Goal: Task Accomplishment & Management: Manage account settings

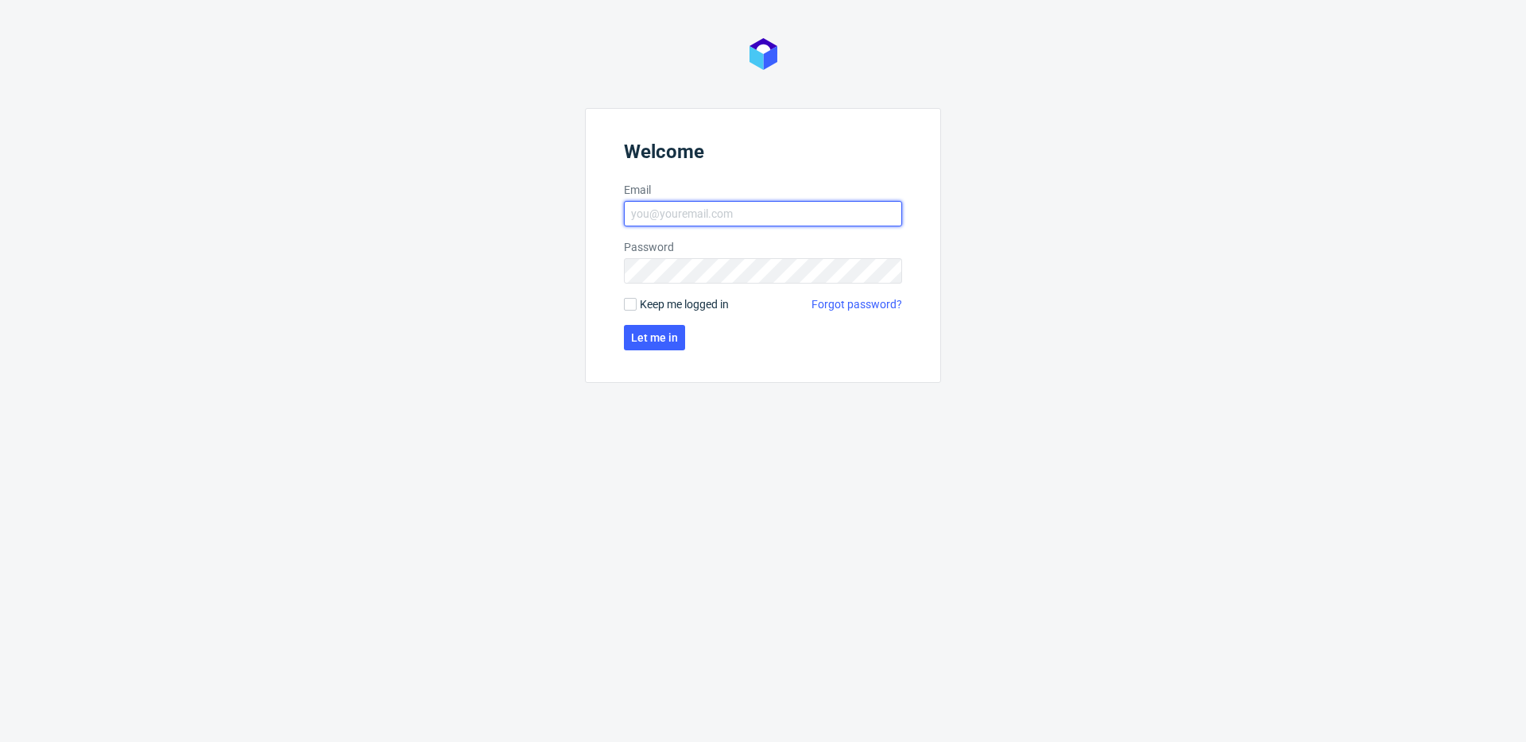
type input "krystian.gaza@packhelp.com"
click at [660, 310] on span "Keep me logged in" at bounding box center [684, 304] width 89 height 16
click at [636, 310] on input "Keep me logged in" at bounding box center [630, 304] width 13 height 13
checkbox input "true"
click at [659, 337] on span "Let me in" at bounding box center [654, 337] width 47 height 11
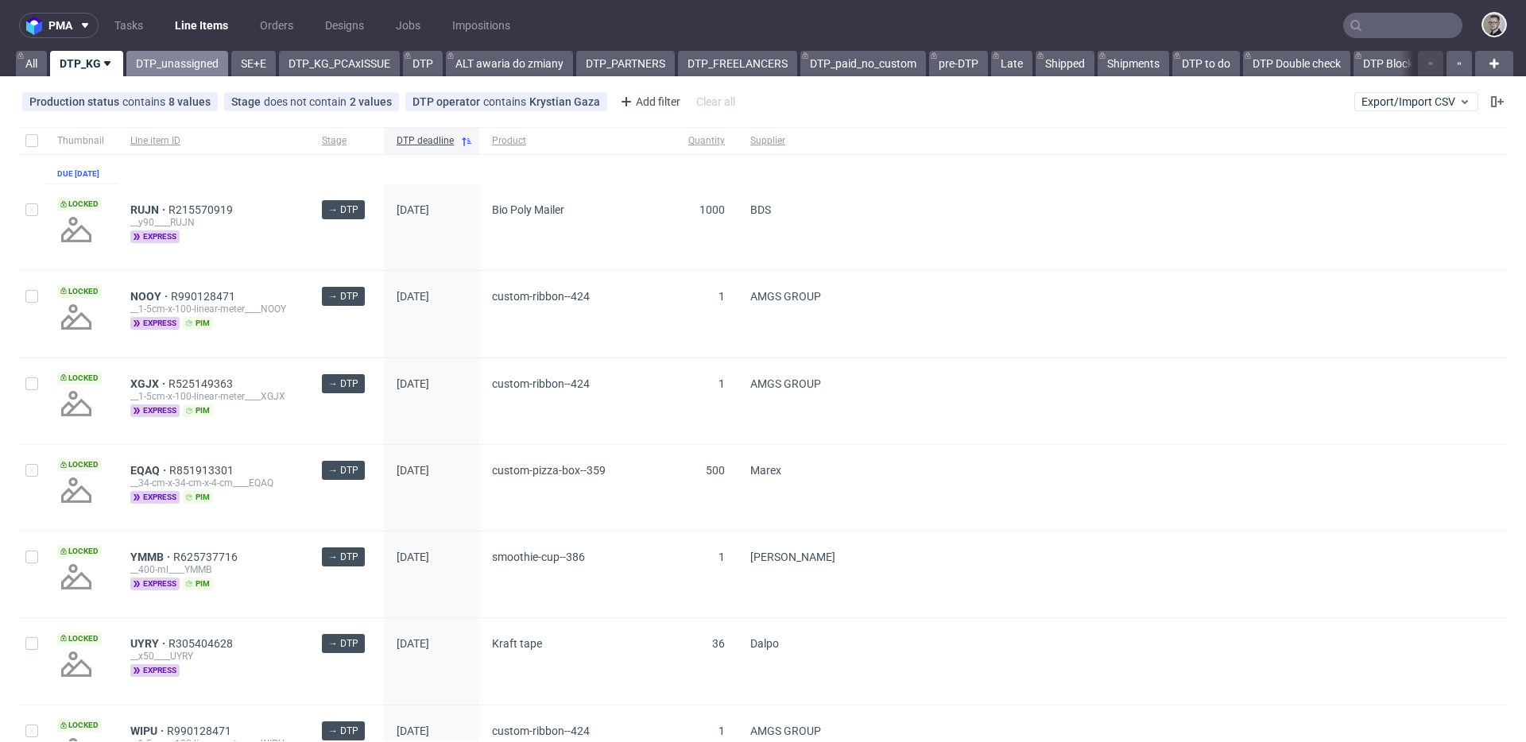
click at [177, 64] on link "DTP_unassigned" at bounding box center [177, 63] width 102 height 25
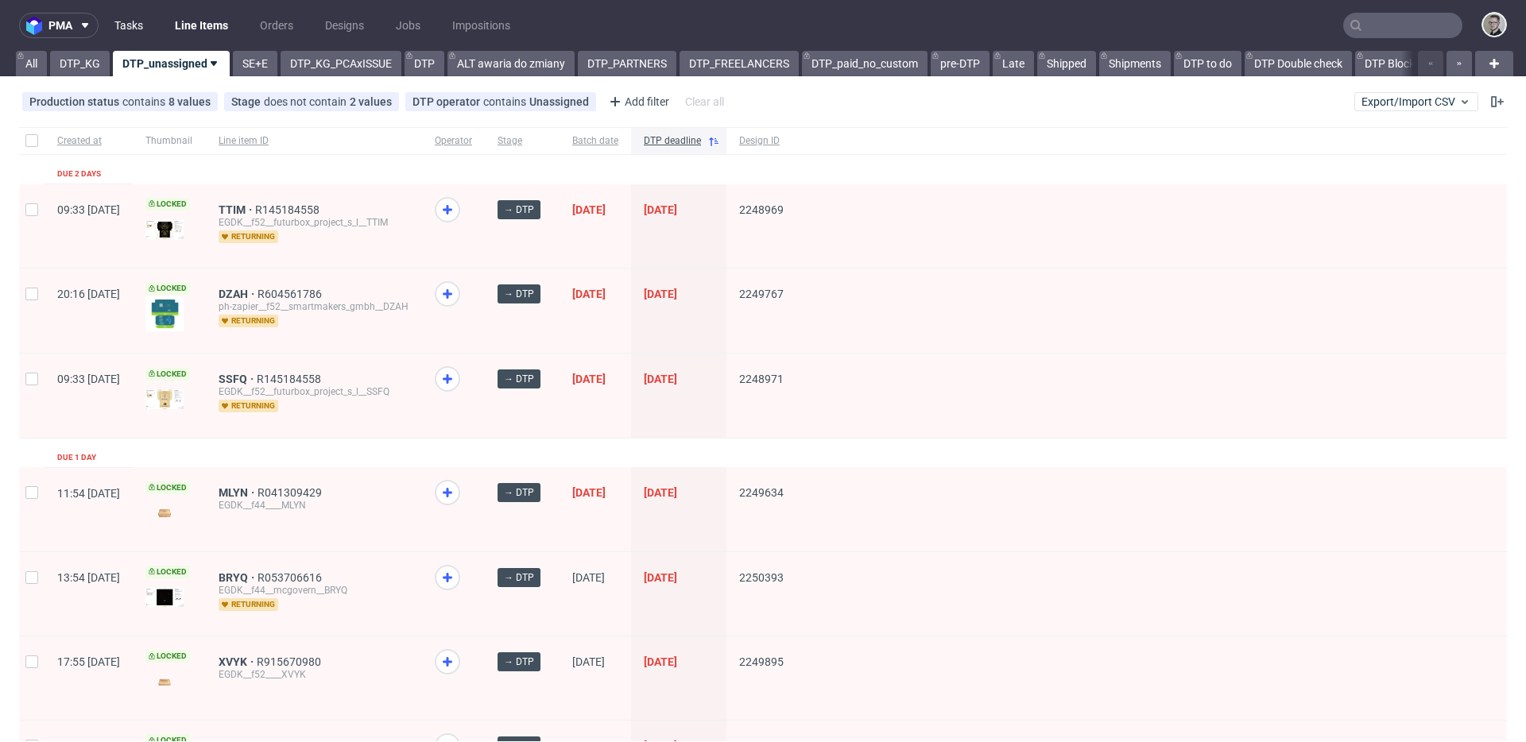
click at [133, 27] on link "Tasks" at bounding box center [129, 25] width 48 height 25
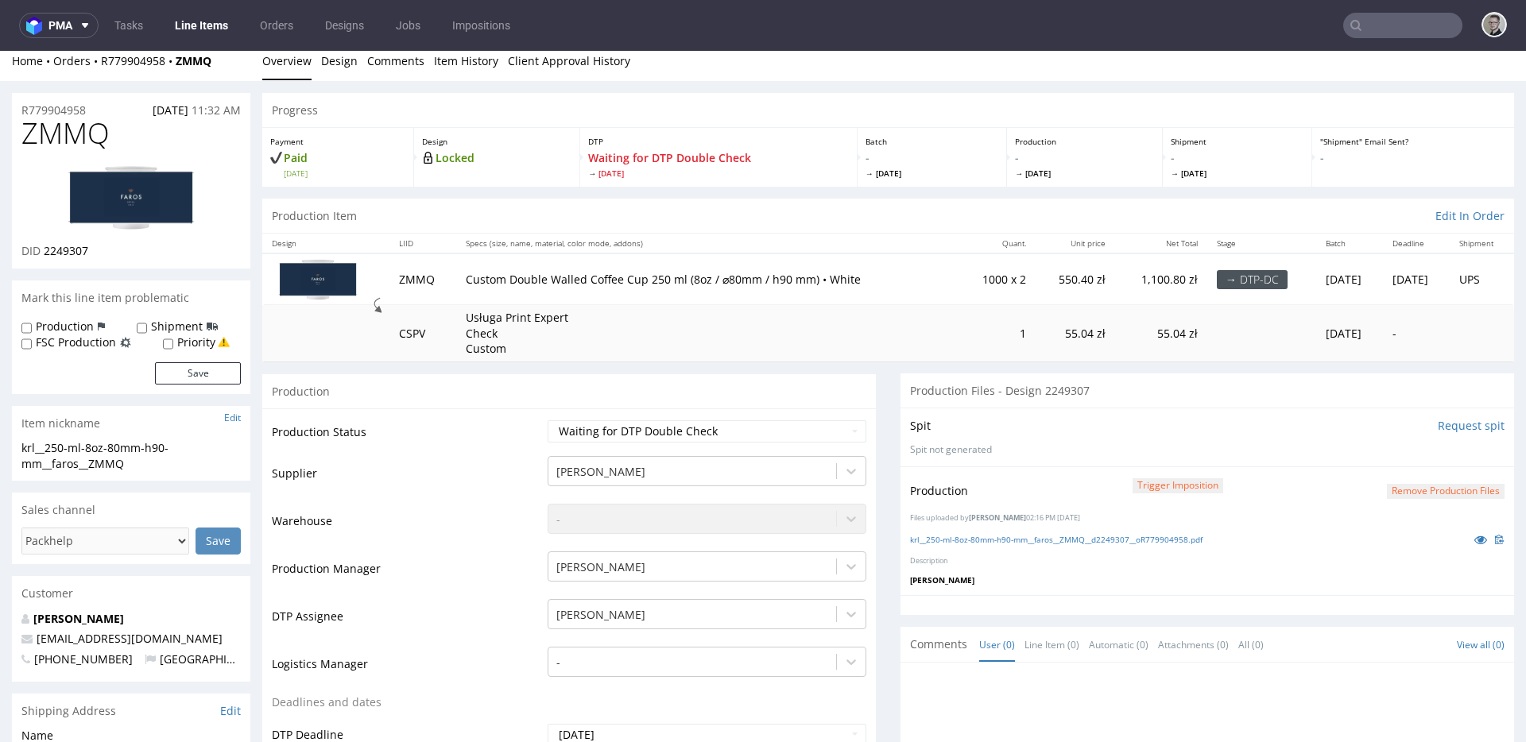
scroll to position [168, 0]
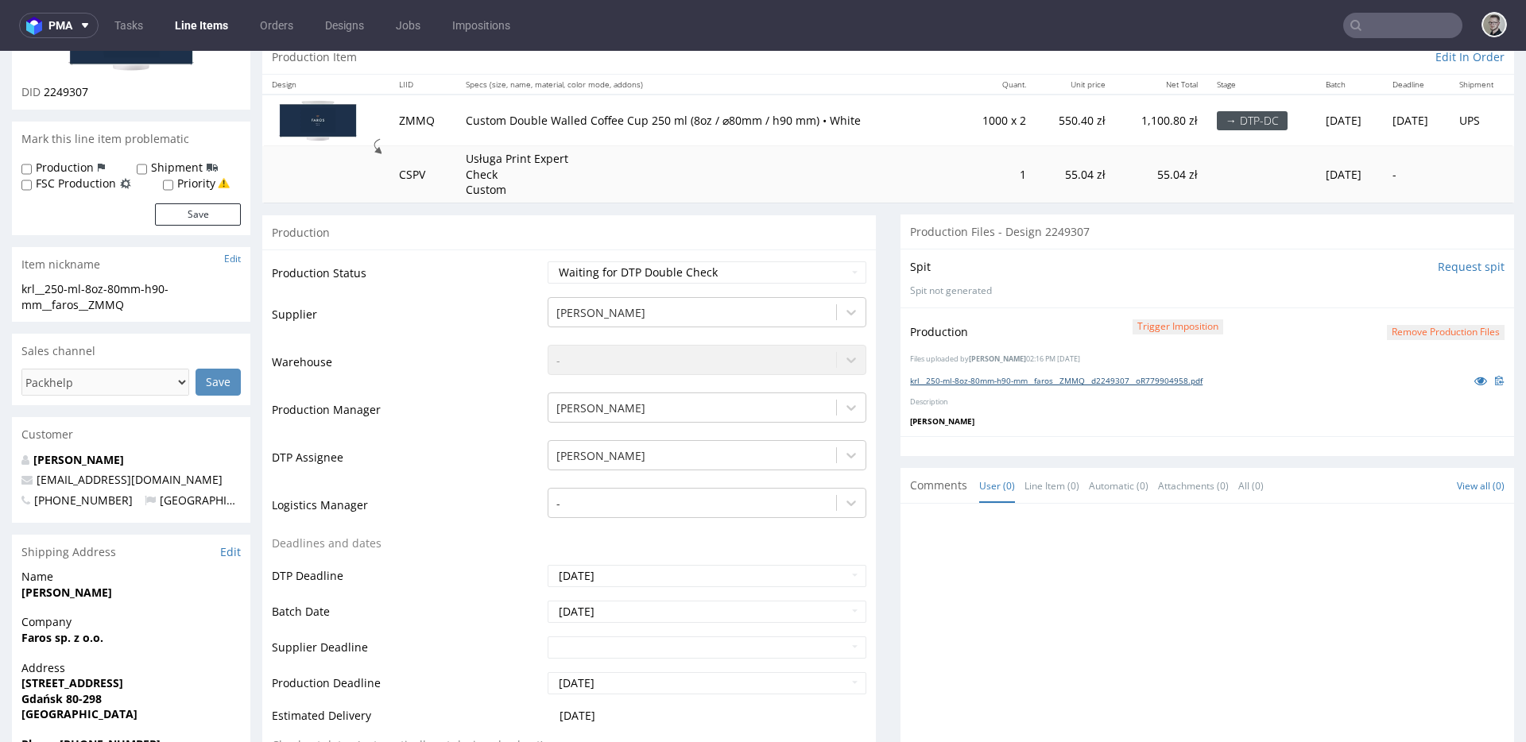
click at [1019, 382] on link "krl__250-ml-8oz-80mm-h90-mm__faros__ZMMQ__d2249307__oR779904958.pdf" at bounding box center [1056, 380] width 292 height 11
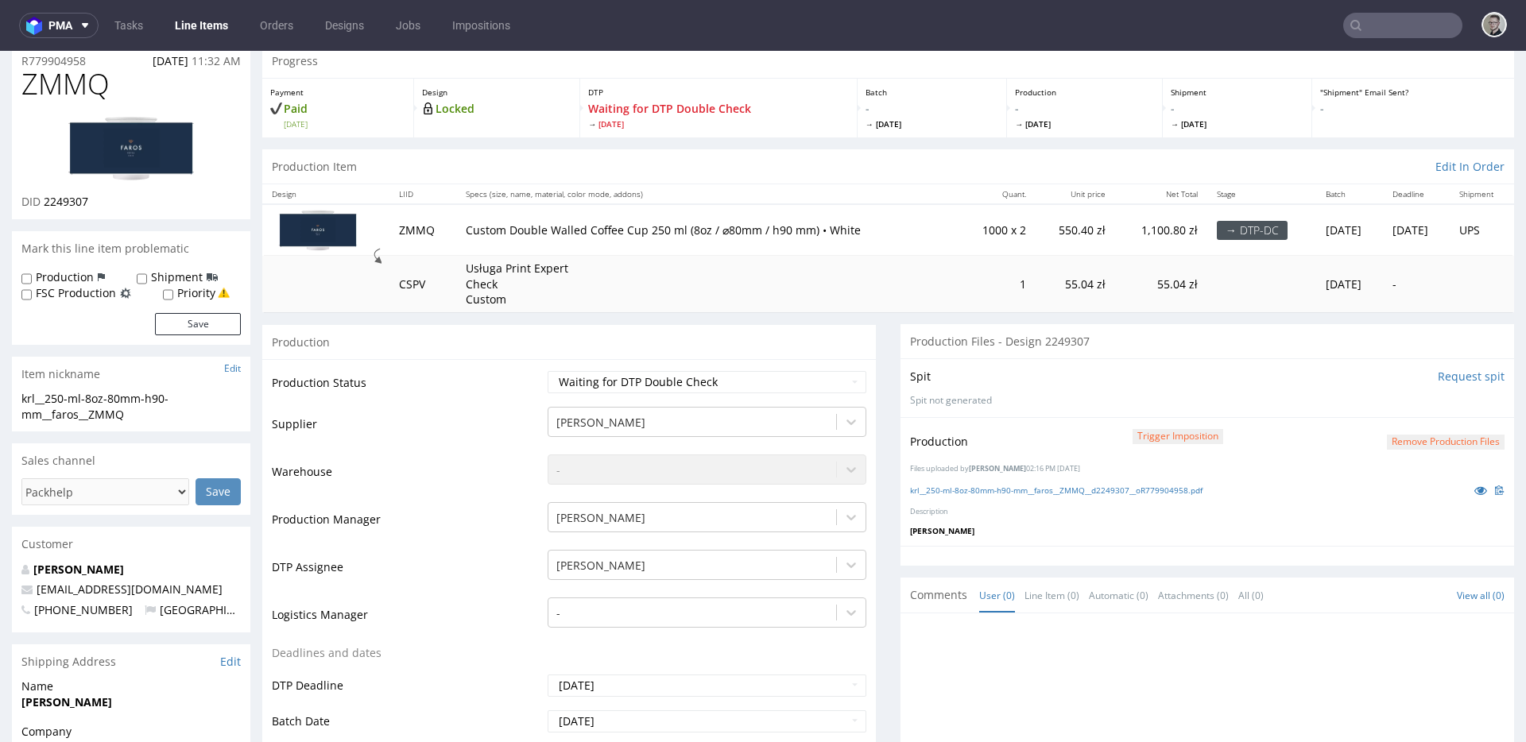
scroll to position [0, 0]
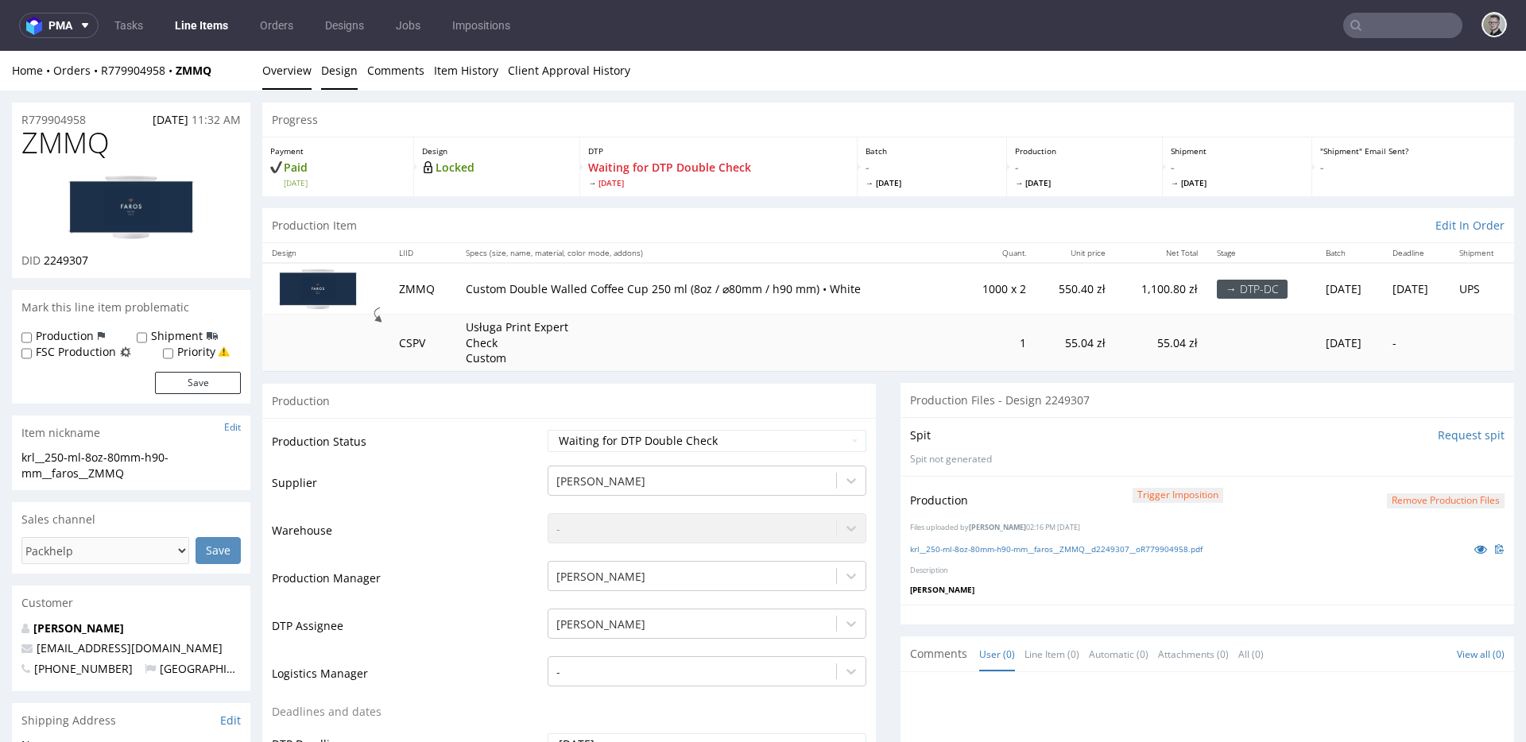
click at [339, 72] on link "Design" at bounding box center [339, 70] width 37 height 39
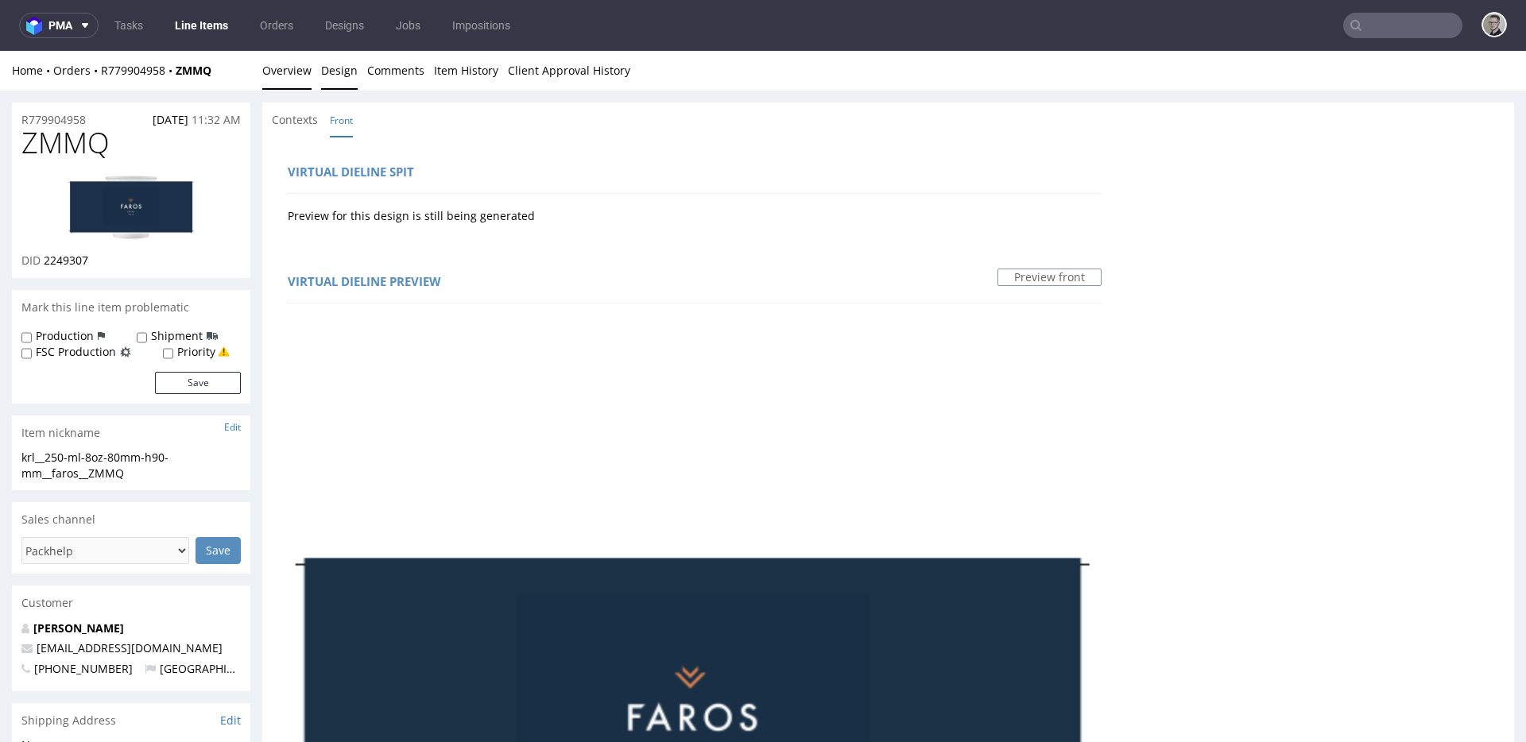
click at [284, 64] on link "Overview" at bounding box center [286, 70] width 49 height 39
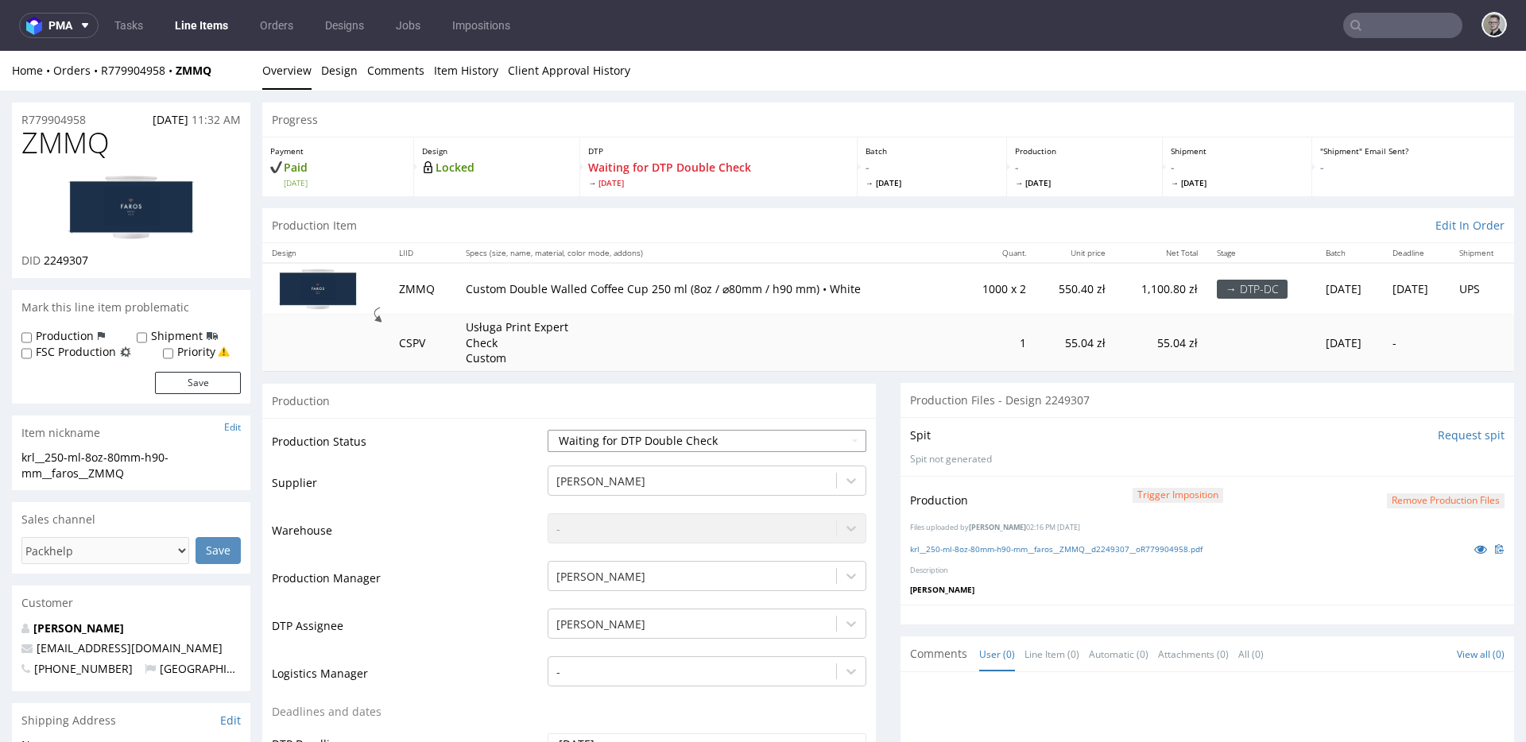
click at [802, 439] on select "Waiting for Artwork Waiting for Diecut Waiting for Mockup Waiting for DTP Waiti…" at bounding box center [706, 441] width 319 height 22
select select "dtp_dc_done"
click at [547, 430] on select "Waiting for Artwork Waiting for Diecut Waiting for Mockup Waiting for DTP Waiti…" at bounding box center [706, 441] width 319 height 22
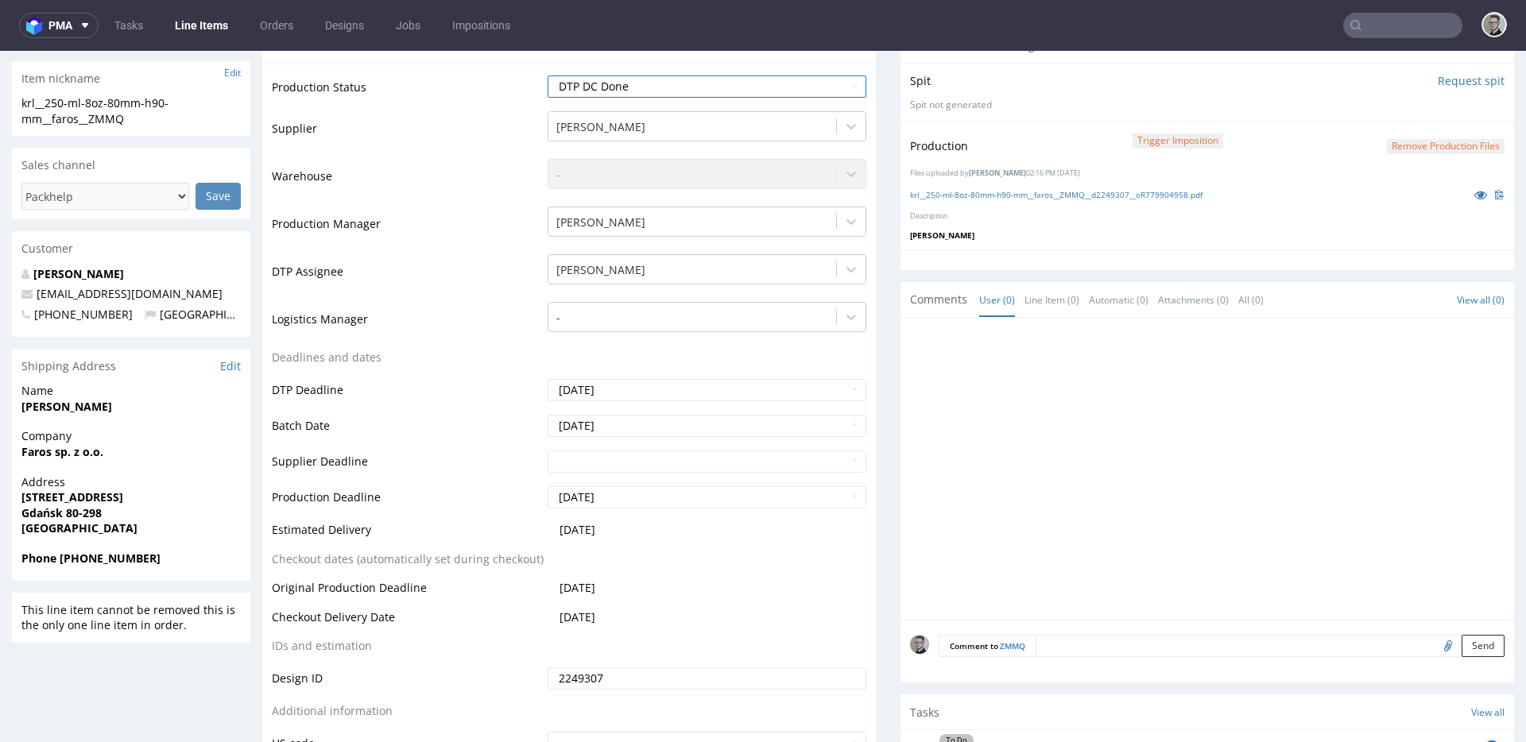
scroll to position [593, 0]
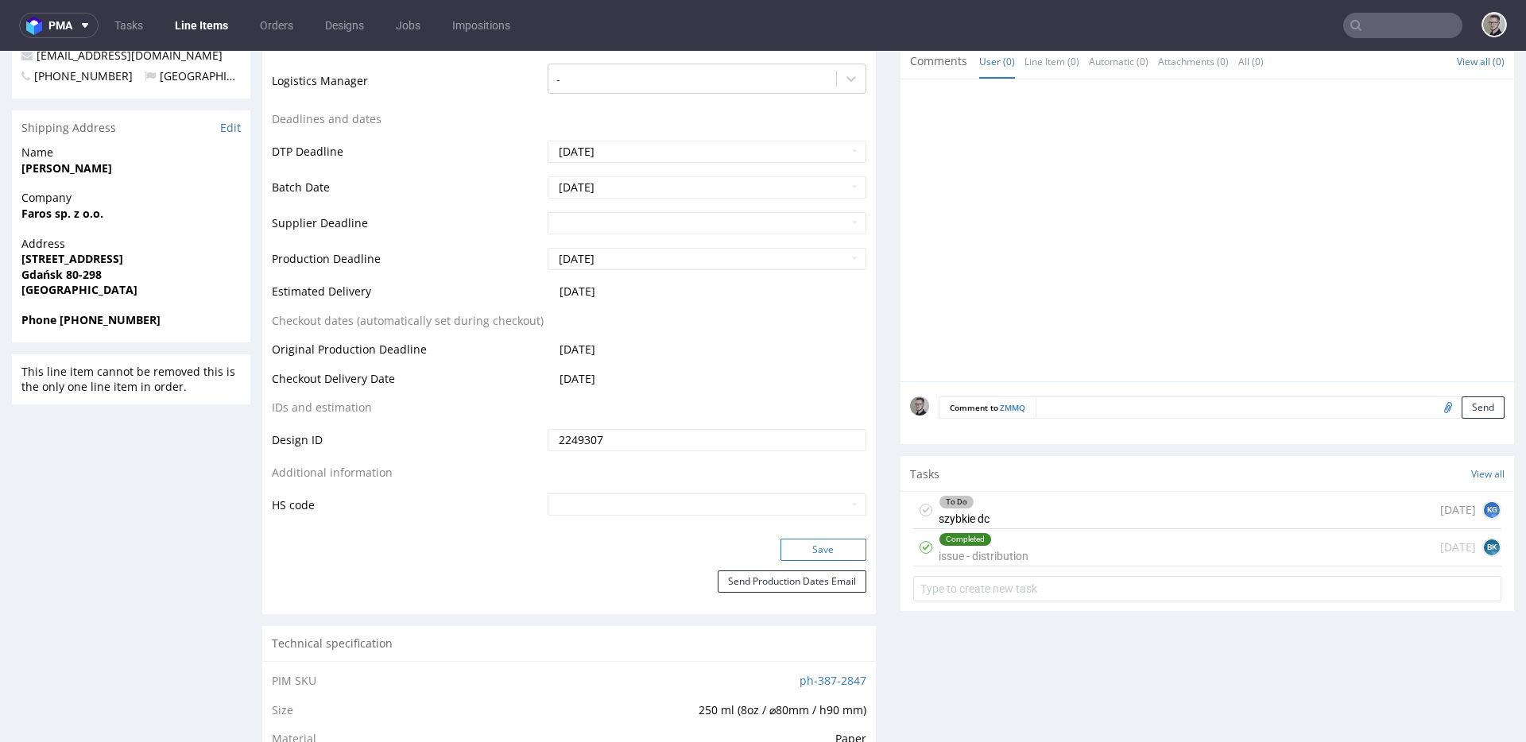
drag, startPoint x: 836, startPoint y: 550, endPoint x: 884, endPoint y: 563, distance: 49.6
click at [835, 549] on button "Save" at bounding box center [823, 550] width 86 height 22
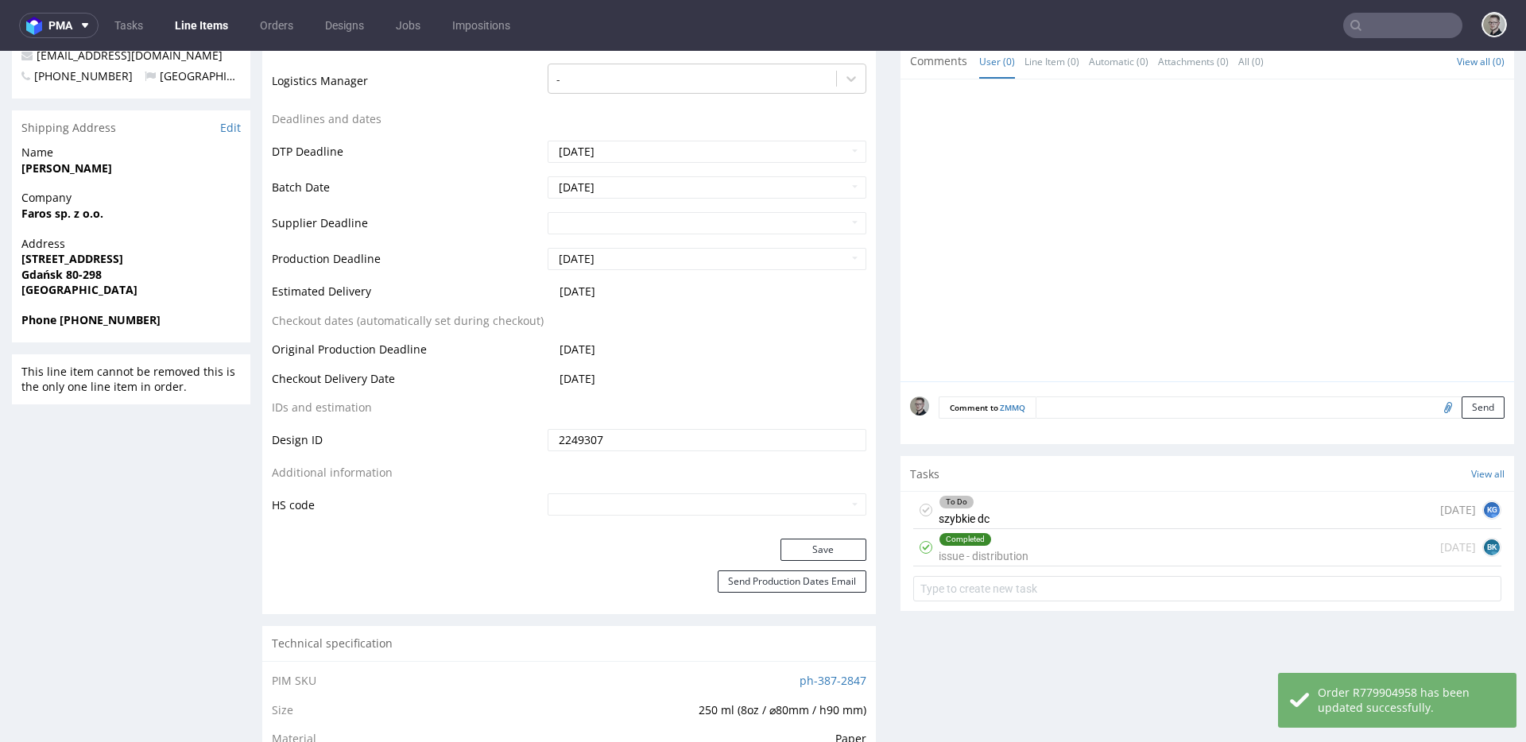
click at [919, 505] on icon at bounding box center [925, 510] width 13 height 13
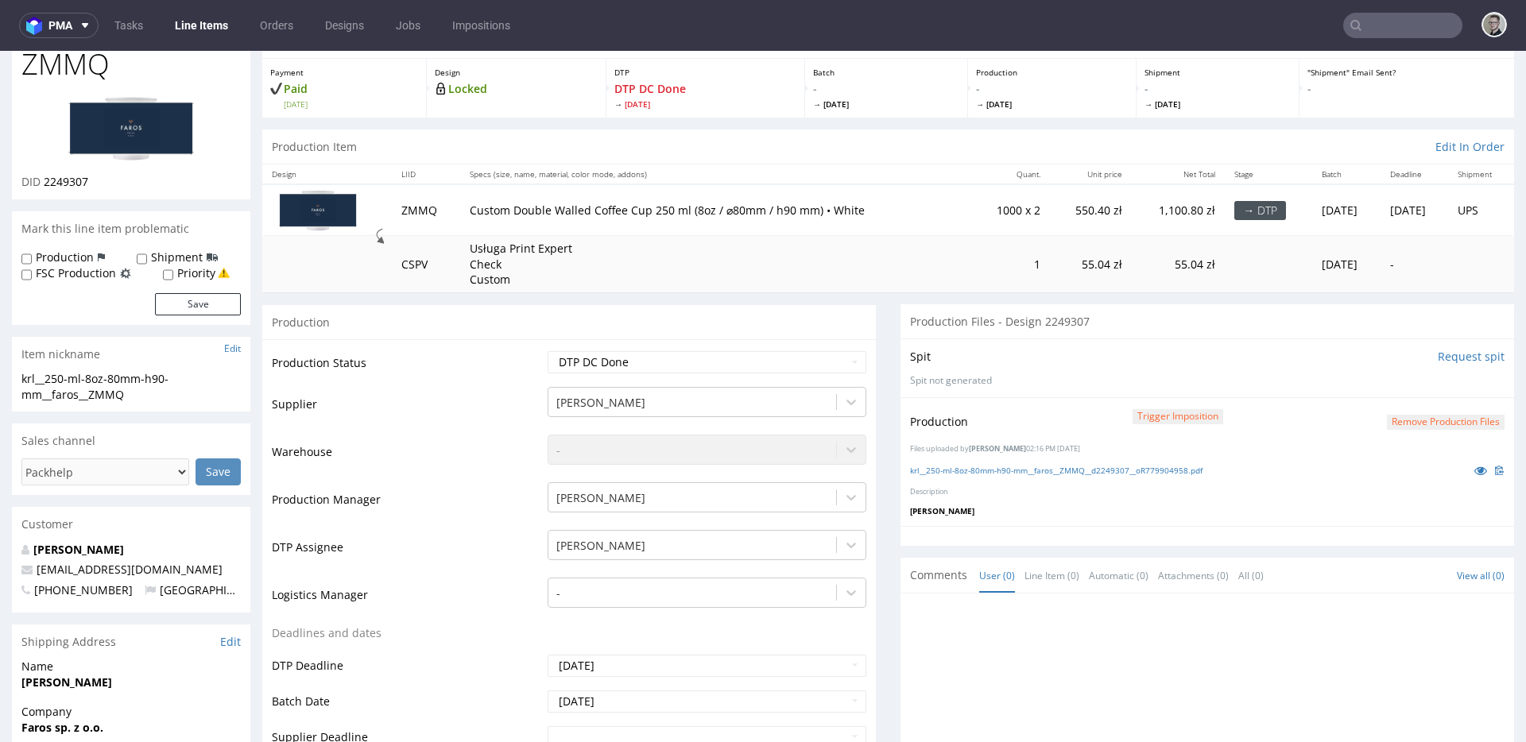
scroll to position [0, 0]
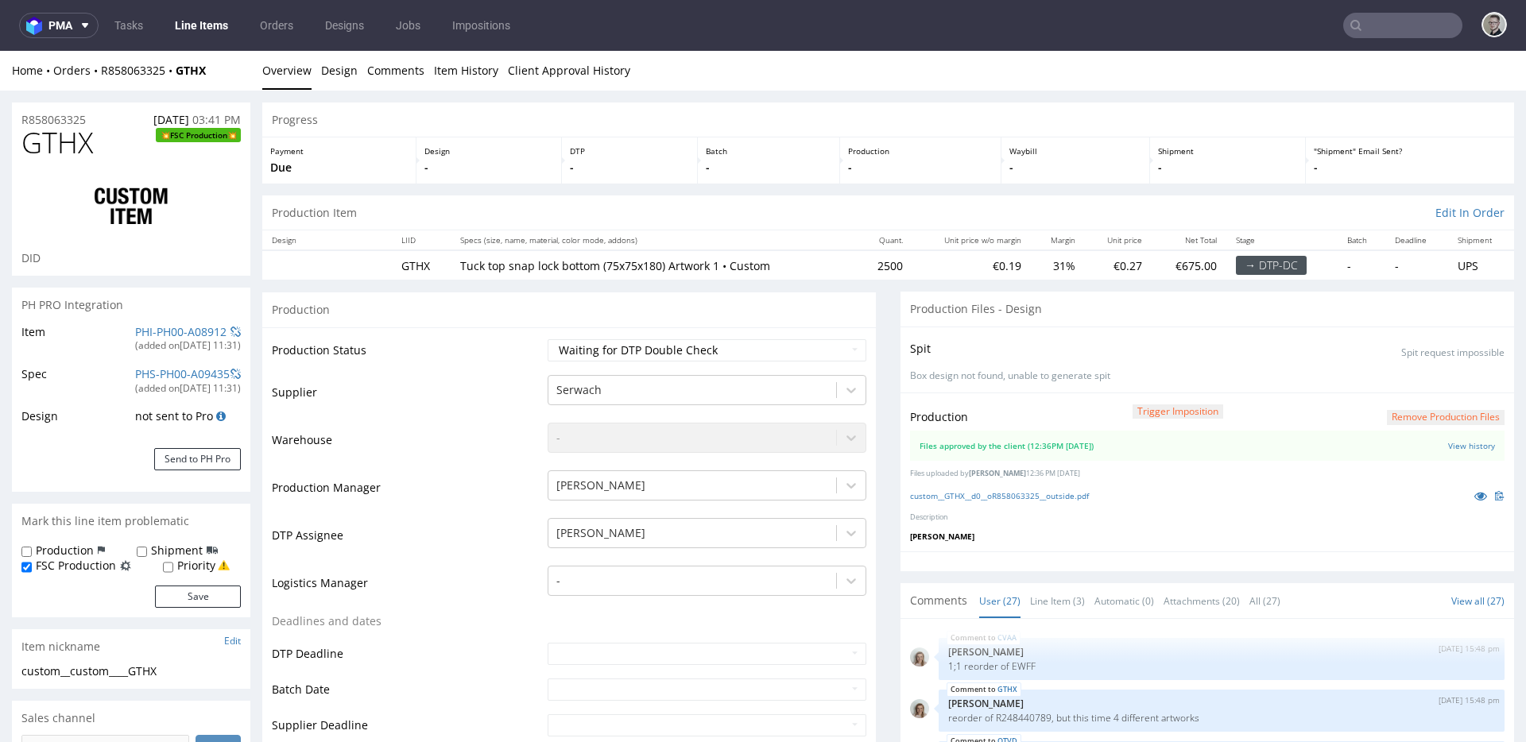
scroll to position [1414, 0]
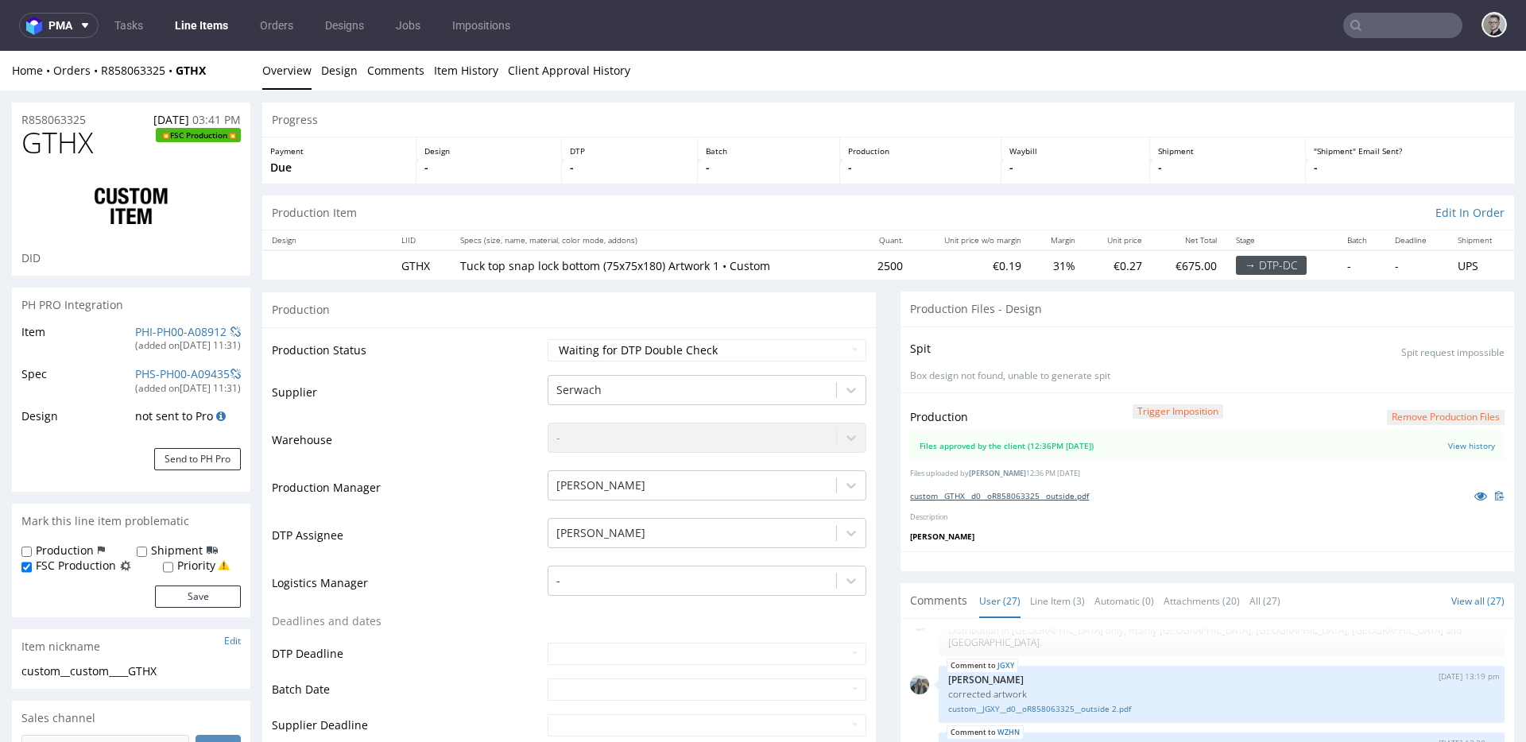
click at [1060, 498] on link "custom__GTHX__d0__oR858063325__outside.pdf" at bounding box center [999, 495] width 179 height 11
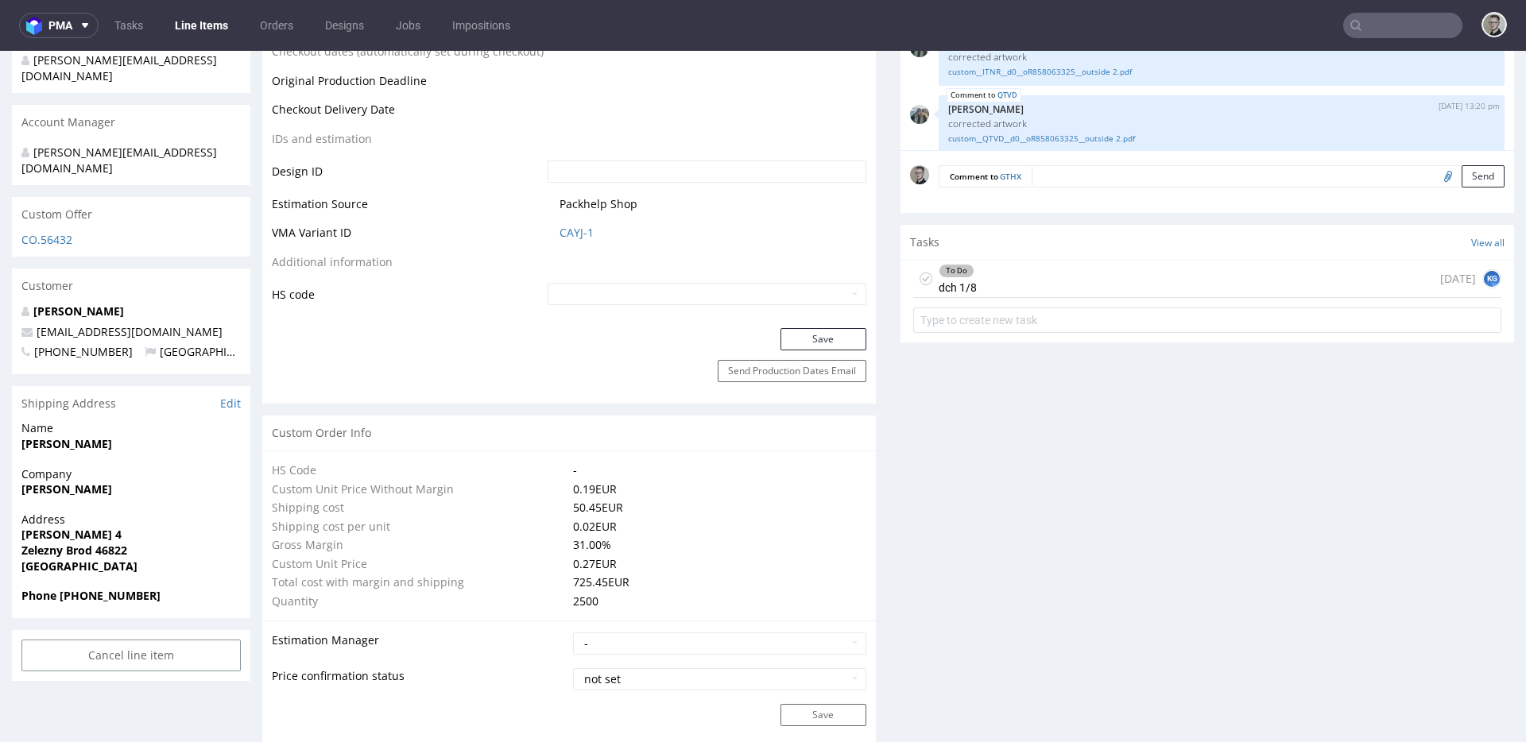
click at [913, 273] on div "To Do dch 1/8" at bounding box center [945, 279] width 64 height 37
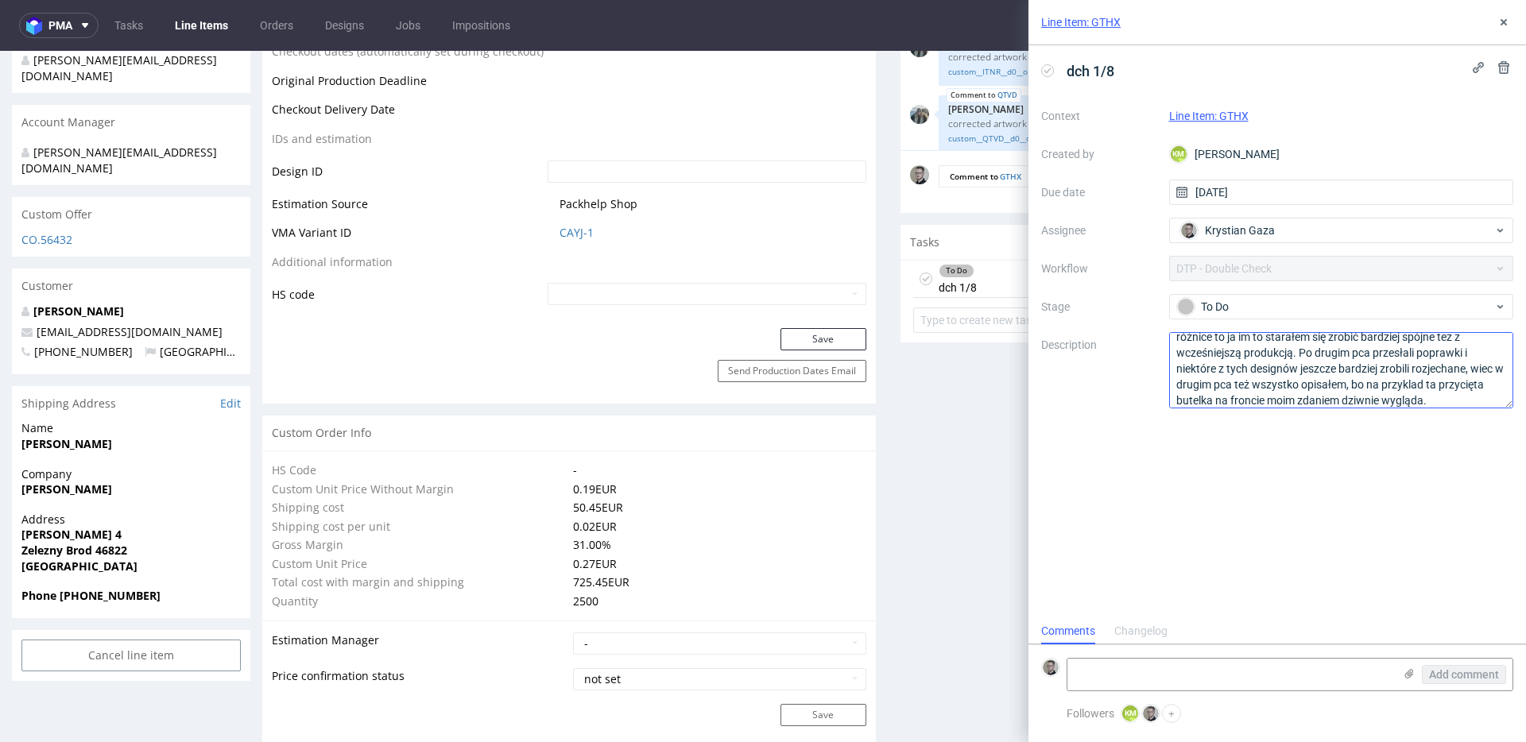
scroll to position [33, 0]
click at [1503, 18] on icon at bounding box center [1503, 22] width 13 height 13
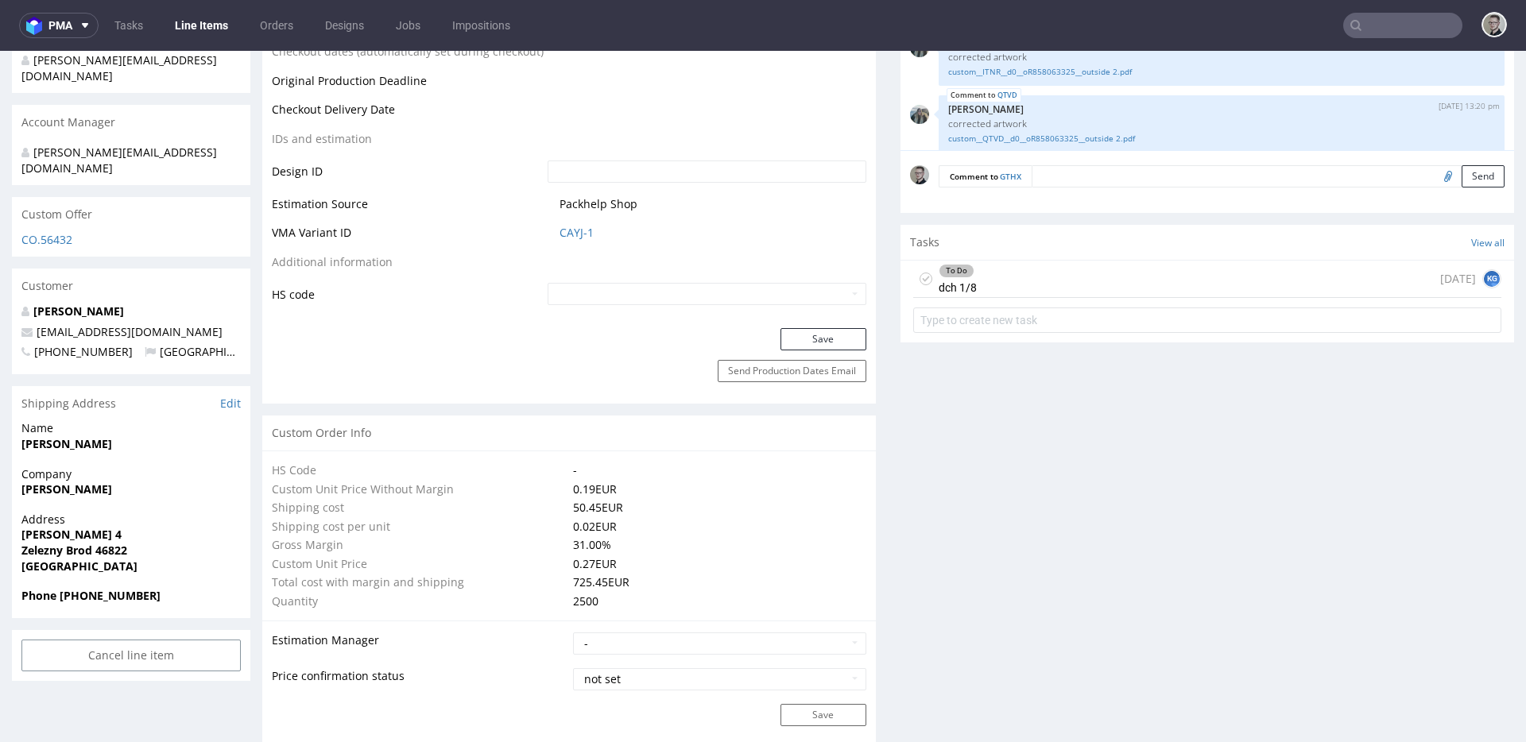
click at [913, 277] on div "To Do dch 1/8" at bounding box center [945, 279] width 64 height 37
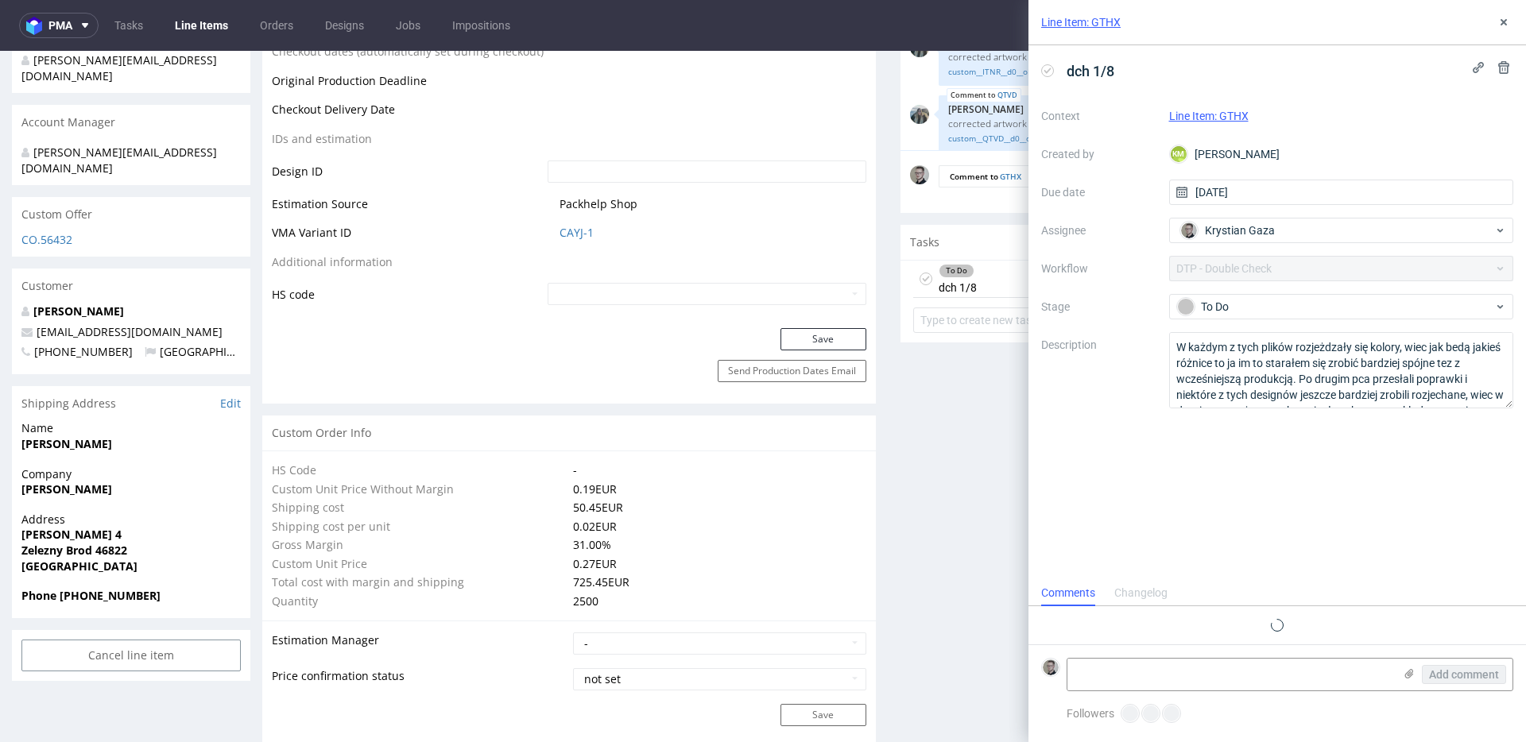
scroll to position [13, 0]
click at [1502, 16] on icon at bounding box center [1503, 22] width 13 height 13
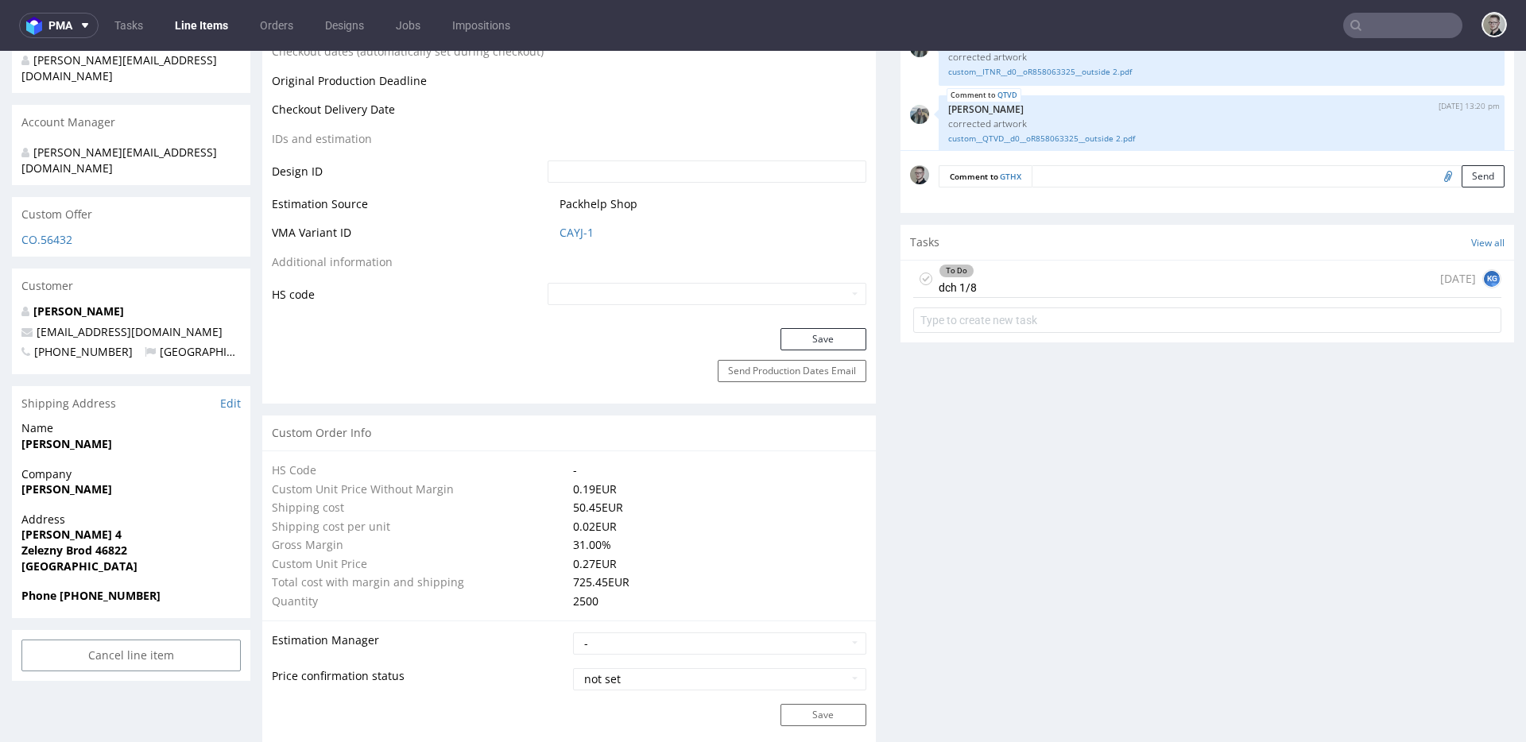
click at [919, 279] on icon at bounding box center [925, 279] width 13 height 13
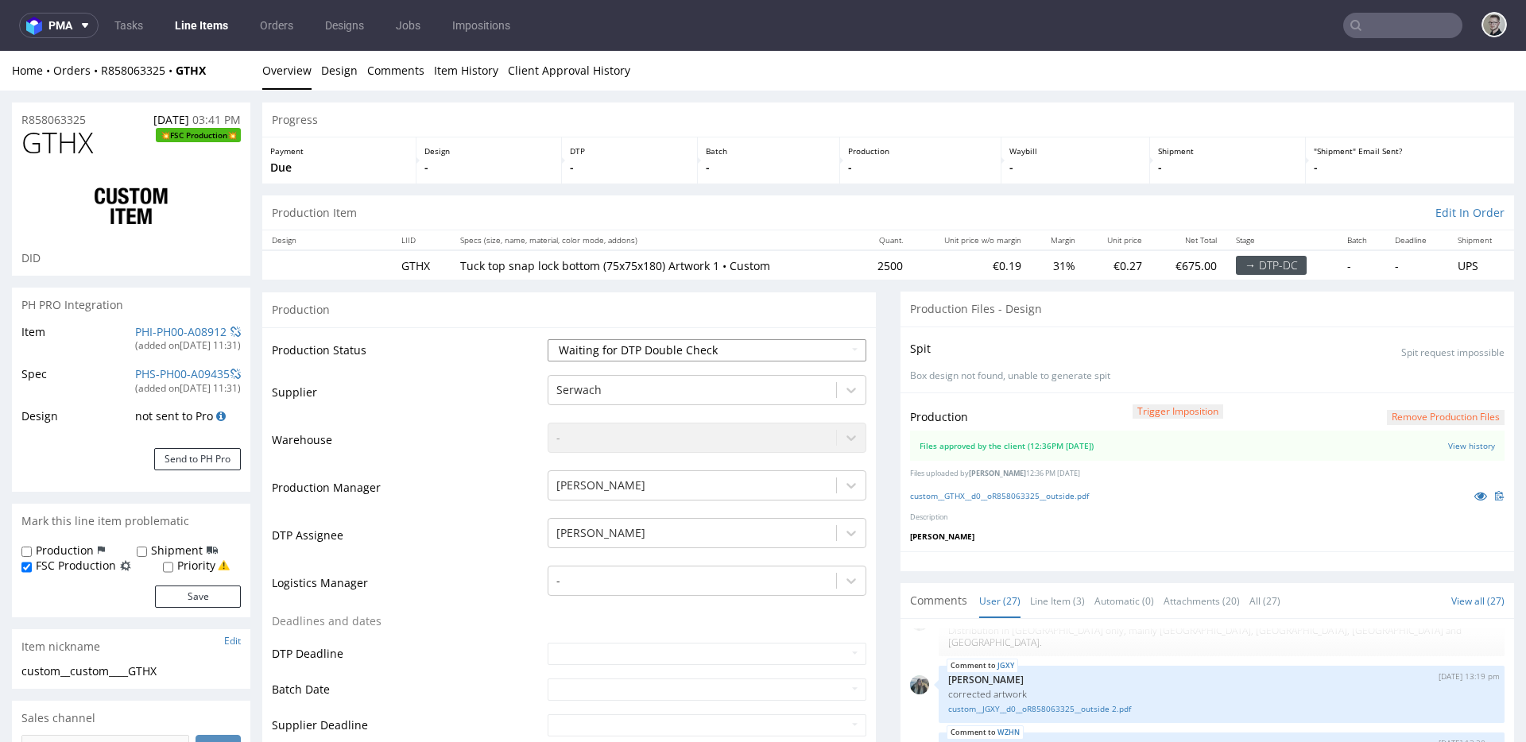
click at [737, 346] on select "Waiting for Artwork Waiting for Diecut Waiting for Mockup Waiting for DTP Waiti…" at bounding box center [706, 350] width 319 height 22
select select "dtp_production_ready"
click at [547, 339] on select "Waiting for Artwork Waiting for Diecut Waiting for Mockup Waiting for DTP Waiti…" at bounding box center [706, 350] width 319 height 22
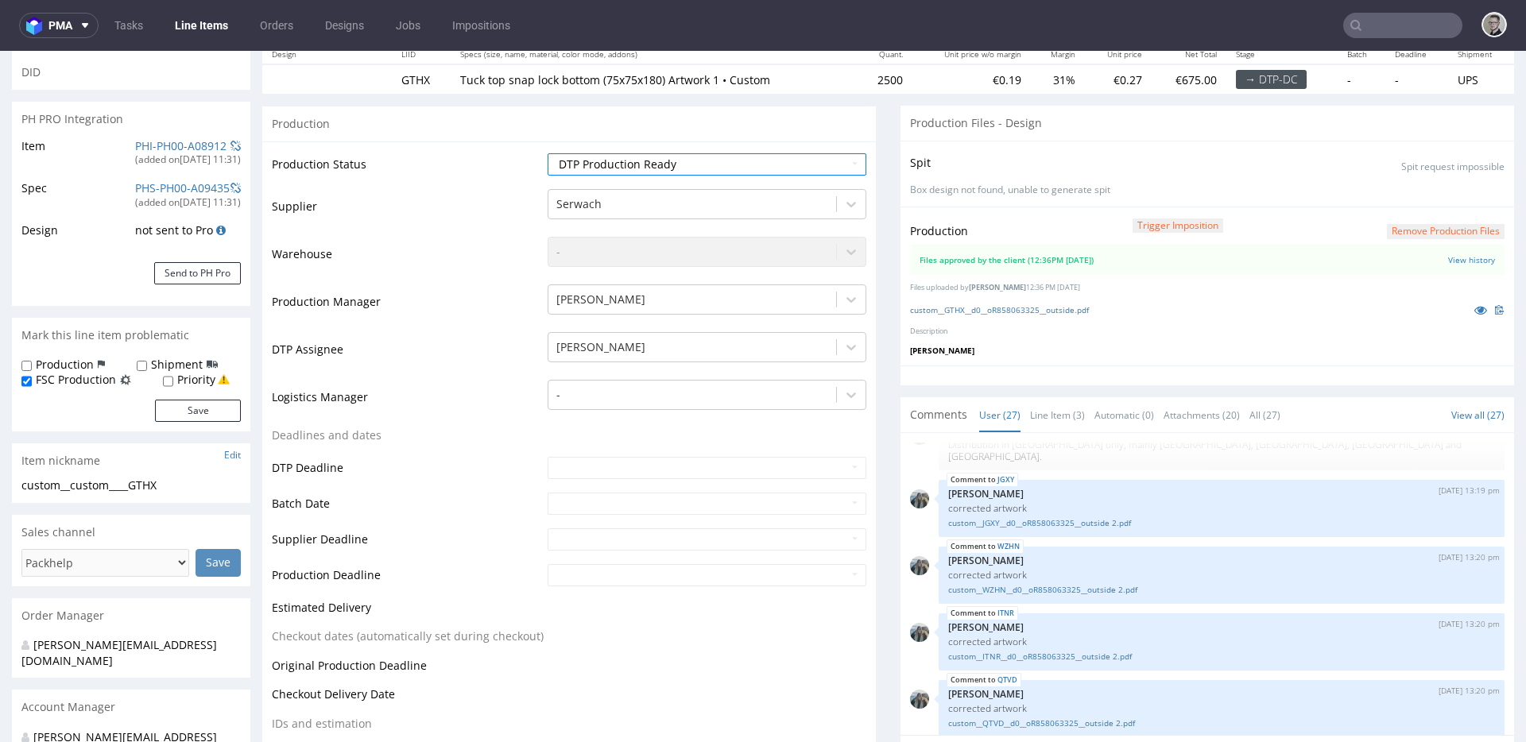
scroll to position [472, 0]
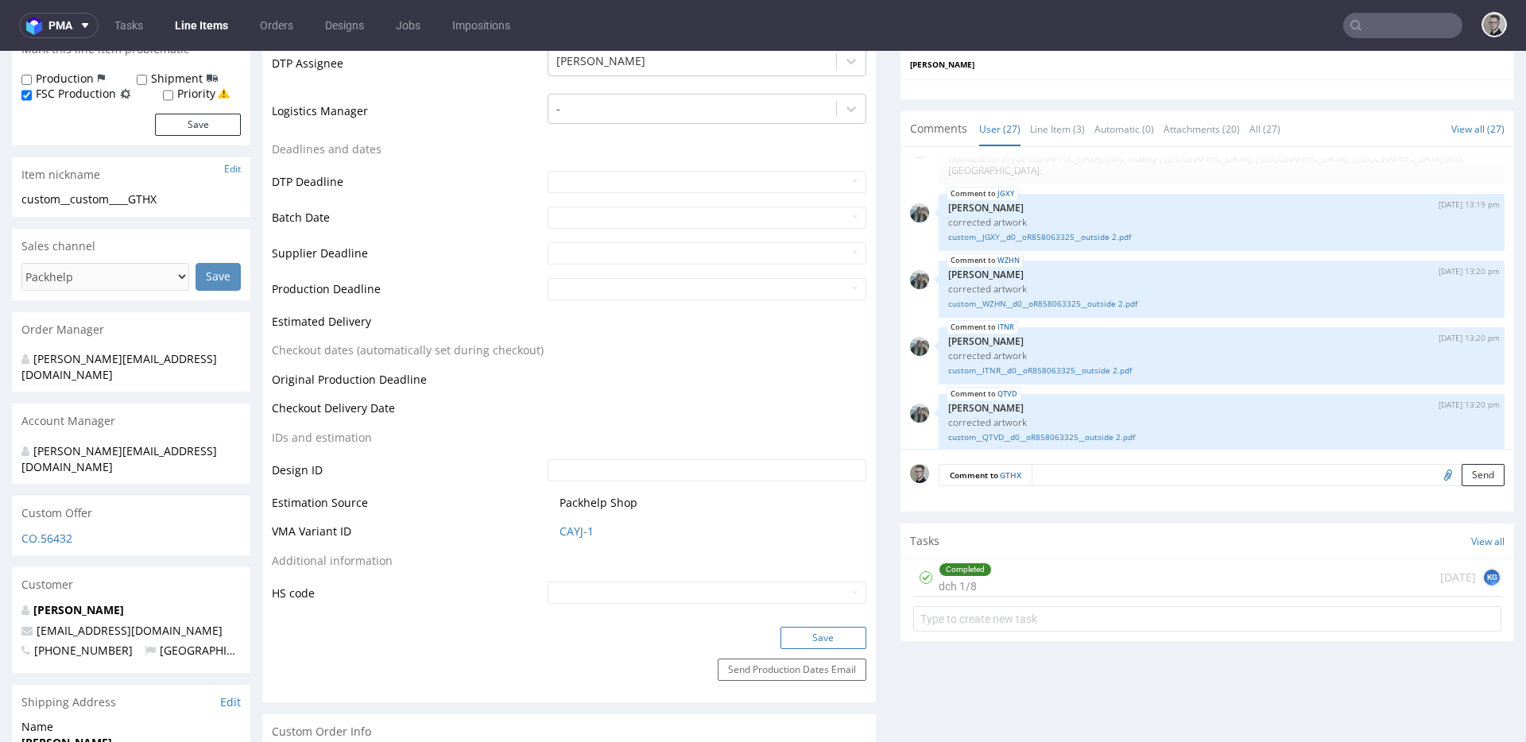
click at [834, 635] on button "Save" at bounding box center [823, 638] width 86 height 22
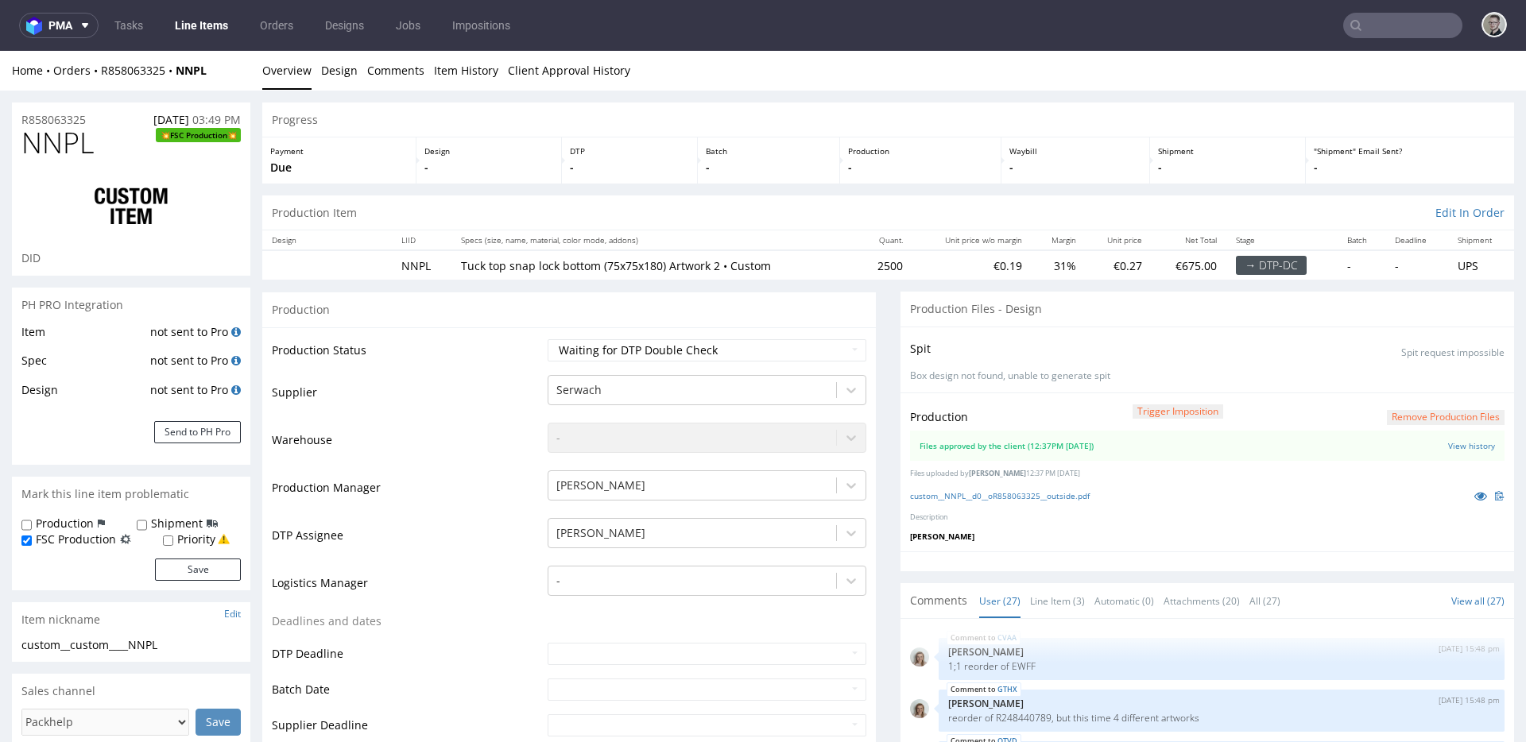
scroll to position [1414, 0]
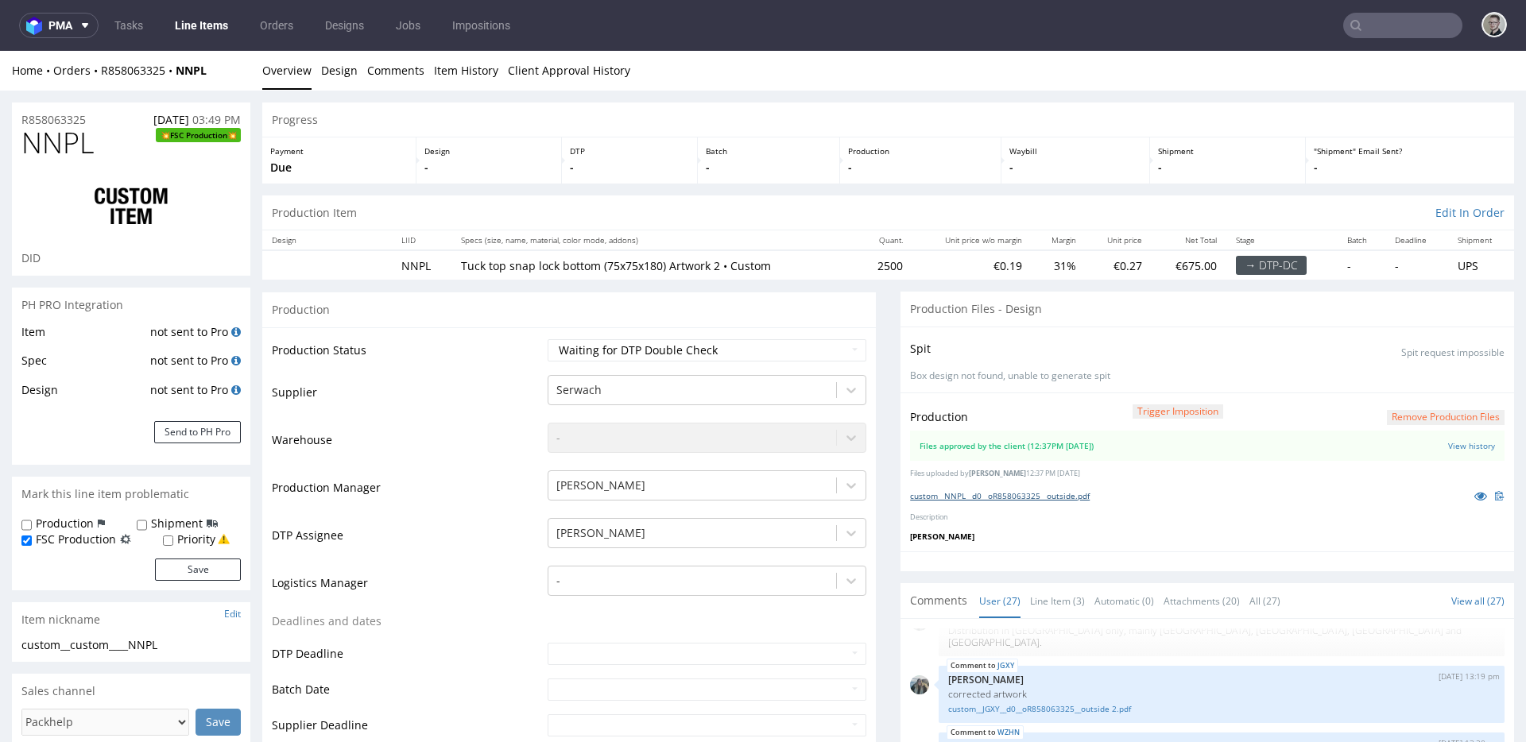
click at [1039, 492] on link "custom__NNPL__d0__oR858063325__outside.pdf" at bounding box center [1000, 495] width 180 height 11
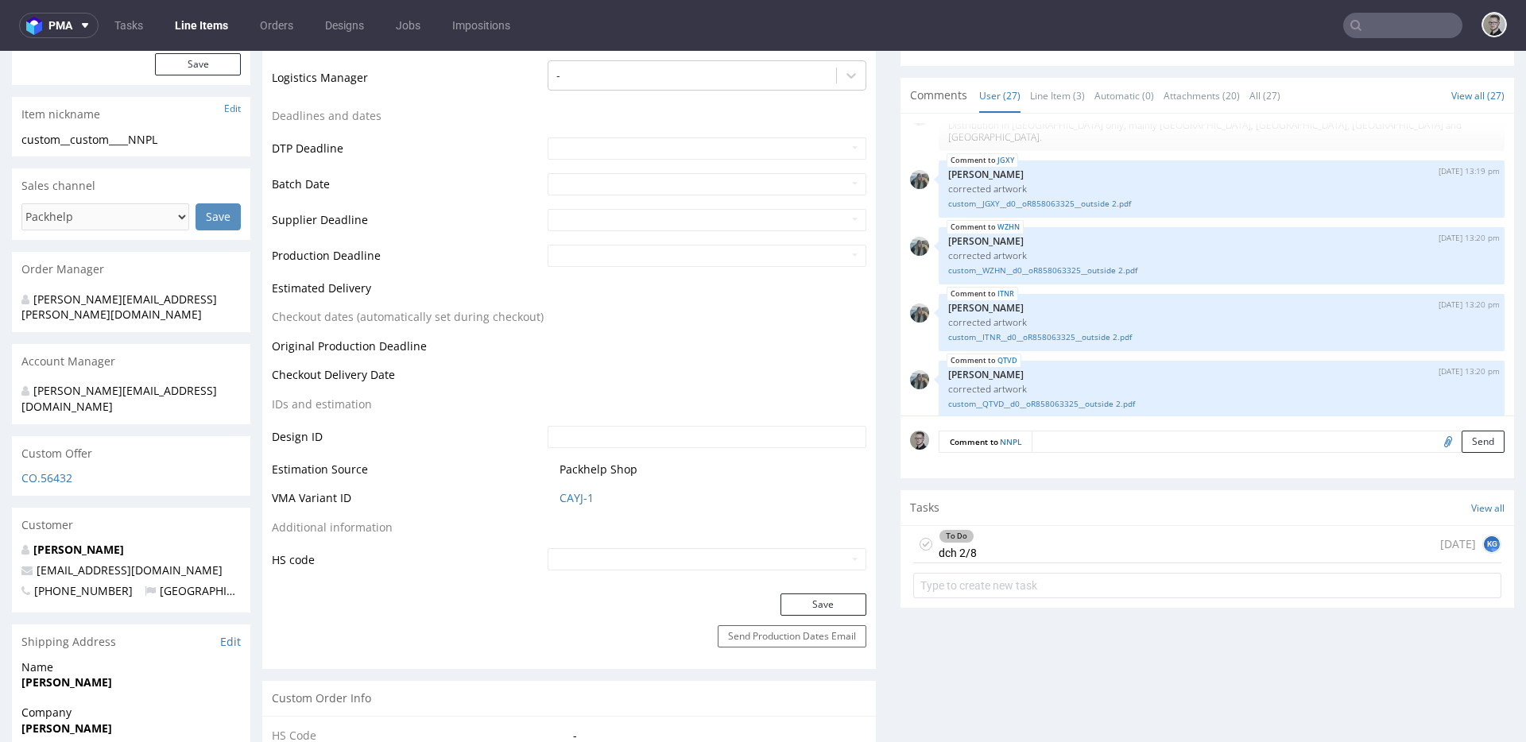
scroll to position [747, 0]
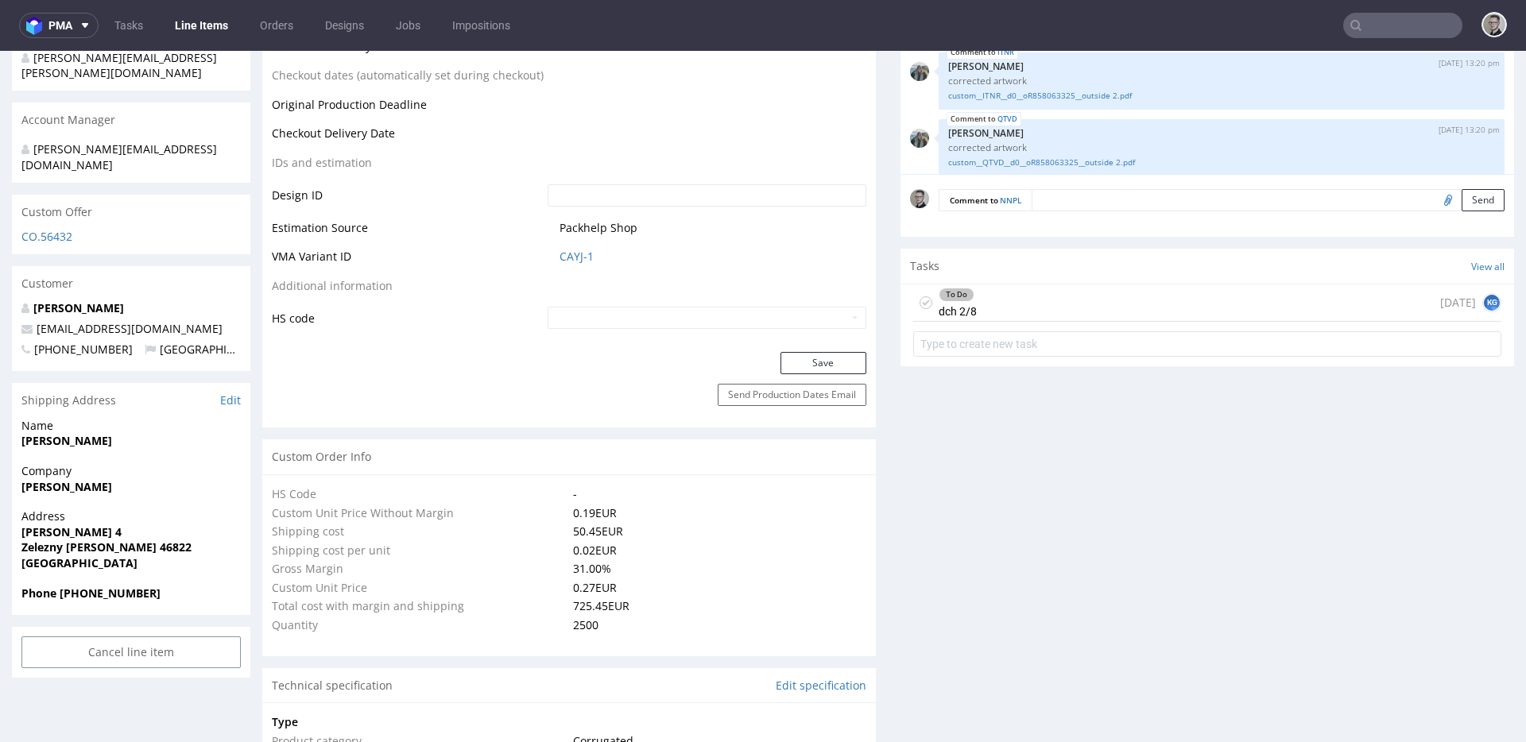
click at [919, 301] on icon at bounding box center [925, 302] width 13 height 13
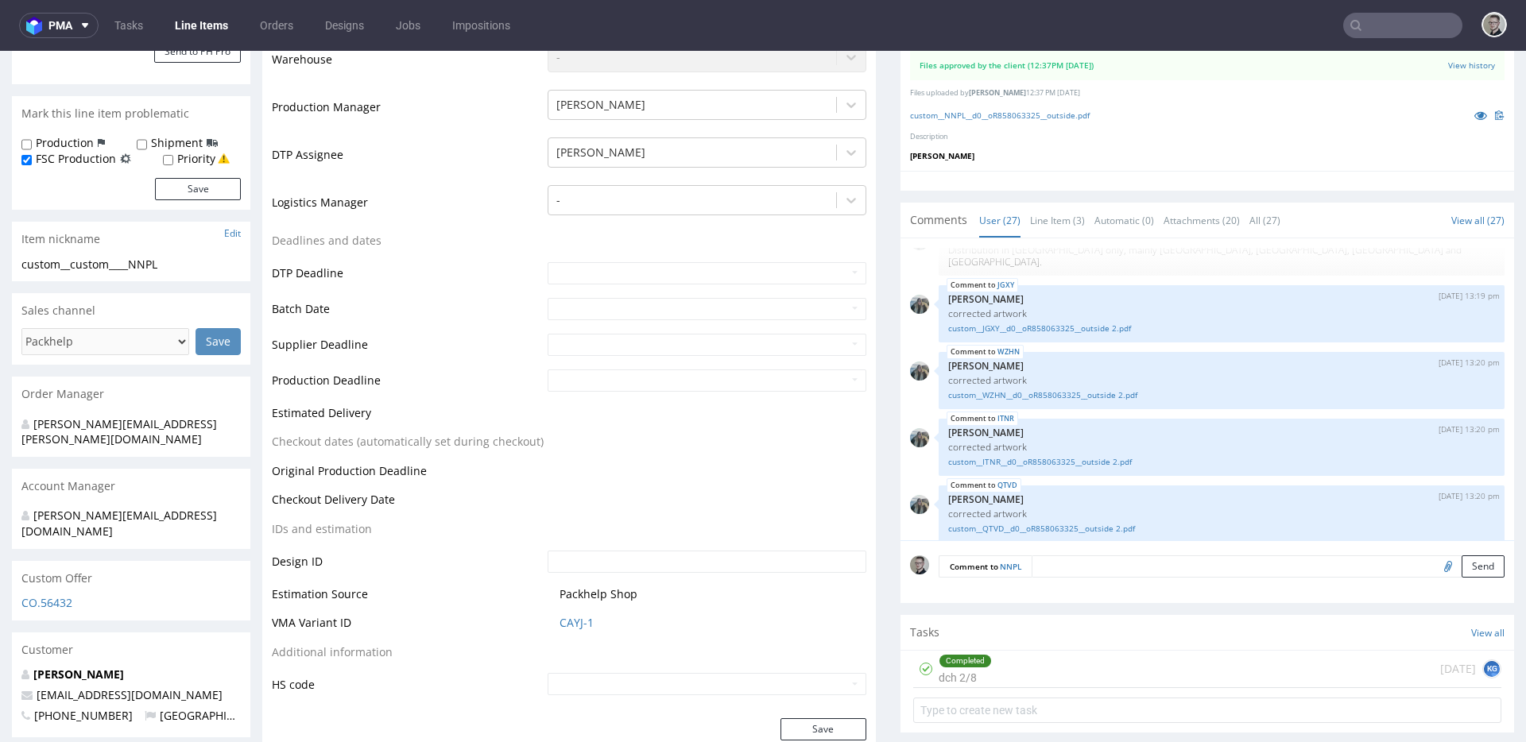
scroll to position [0, 0]
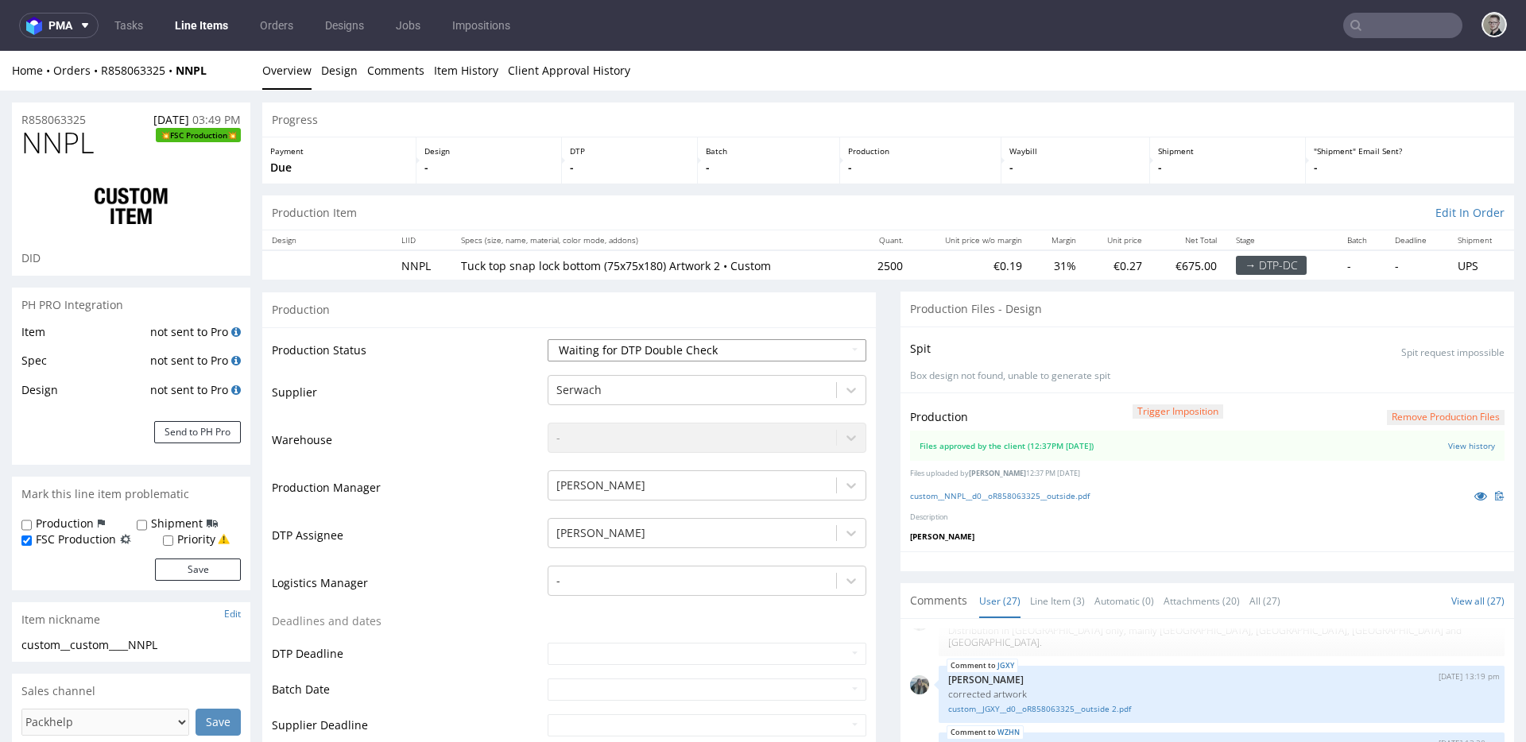
click at [712, 349] on select "Waiting for Artwork Waiting for Diecut Waiting for Mockup Waiting for DTP Waiti…" at bounding box center [706, 350] width 319 height 22
select select "dtp_production_ready"
click at [547, 339] on select "Waiting for Artwork Waiting for Diecut Waiting for Mockup Waiting for DTP Waiti…" at bounding box center [706, 350] width 319 height 22
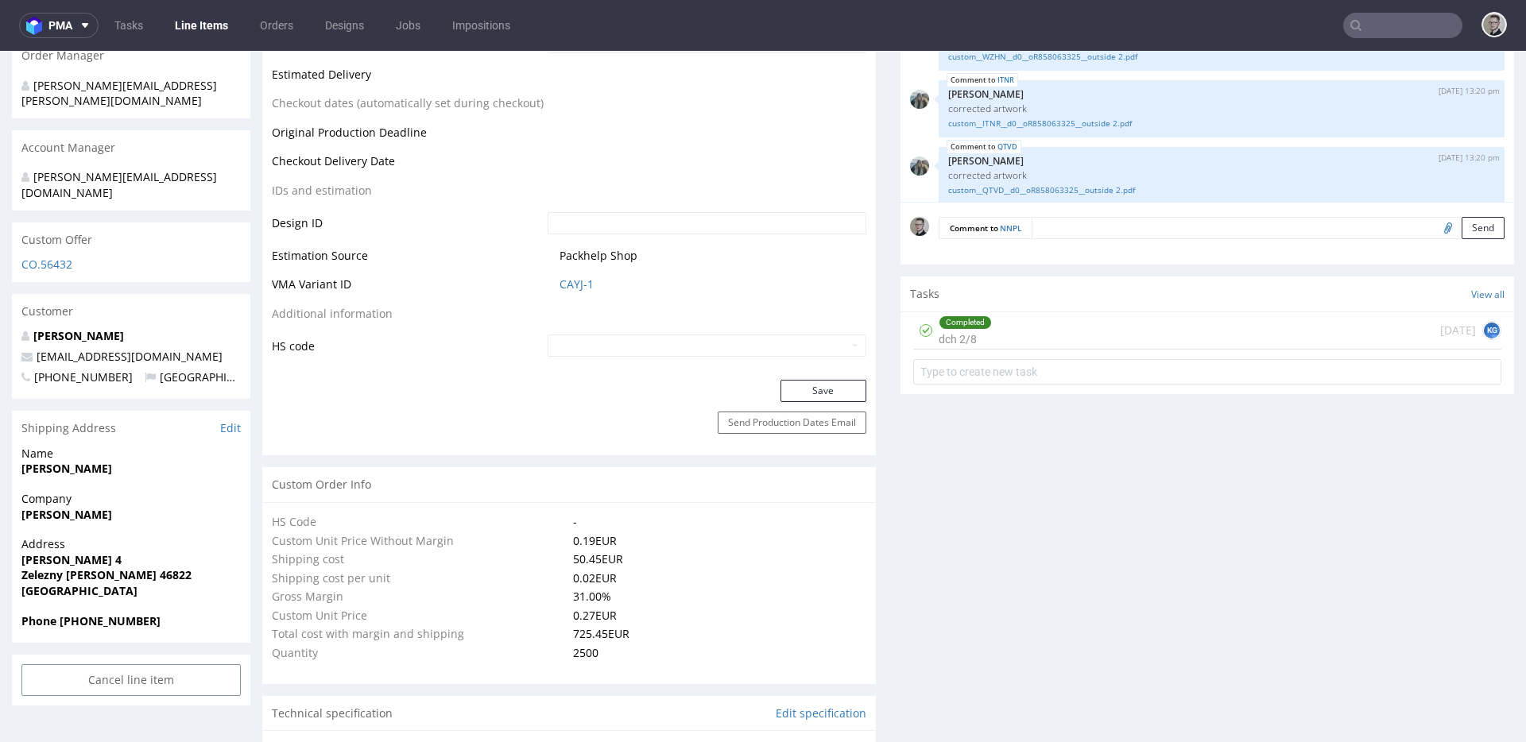
scroll to position [724, 0]
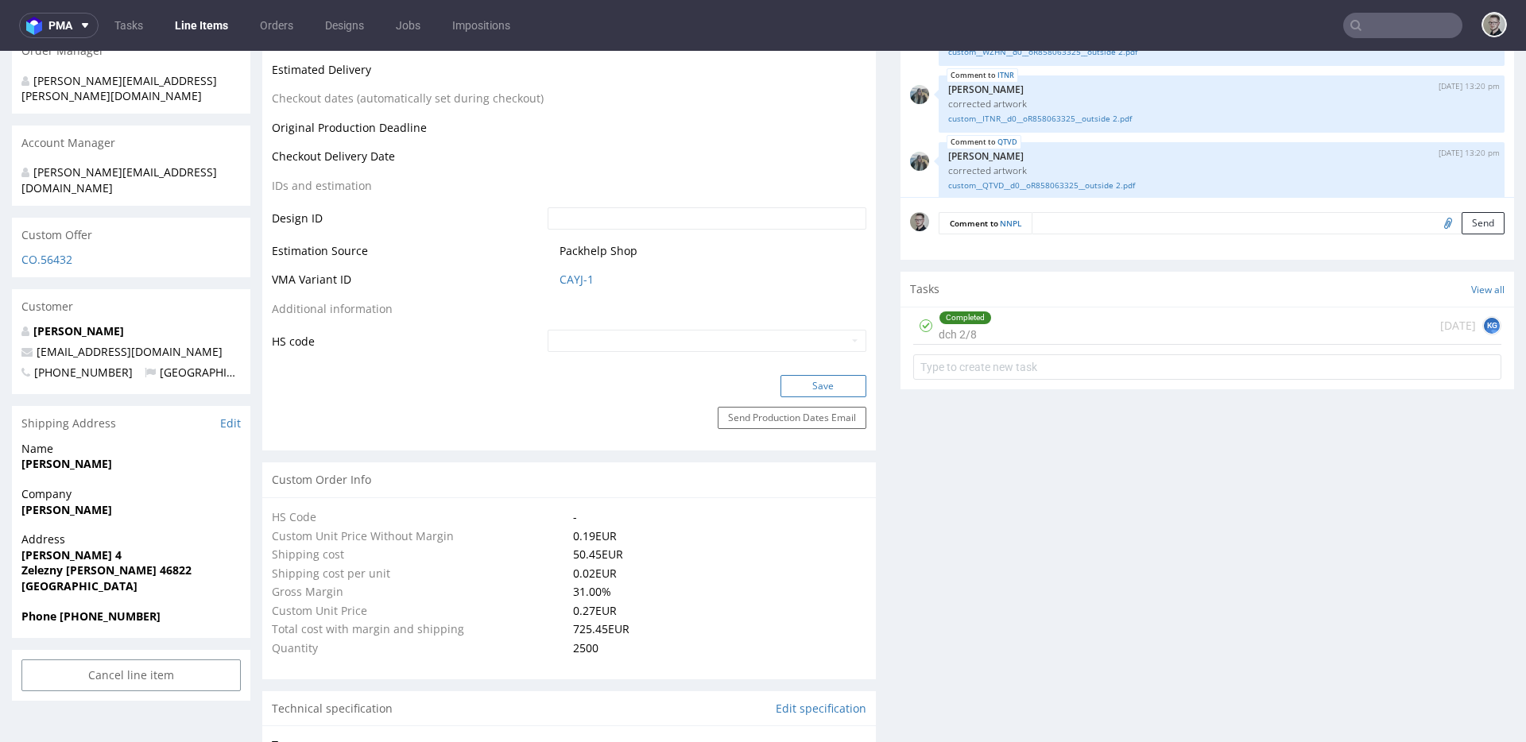
click at [834, 377] on button "Save" at bounding box center [823, 386] width 86 height 22
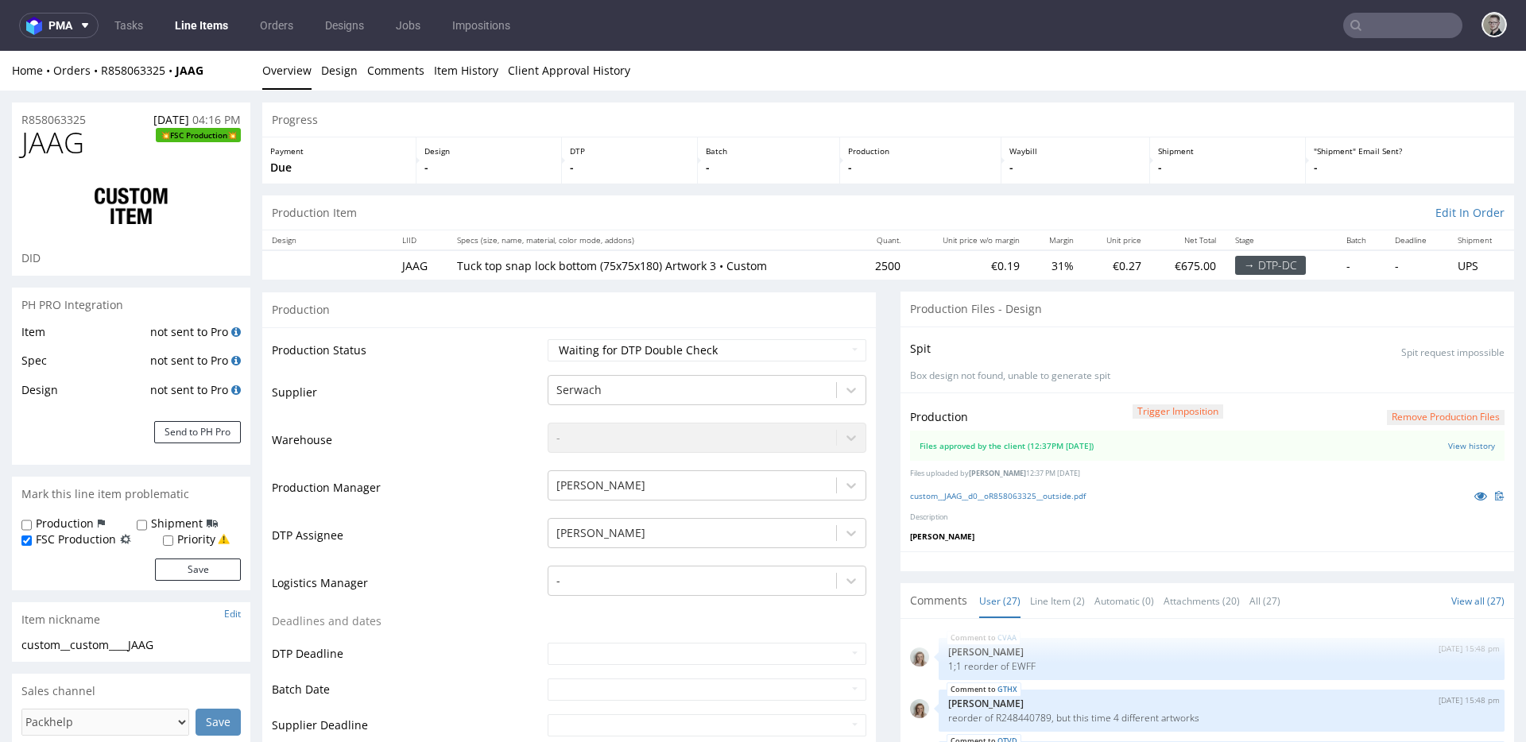
scroll to position [1414, 0]
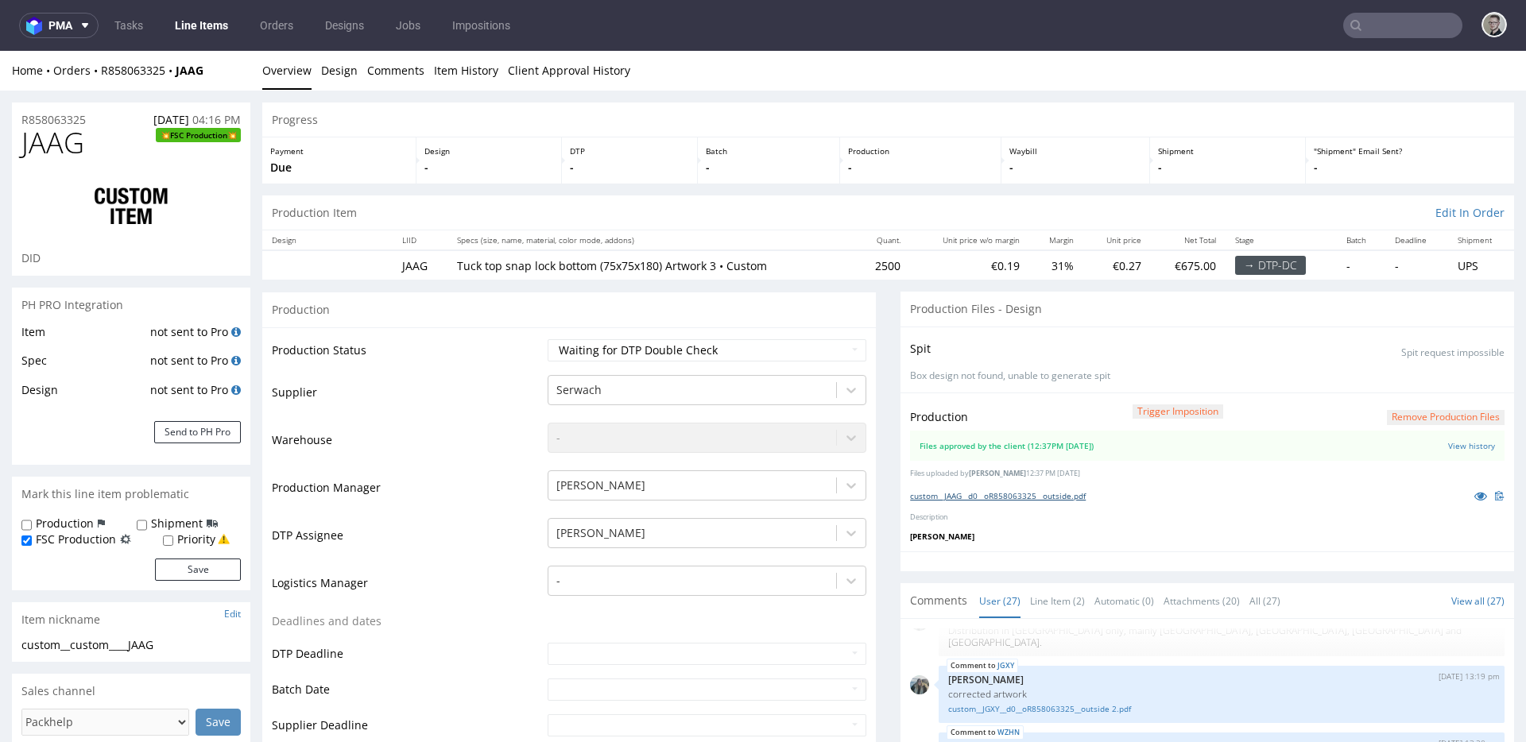
click at [1028, 493] on link "custom__JAAG__d0__oR858063325__outside.pdf" at bounding box center [998, 495] width 176 height 11
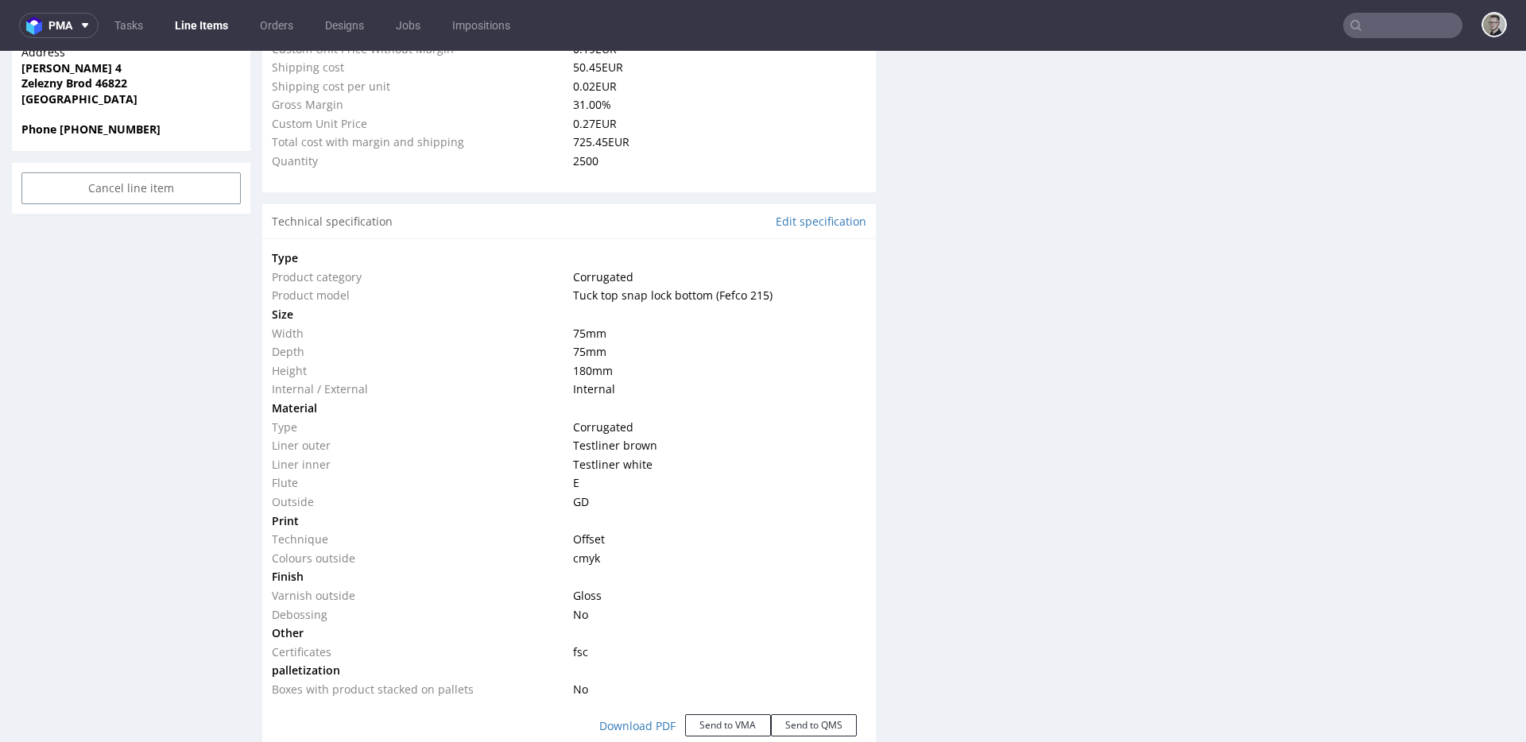
scroll to position [477, 0]
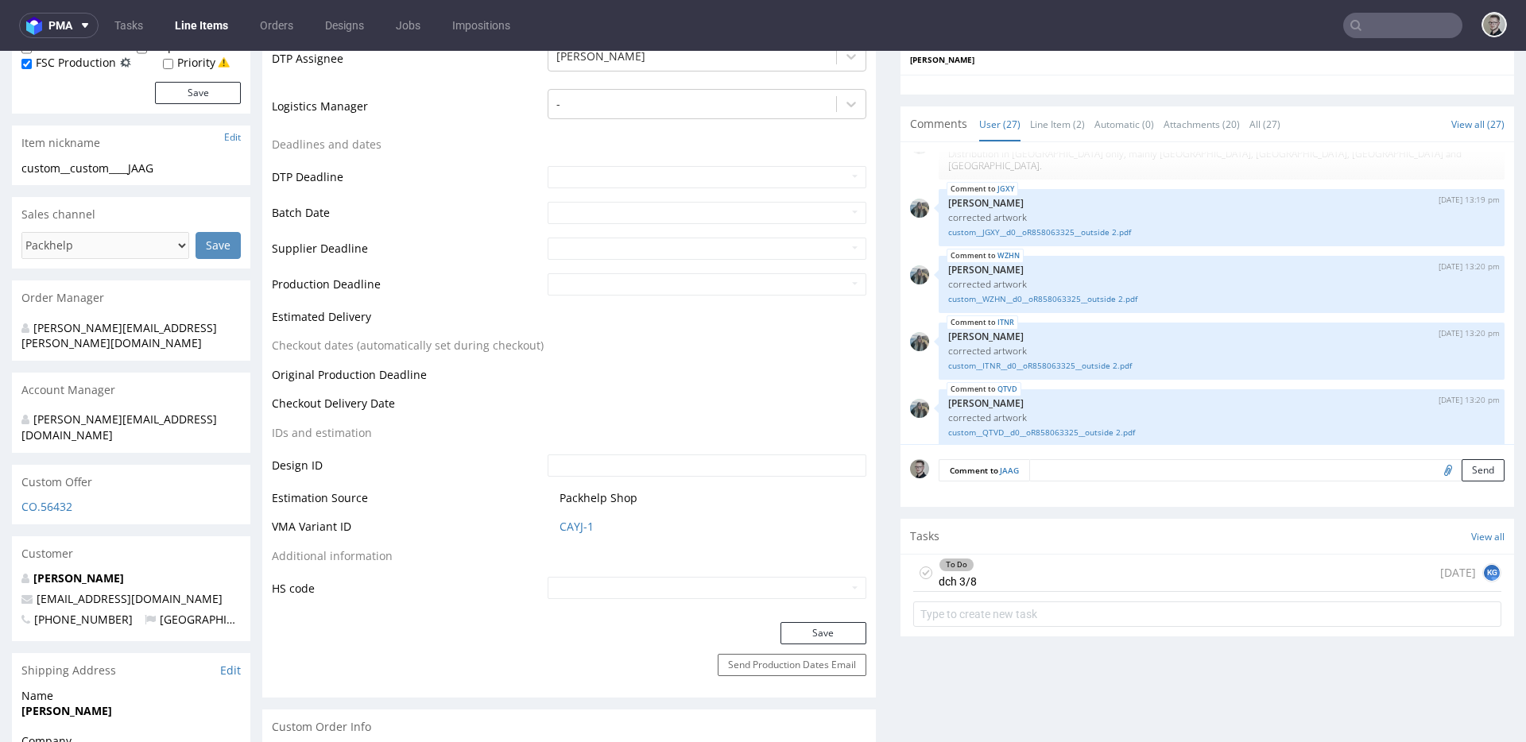
click at [919, 569] on icon at bounding box center [925, 573] width 13 height 13
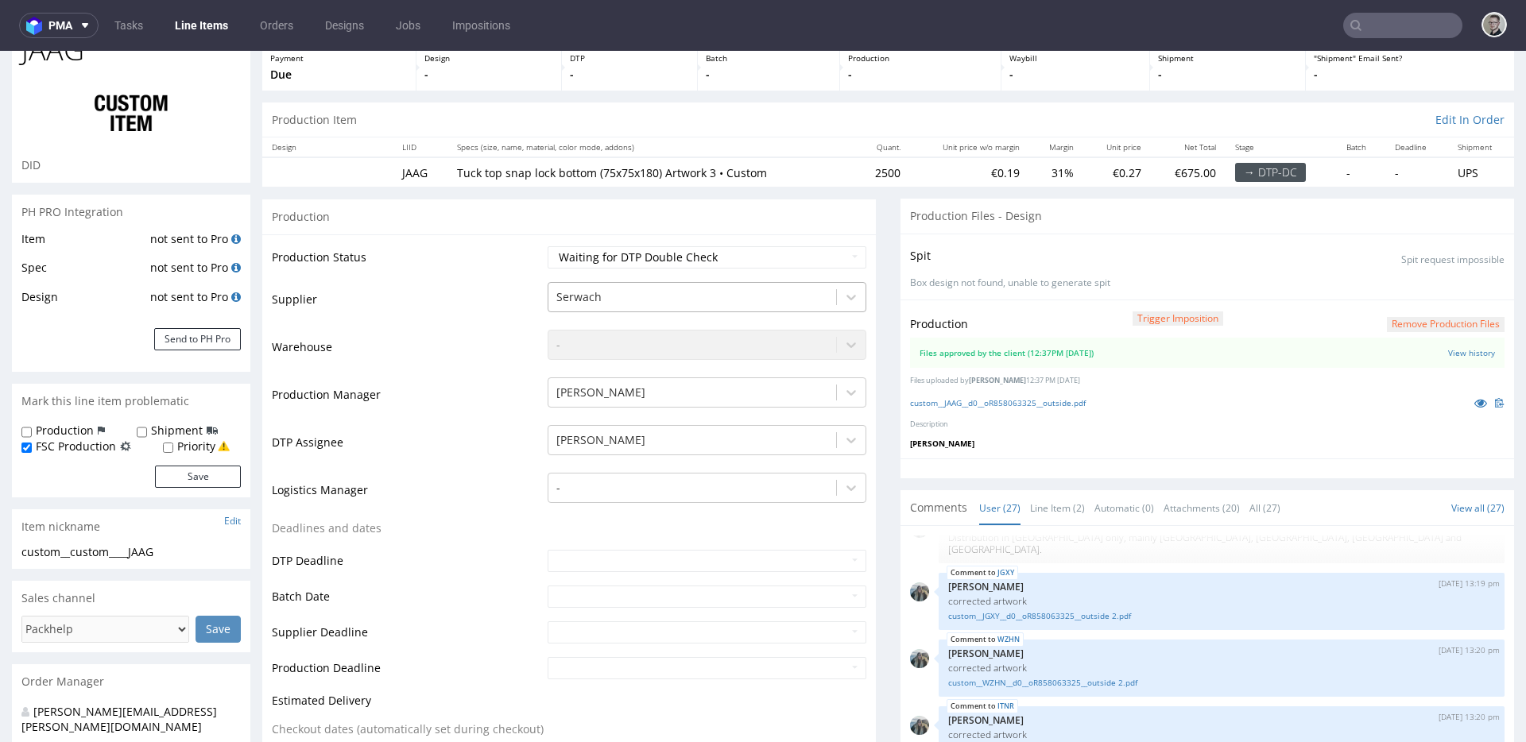
scroll to position [0, 0]
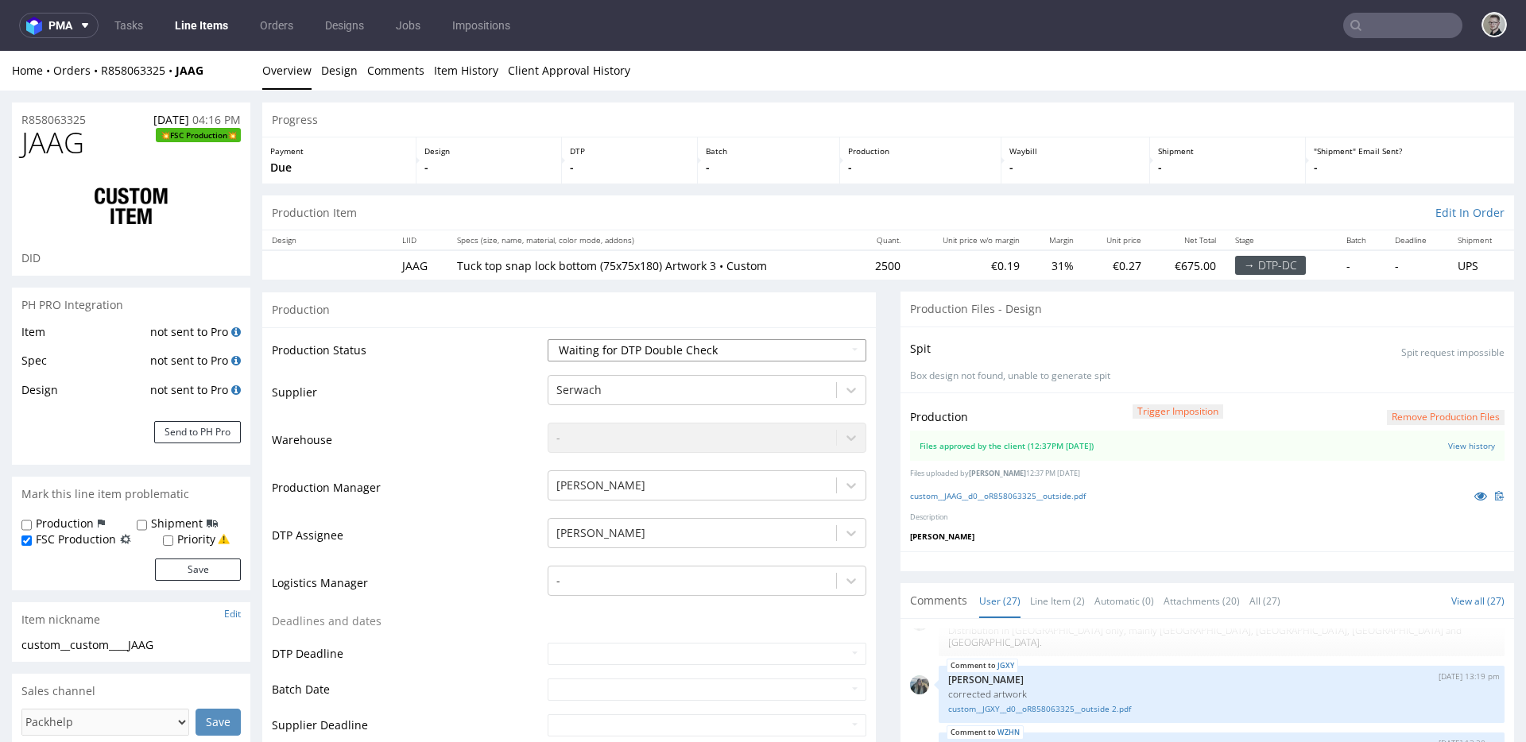
click at [755, 354] on select "Waiting for Artwork Waiting for Diecut Waiting for Mockup Waiting for DTP Waiti…" at bounding box center [706, 350] width 319 height 22
select select "dtp_production_ready"
click at [547, 339] on select "Waiting for Artwork Waiting for Diecut Waiting for Mockup Waiting for DTP Waiti…" at bounding box center [706, 350] width 319 height 22
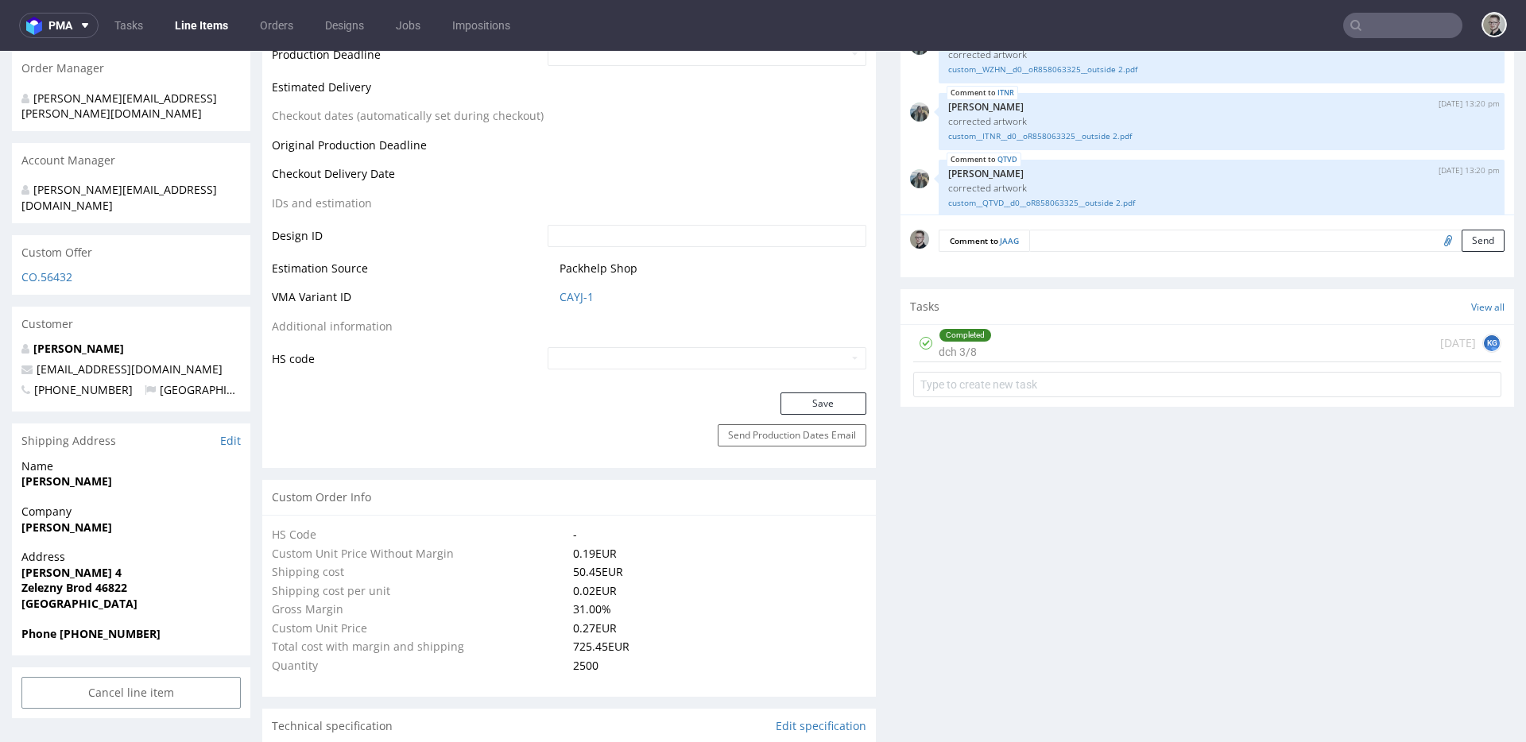
scroll to position [707, 0]
click at [841, 400] on button "Save" at bounding box center [823, 403] width 86 height 22
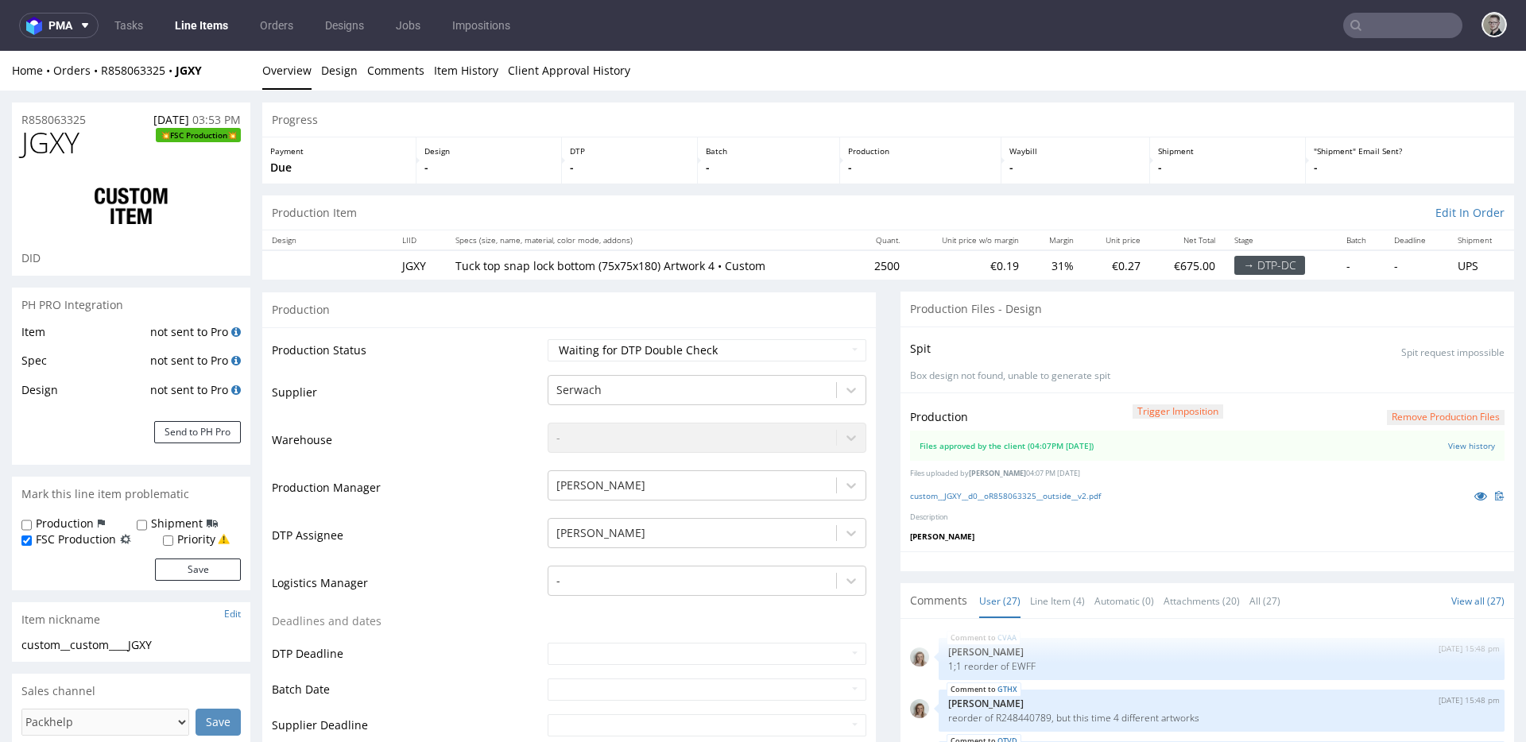
scroll to position [1414, 0]
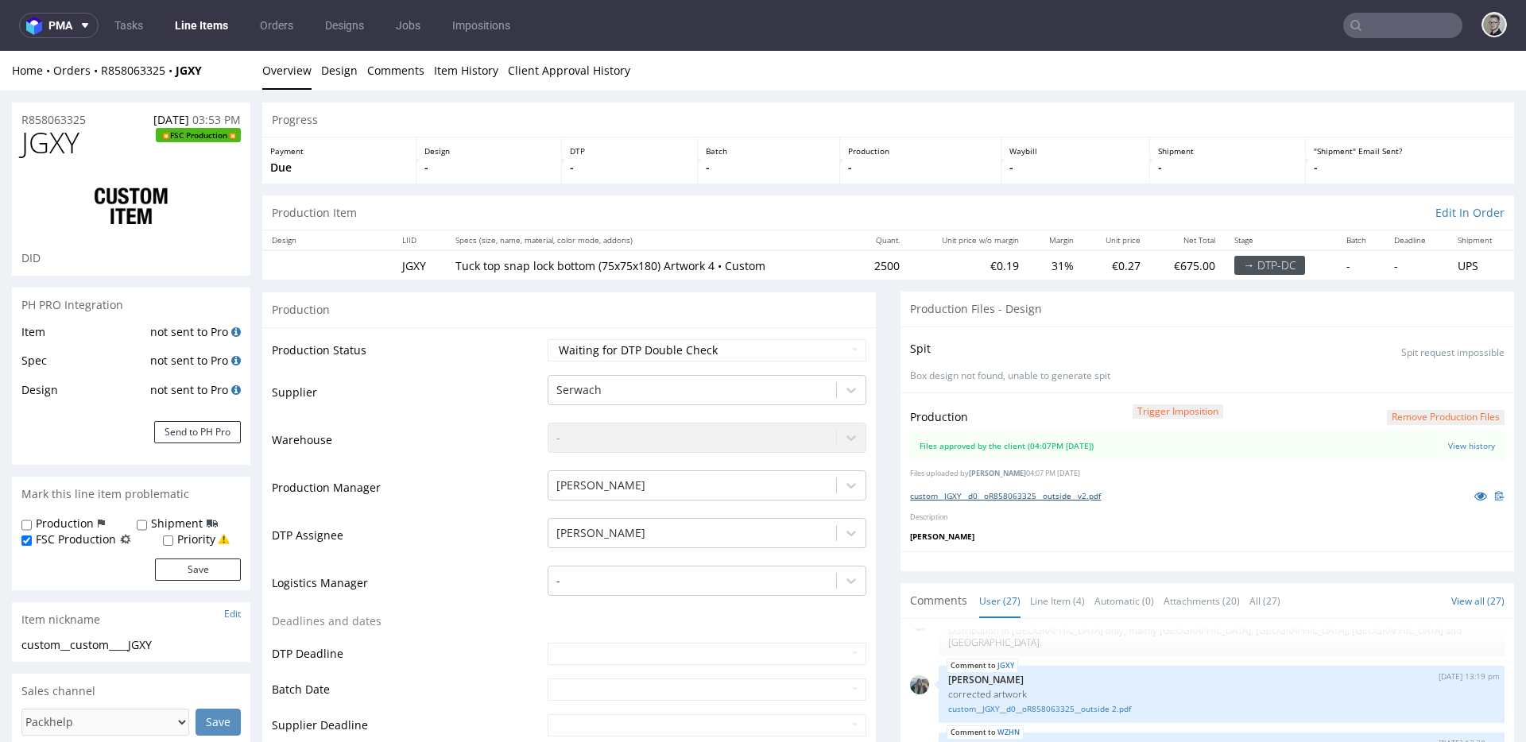
click at [1056, 498] on link "custom__JGXY__d0__oR858063325__outside__v2.pdf" at bounding box center [1005, 495] width 191 height 11
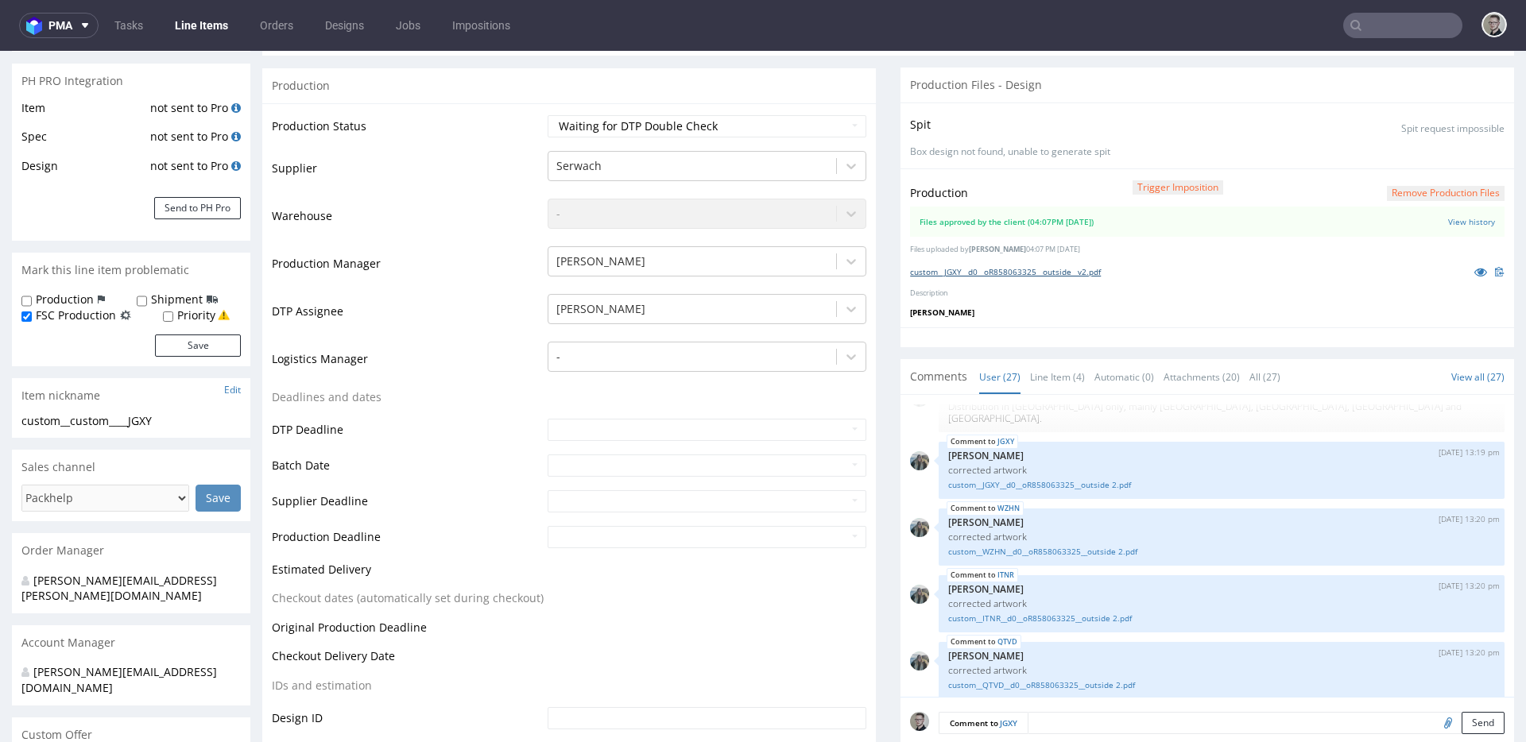
scroll to position [535, 0]
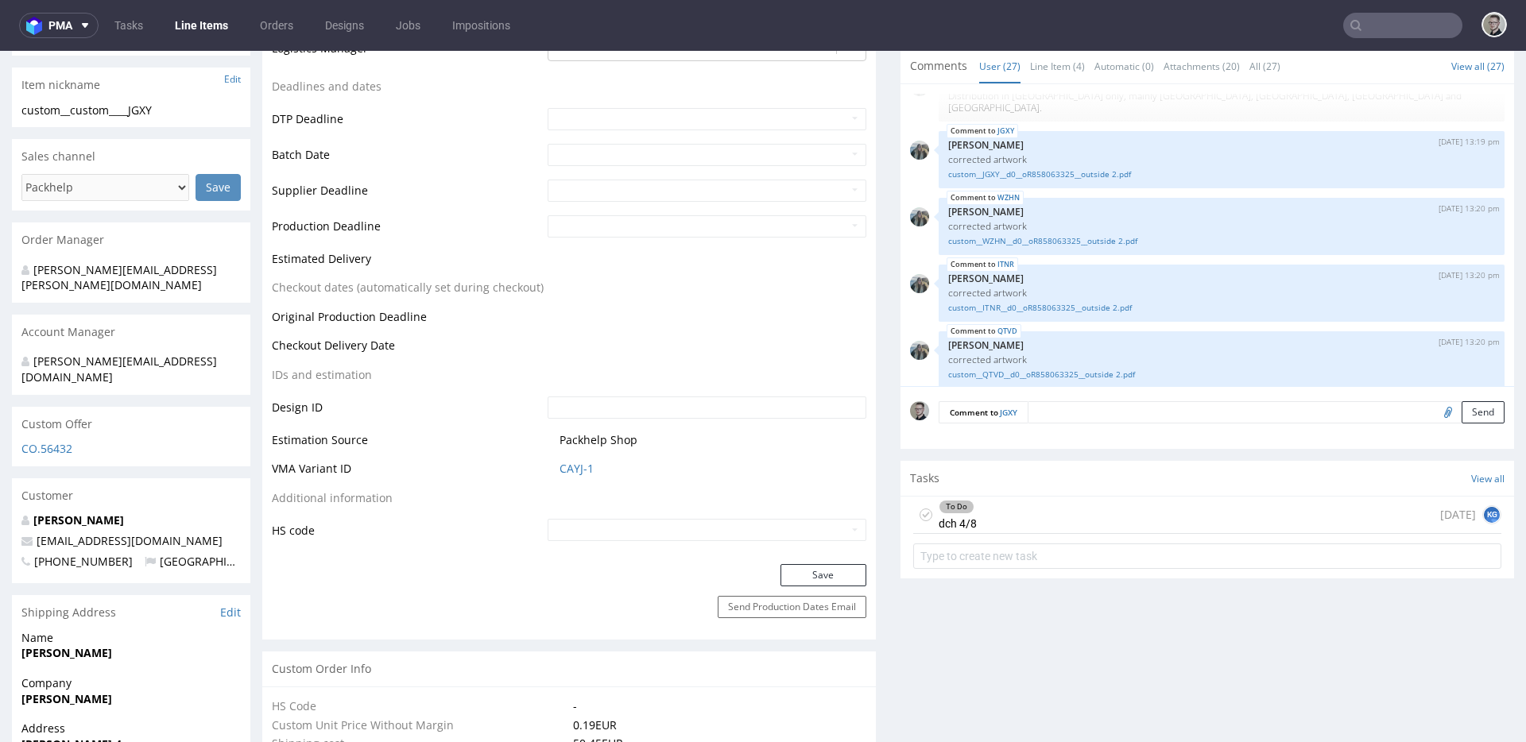
click at [923, 513] on use at bounding box center [926, 516] width 7 height 6
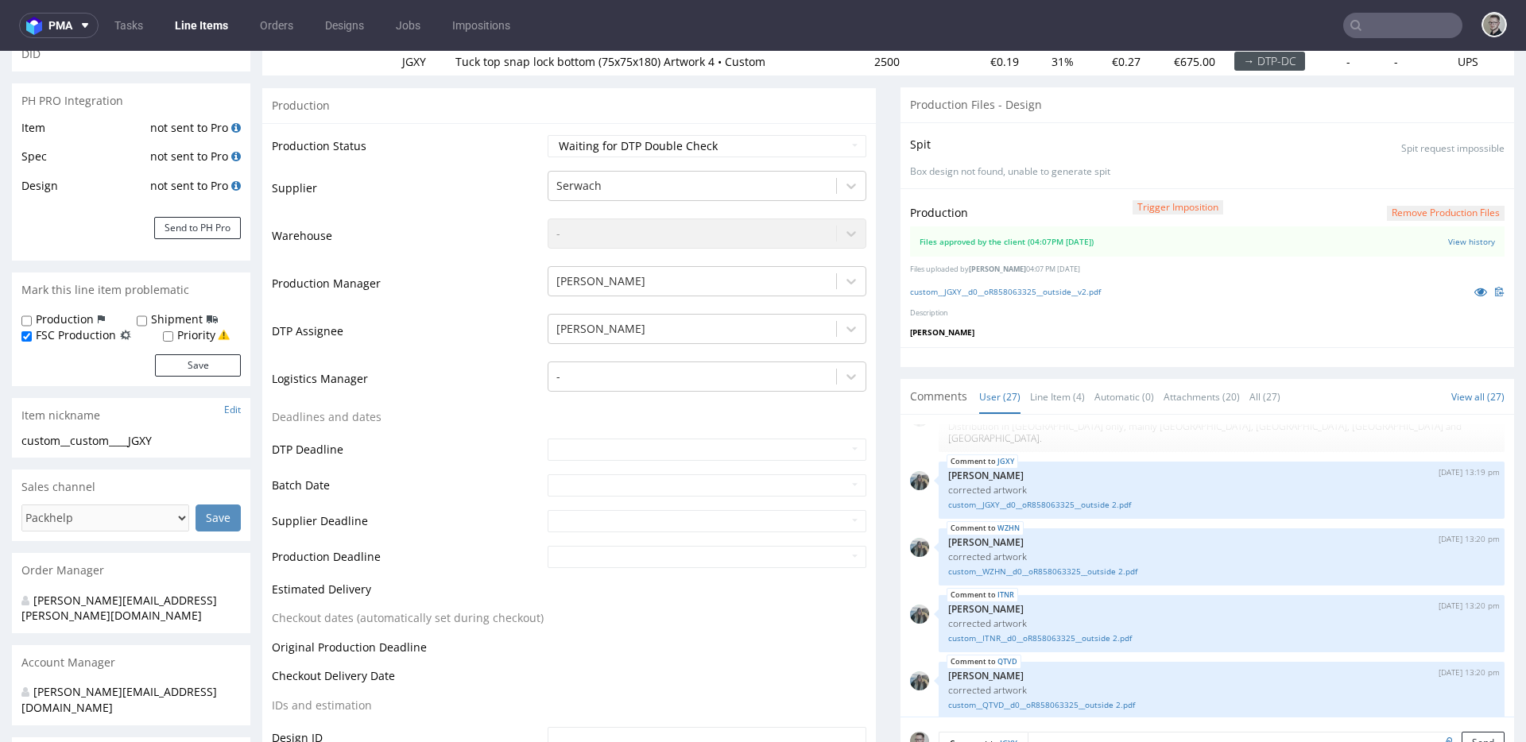
scroll to position [0, 0]
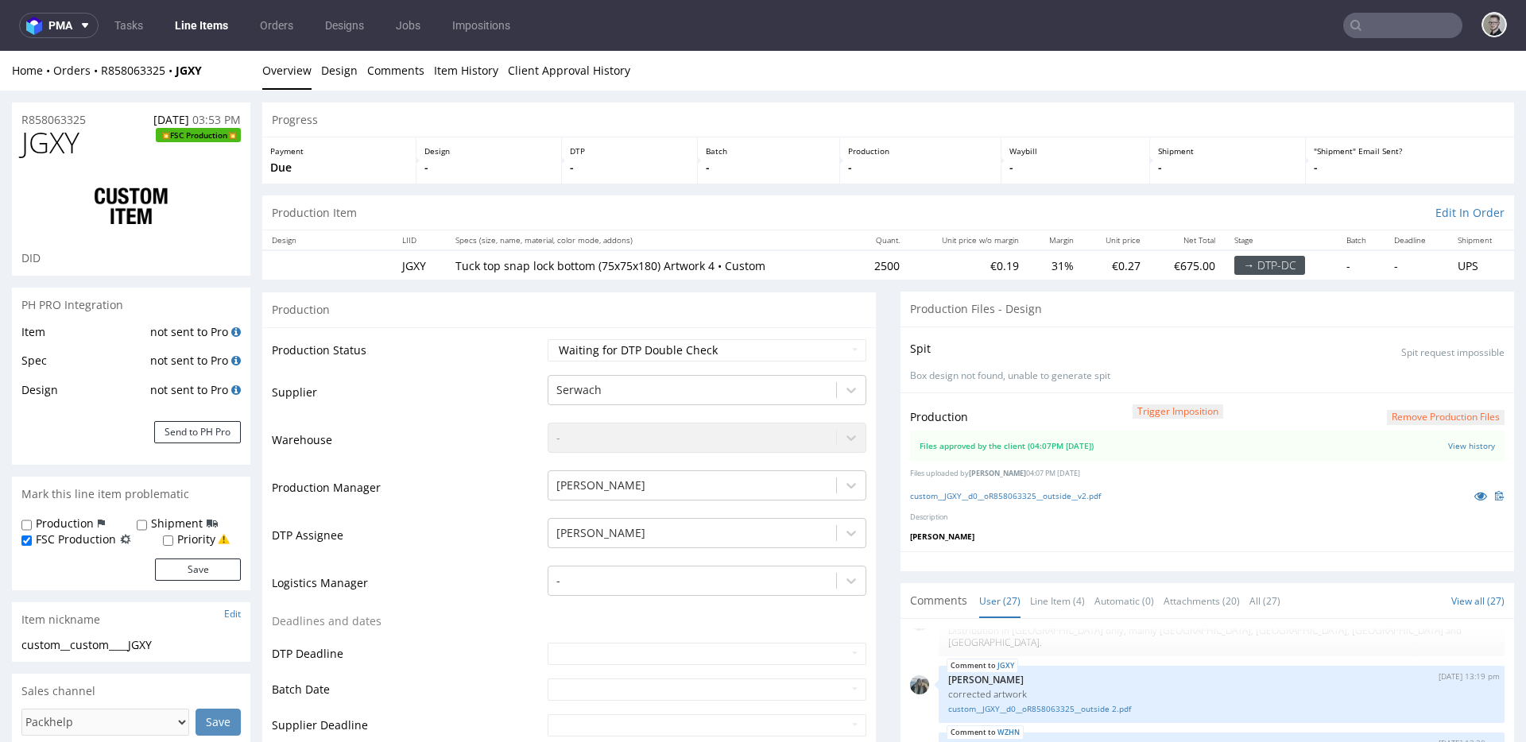
click at [638, 338] on td "Waiting for Artwork Waiting for Diecut Waiting for Mockup Waiting for DTP Waiti…" at bounding box center [705, 356] width 323 height 36
click at [641, 343] on select "Waiting for Artwork Waiting for Diecut Waiting for Mockup Waiting for DTP Waiti…" at bounding box center [706, 350] width 319 height 22
select select "dtp_production_ready"
click at [547, 339] on select "Waiting for Artwork Waiting for Diecut Waiting for Mockup Waiting for DTP Waiti…" at bounding box center [706, 350] width 319 height 22
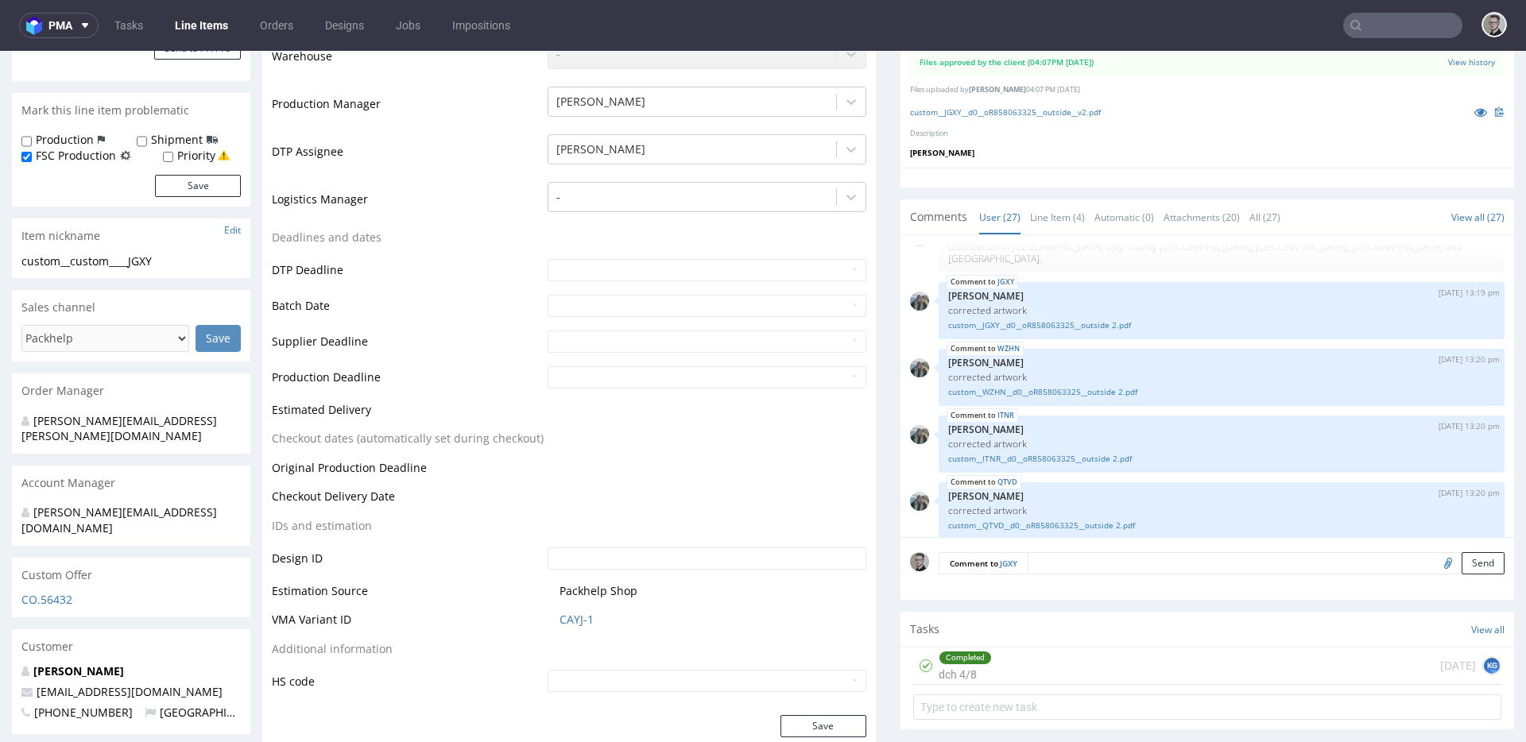
scroll to position [735, 0]
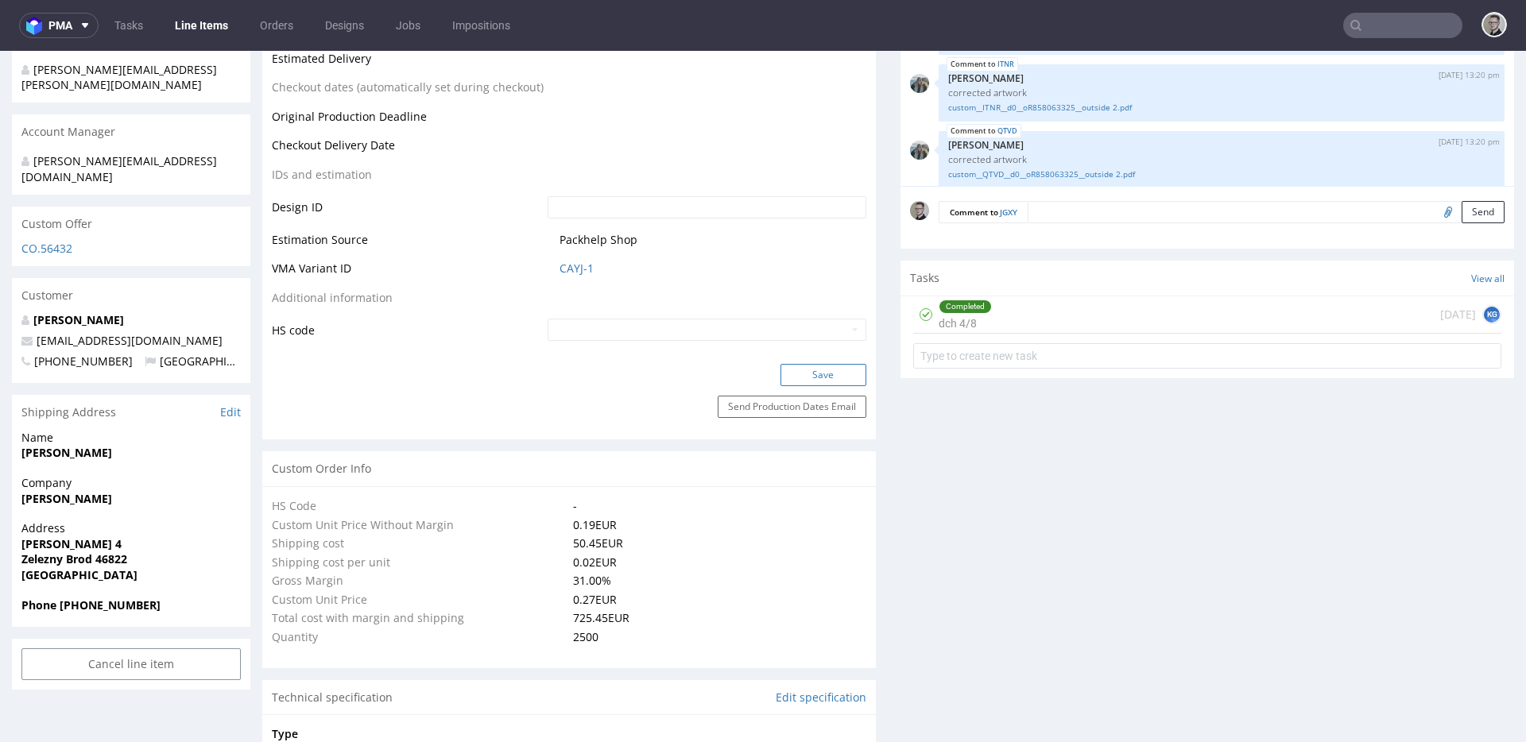
click at [834, 367] on button "Save" at bounding box center [823, 375] width 86 height 22
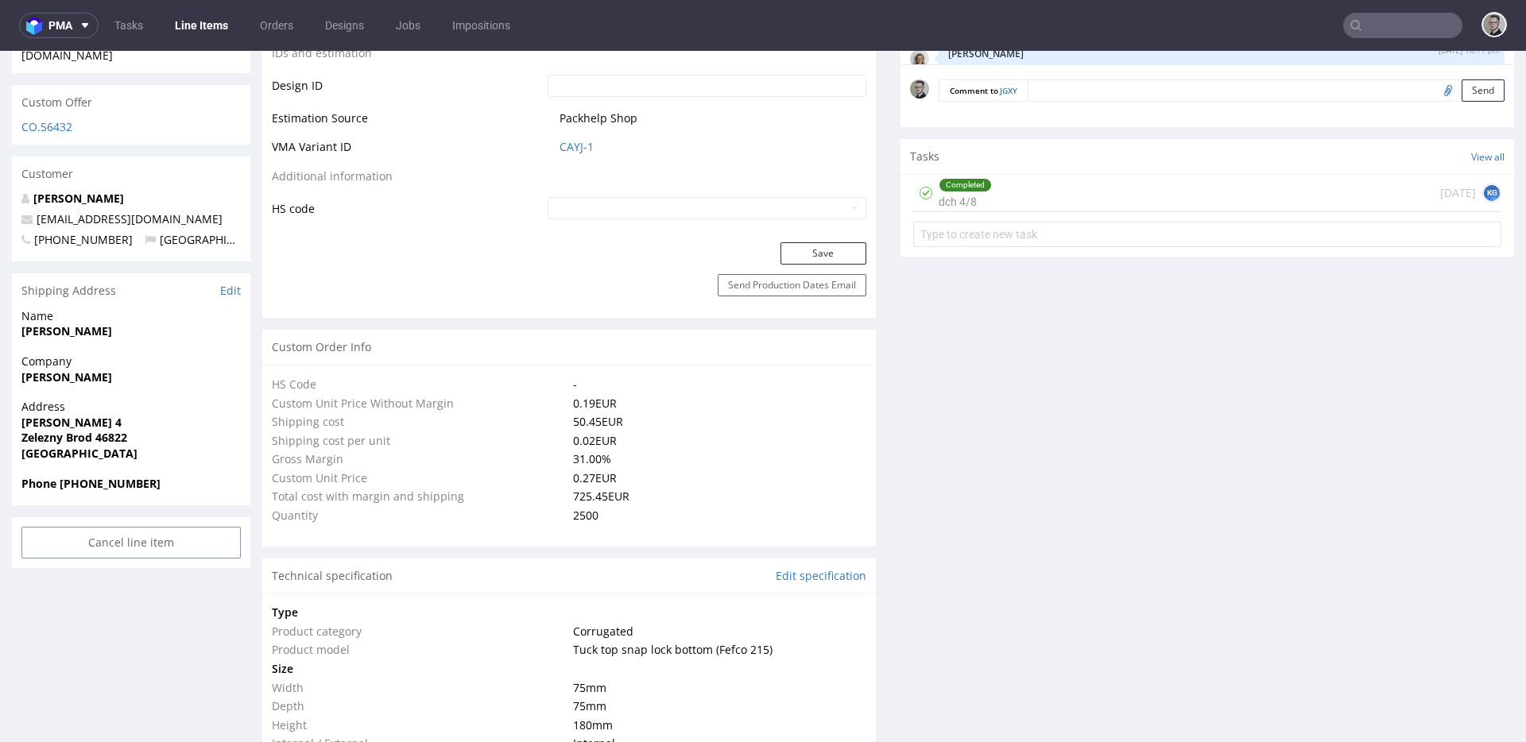
scroll to position [1414, 0]
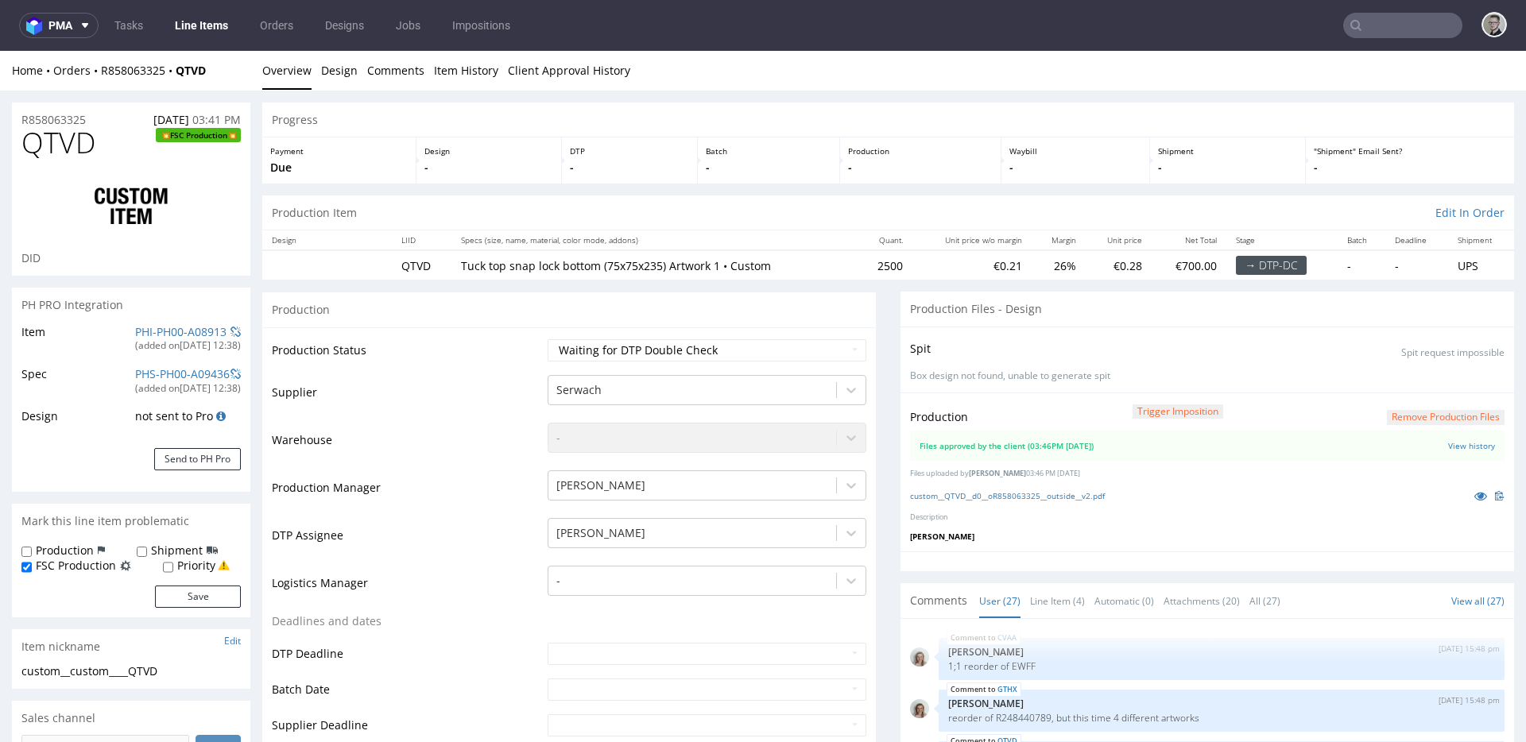
scroll to position [1414, 0]
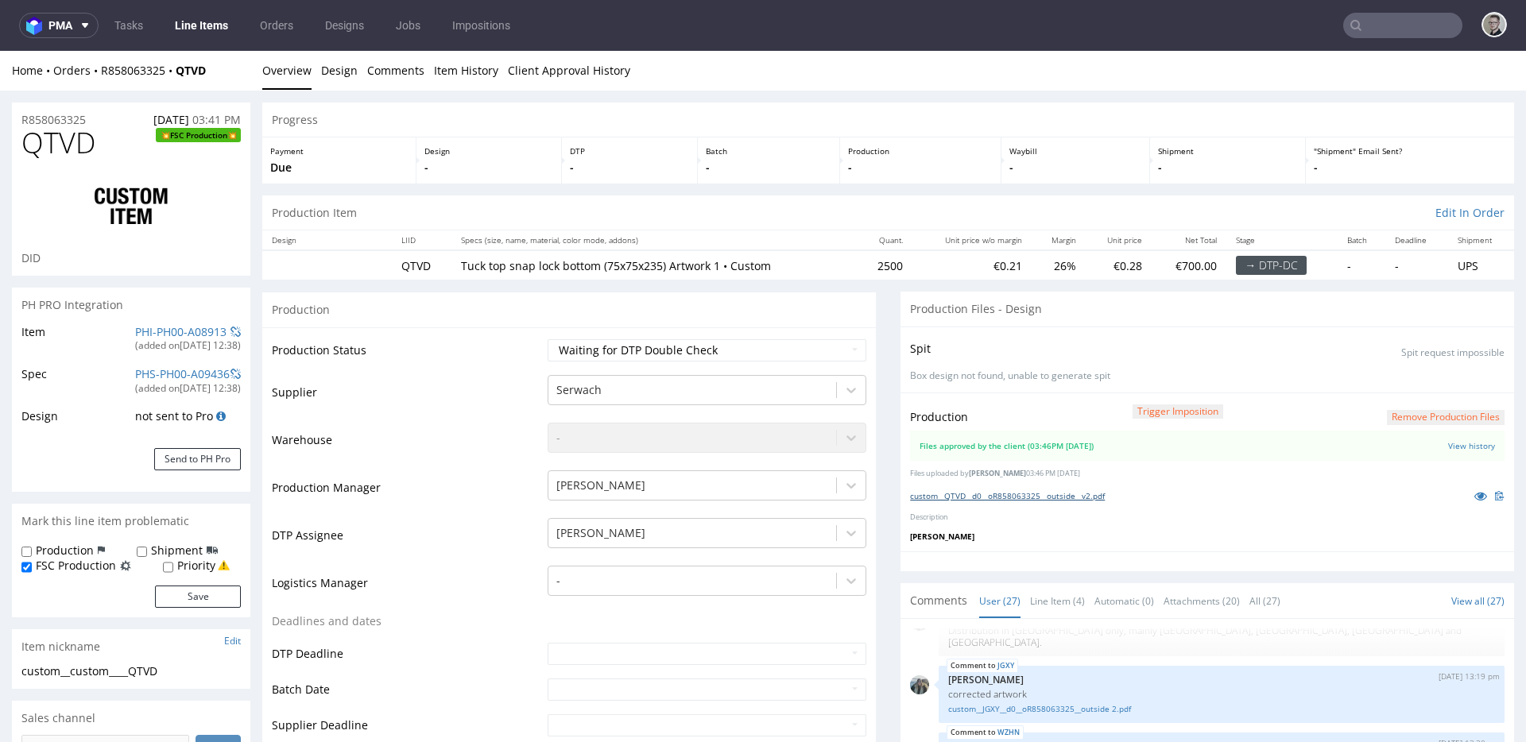
click at [1061, 499] on link "custom__QTVD__d0__oR858063325__outside__v2.pdf" at bounding box center [1007, 495] width 195 height 11
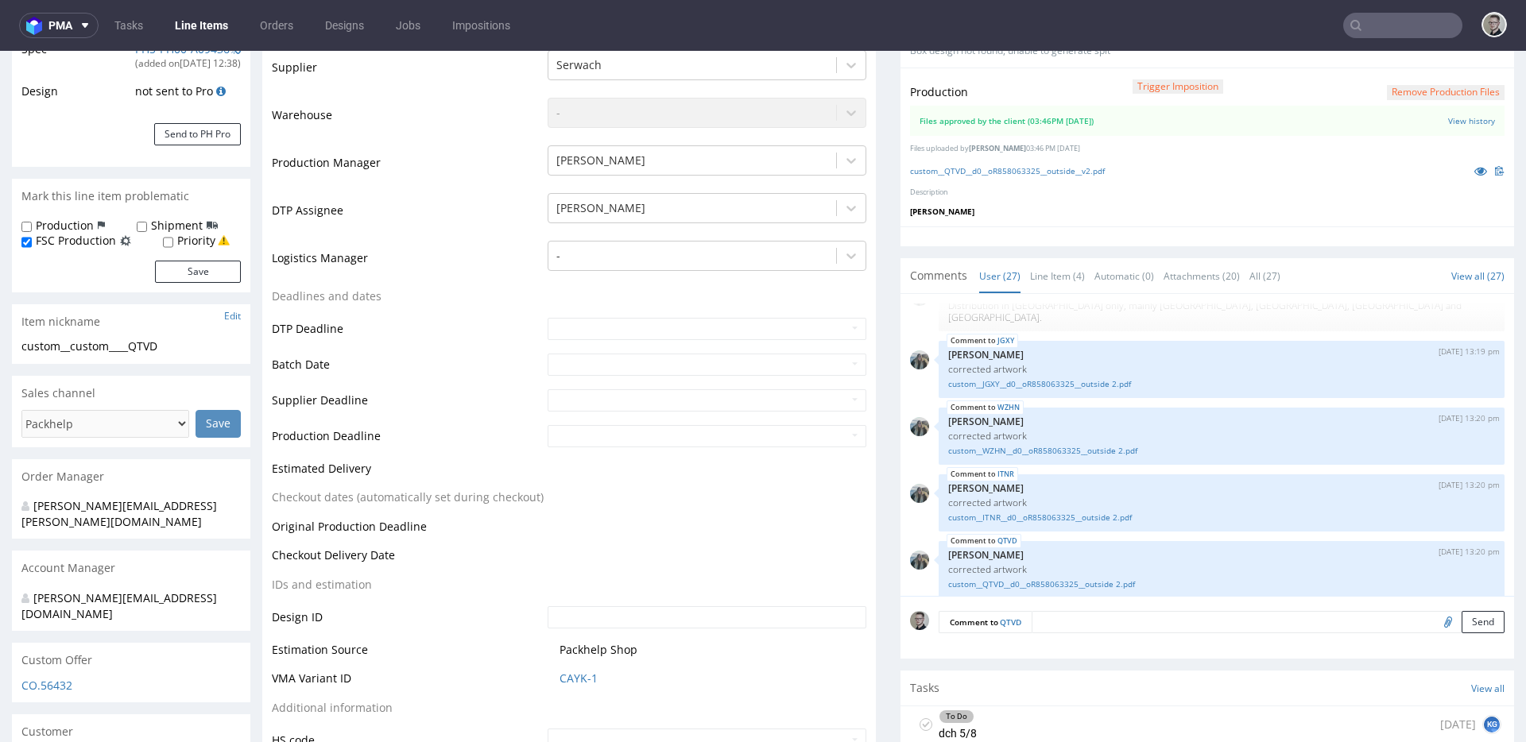
click at [919, 721] on icon at bounding box center [925, 724] width 13 height 13
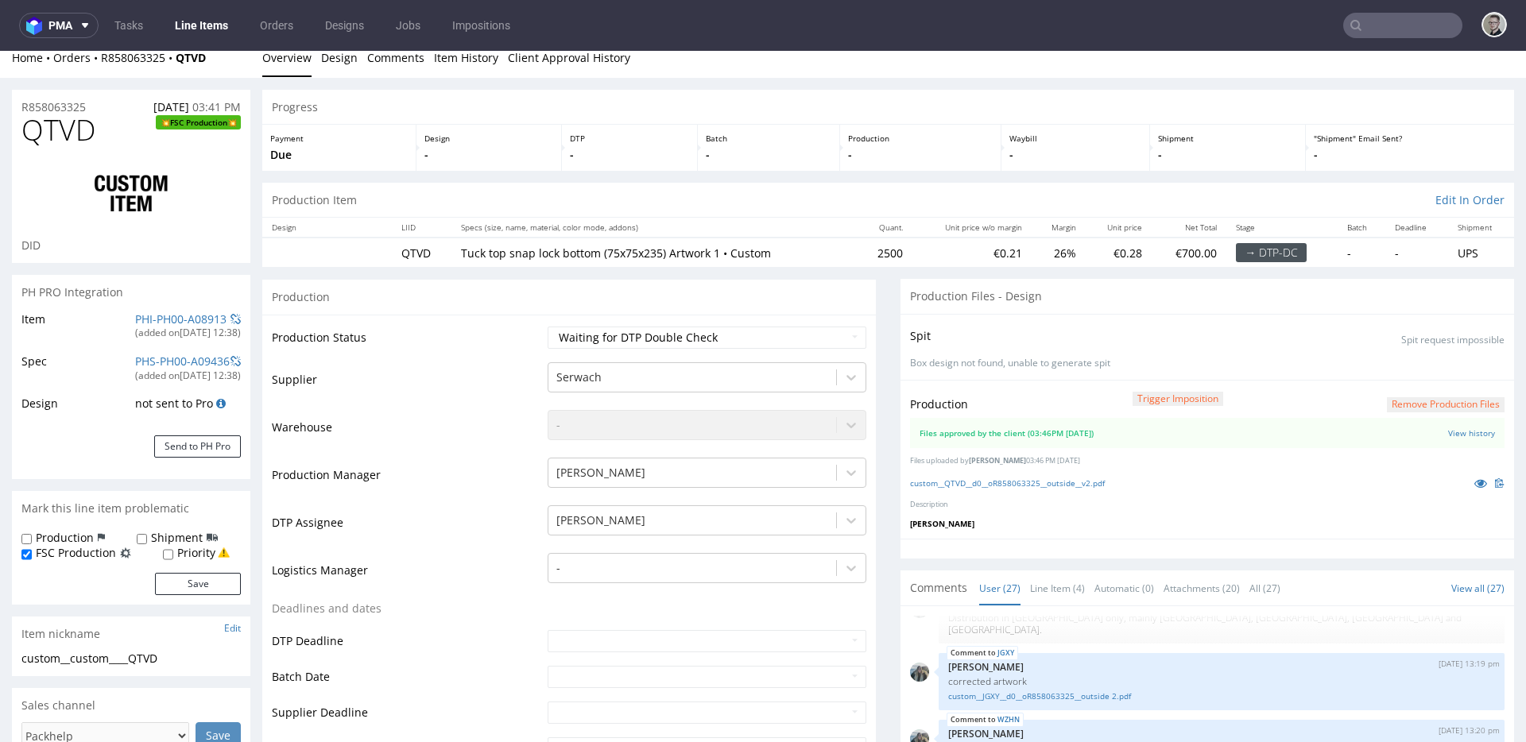
scroll to position [0, 0]
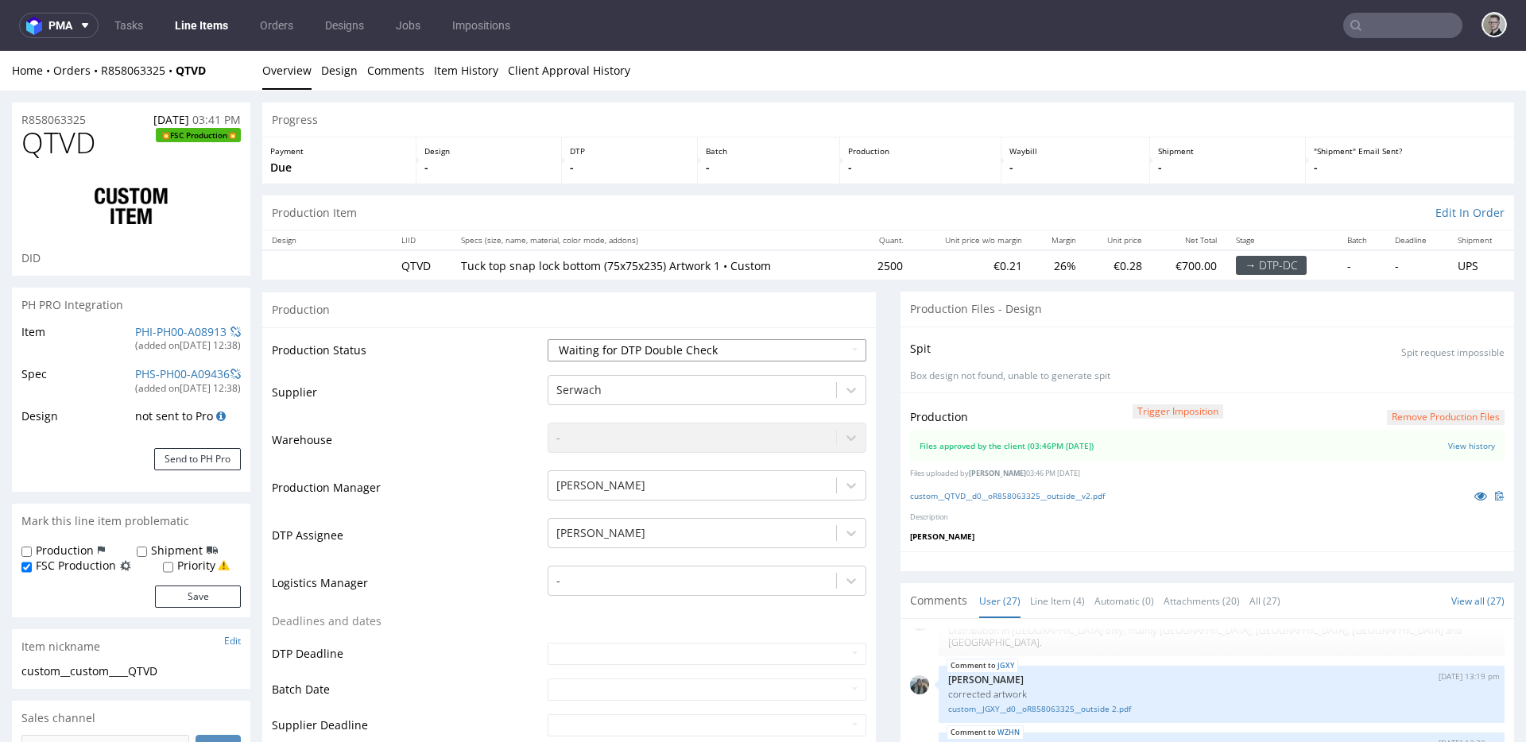
click at [648, 350] on select "Waiting for Artwork Waiting for Diecut Waiting for Mockup Waiting for DTP Waiti…" at bounding box center [706, 350] width 319 height 22
select select "dtp_production_ready"
click at [547, 339] on select "Waiting for Artwork Waiting for Diecut Waiting for Mockup Waiting for DTP Waiti…" at bounding box center [706, 350] width 319 height 22
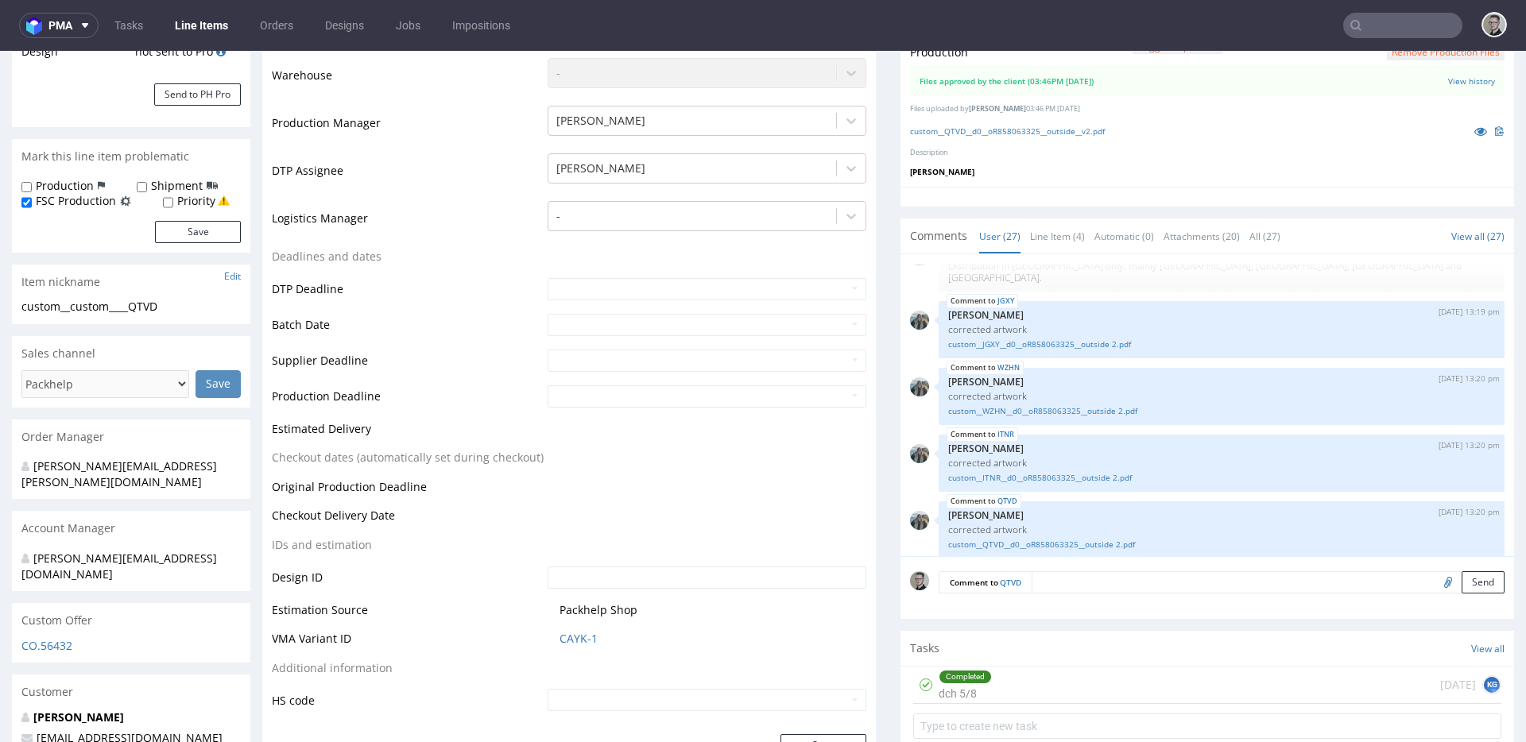
scroll to position [738, 0]
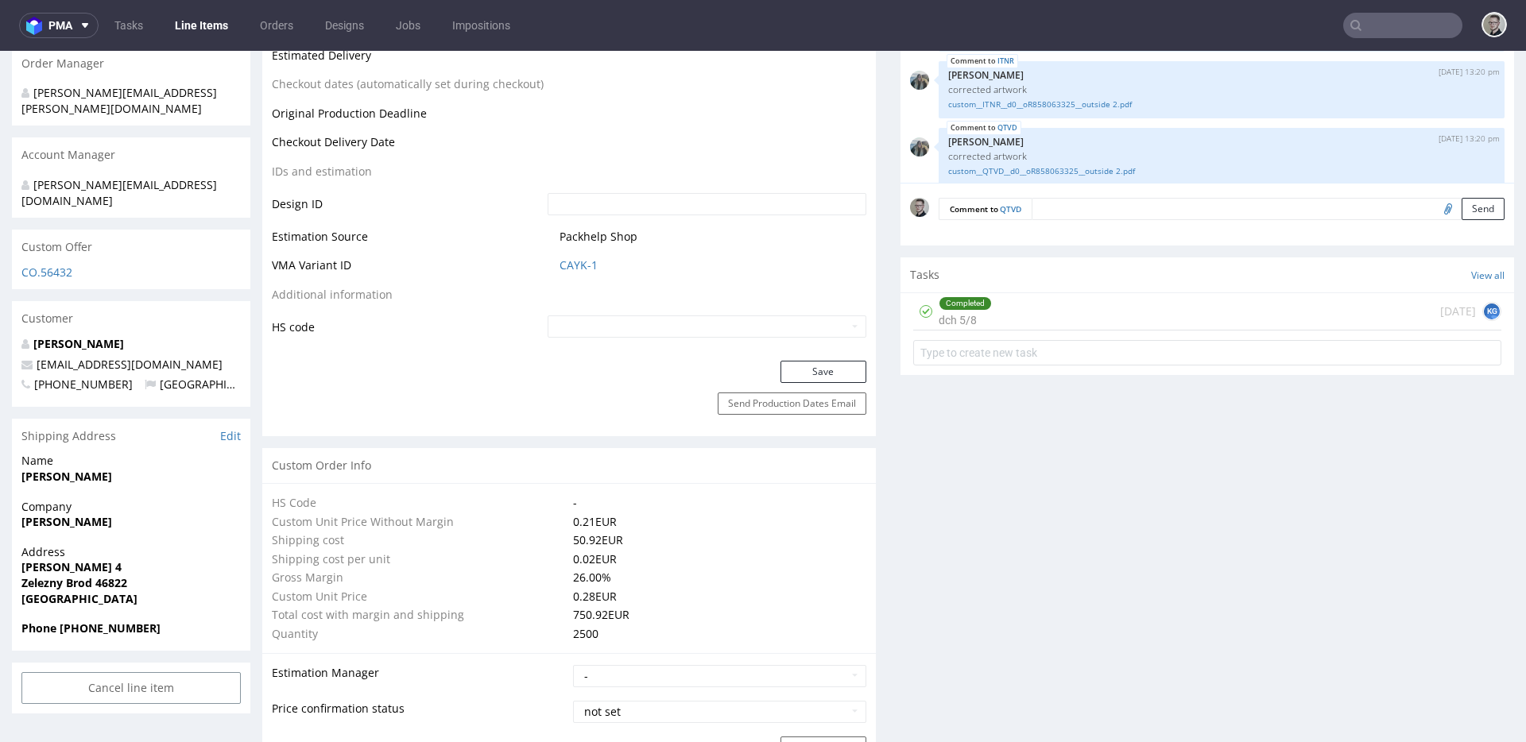
drag, startPoint x: 840, startPoint y: 371, endPoint x: 860, endPoint y: 333, distance: 43.0
click at [839, 371] on button "Save" at bounding box center [823, 372] width 86 height 22
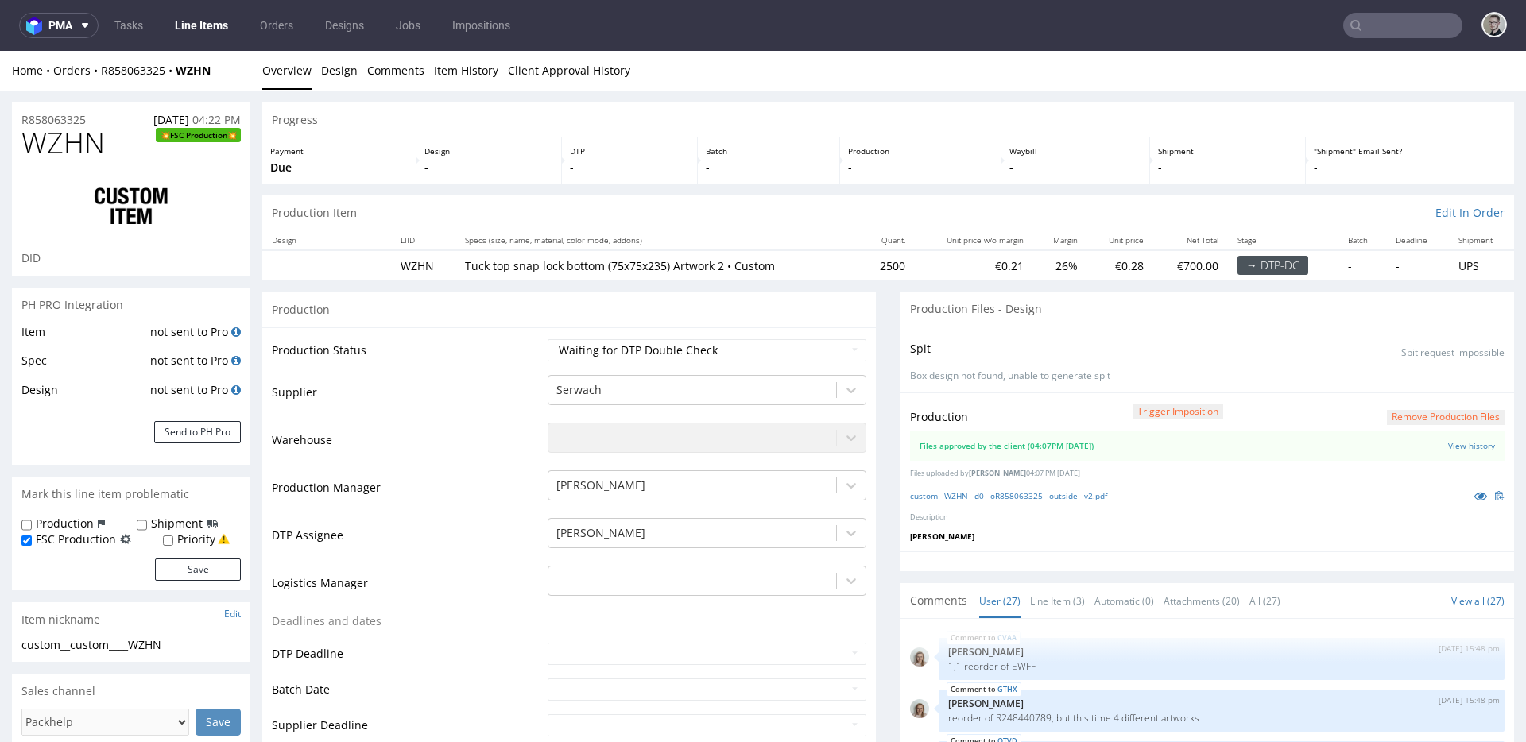
scroll to position [1414, 0]
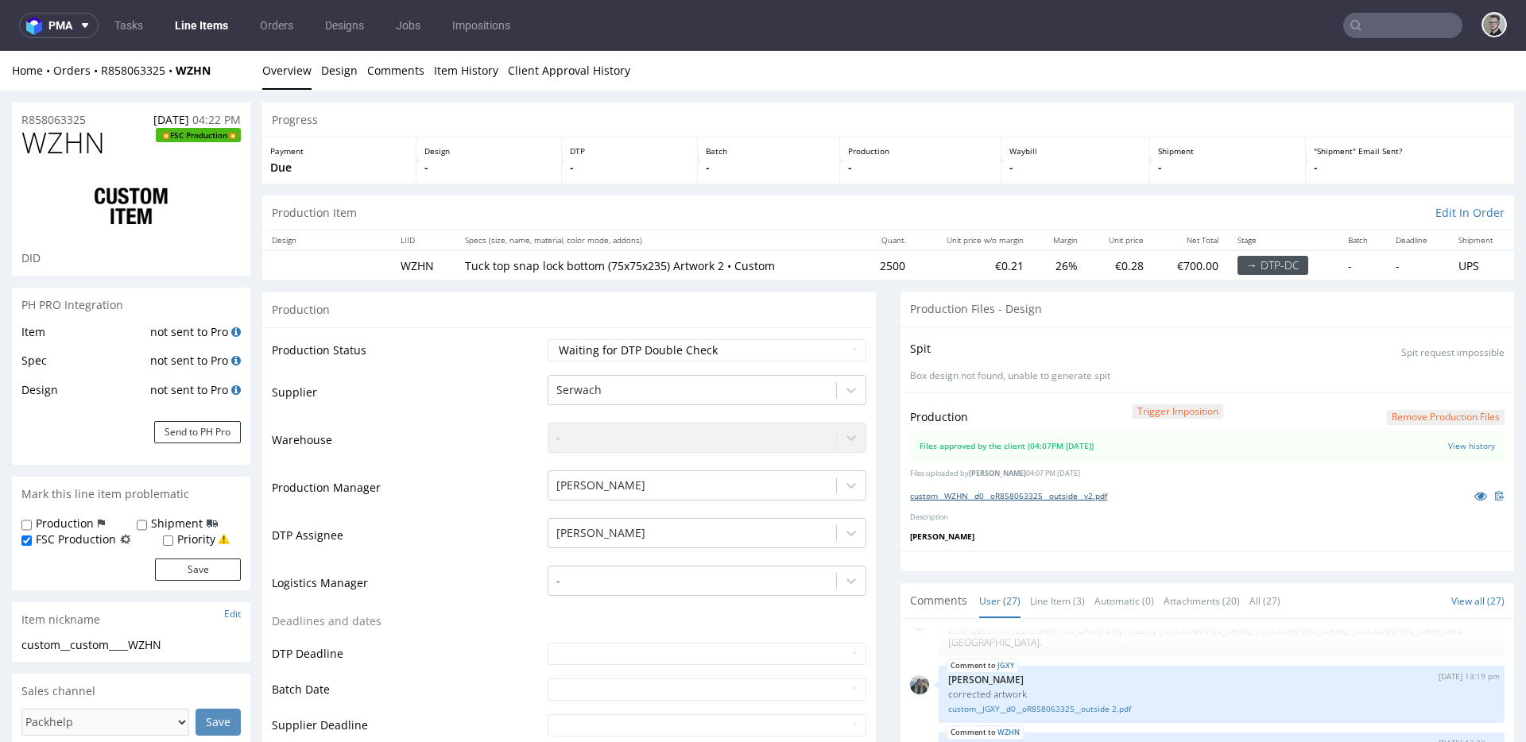
click at [1083, 496] on link "custom__WZHN__d0__oR858063325__outside__v2.pdf" at bounding box center [1008, 495] width 197 height 11
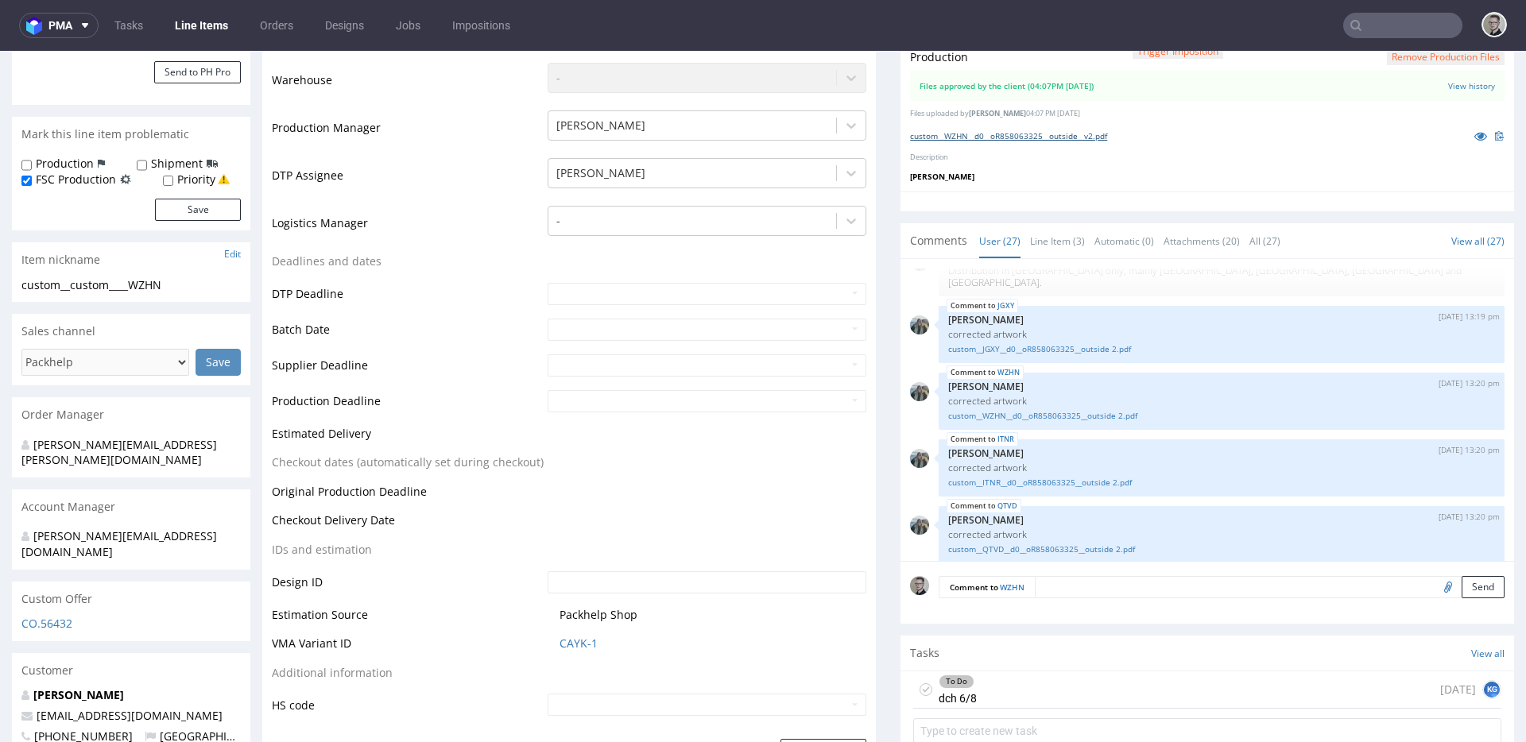
scroll to position [514, 0]
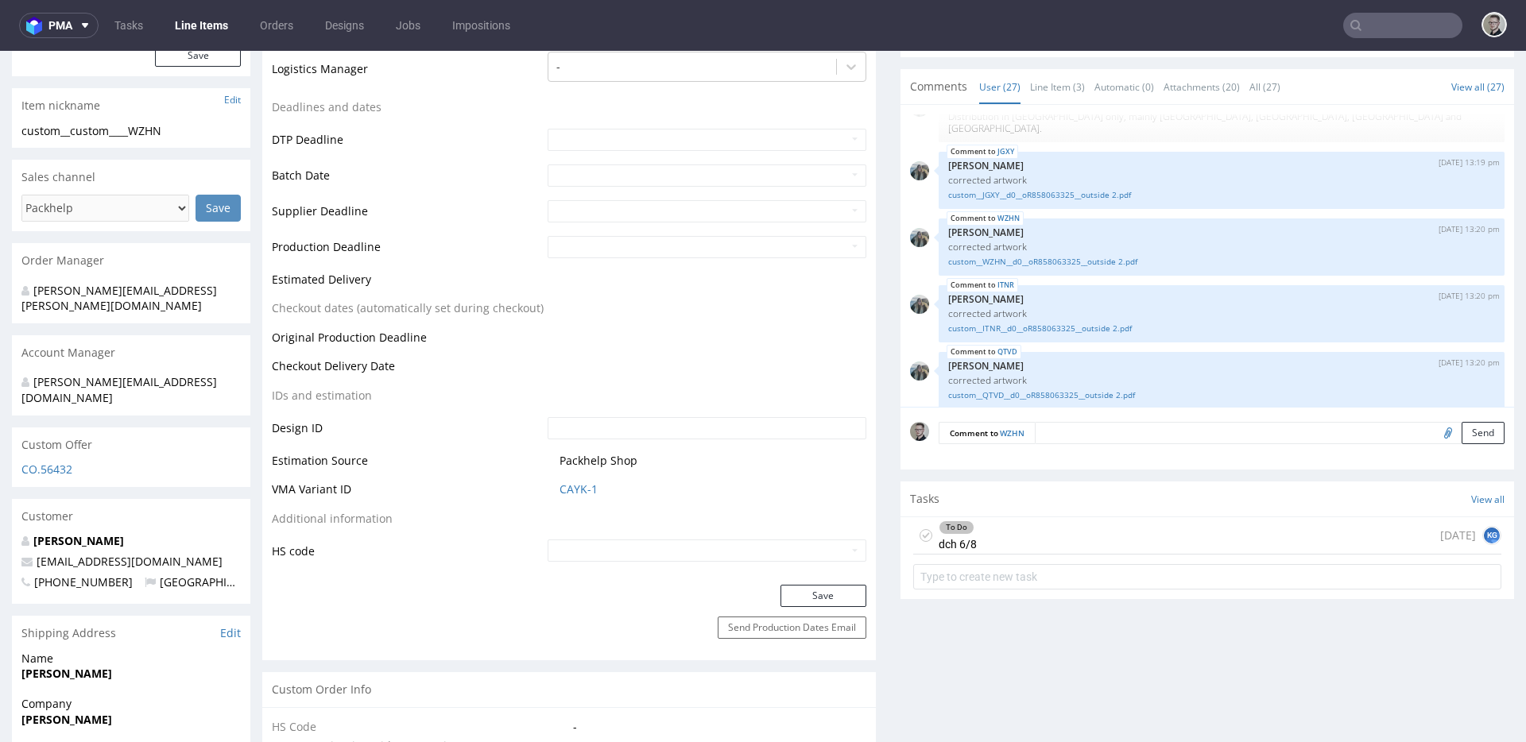
click at [919, 532] on icon at bounding box center [925, 535] width 13 height 13
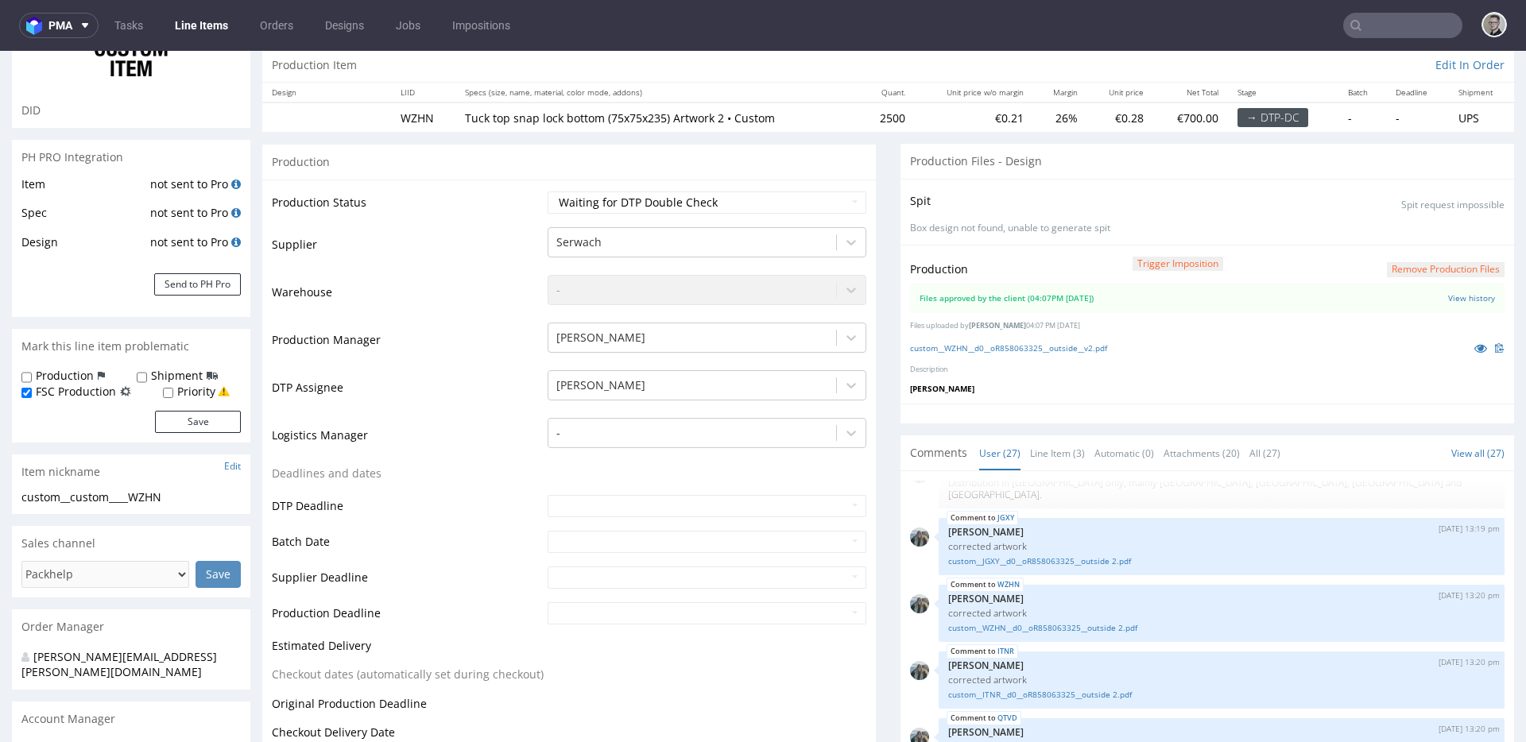
scroll to position [0, 0]
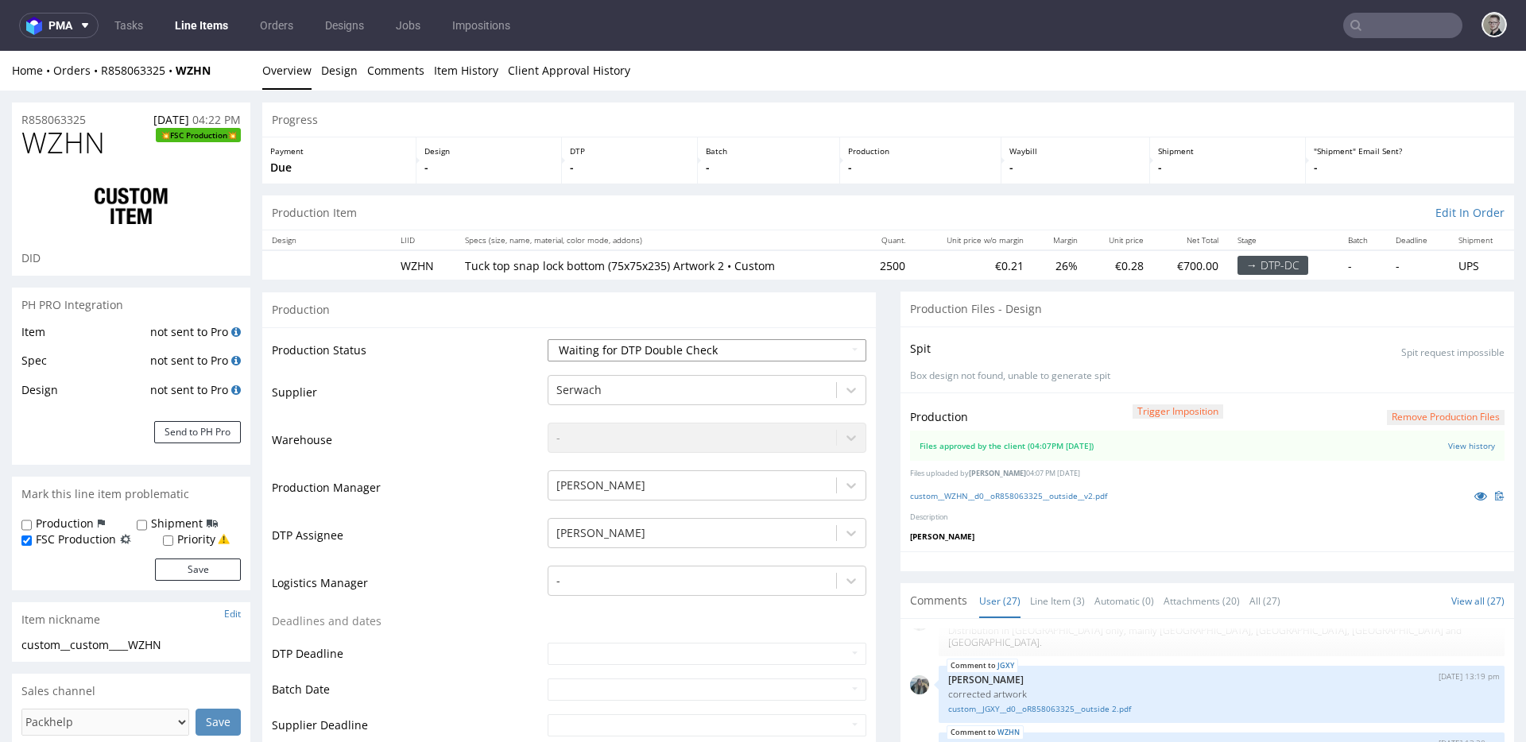
click at [602, 345] on select "Waiting for Artwork Waiting for Diecut Waiting for Mockup Waiting for DTP Waiti…" at bounding box center [706, 350] width 319 height 22
select select "dtp_production_ready"
click at [547, 339] on select "Waiting for Artwork Waiting for Diecut Waiting for Mockup Waiting for DTP Waiti…" at bounding box center [706, 350] width 319 height 22
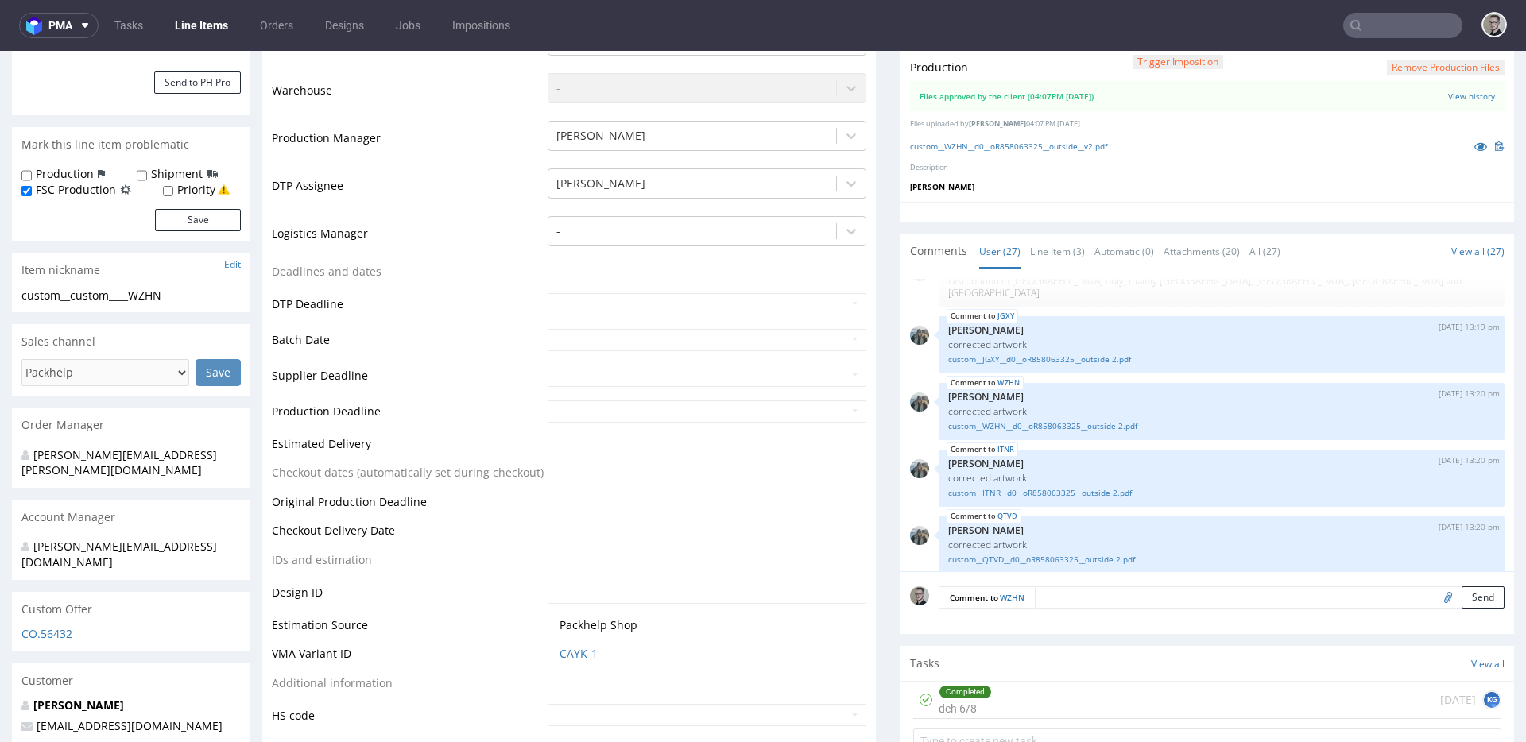
scroll to position [499, 0]
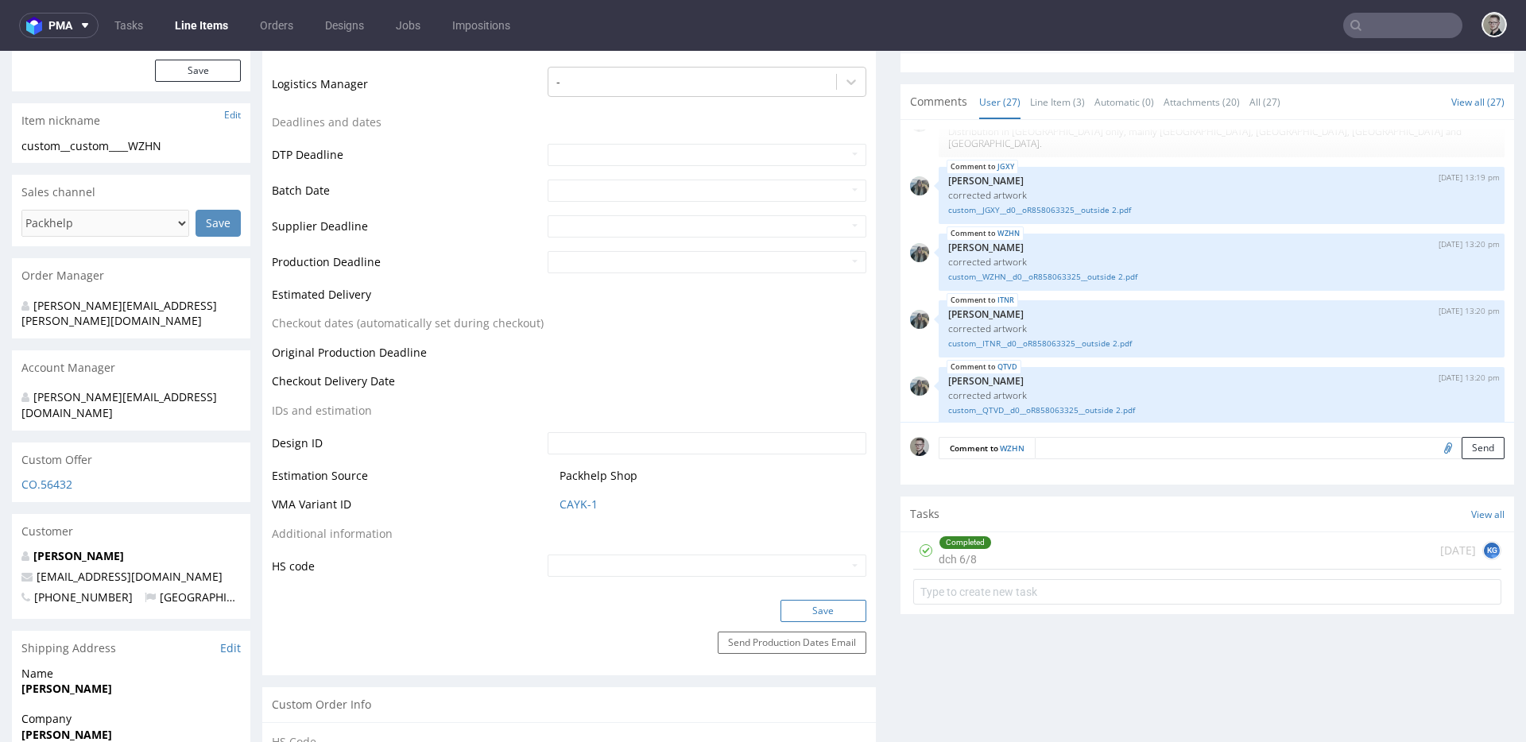
click at [827, 604] on button "Save" at bounding box center [823, 611] width 86 height 22
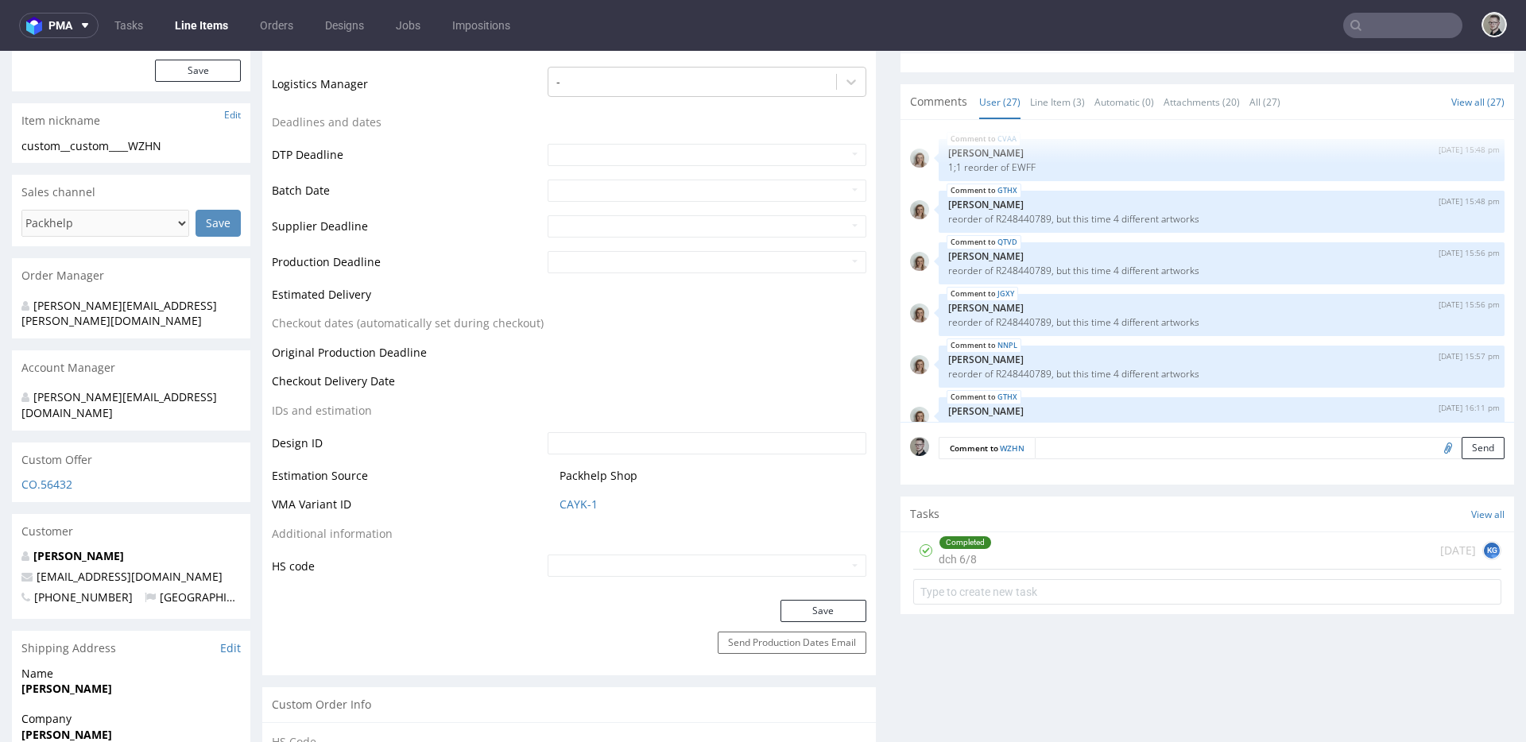
scroll to position [1414, 0]
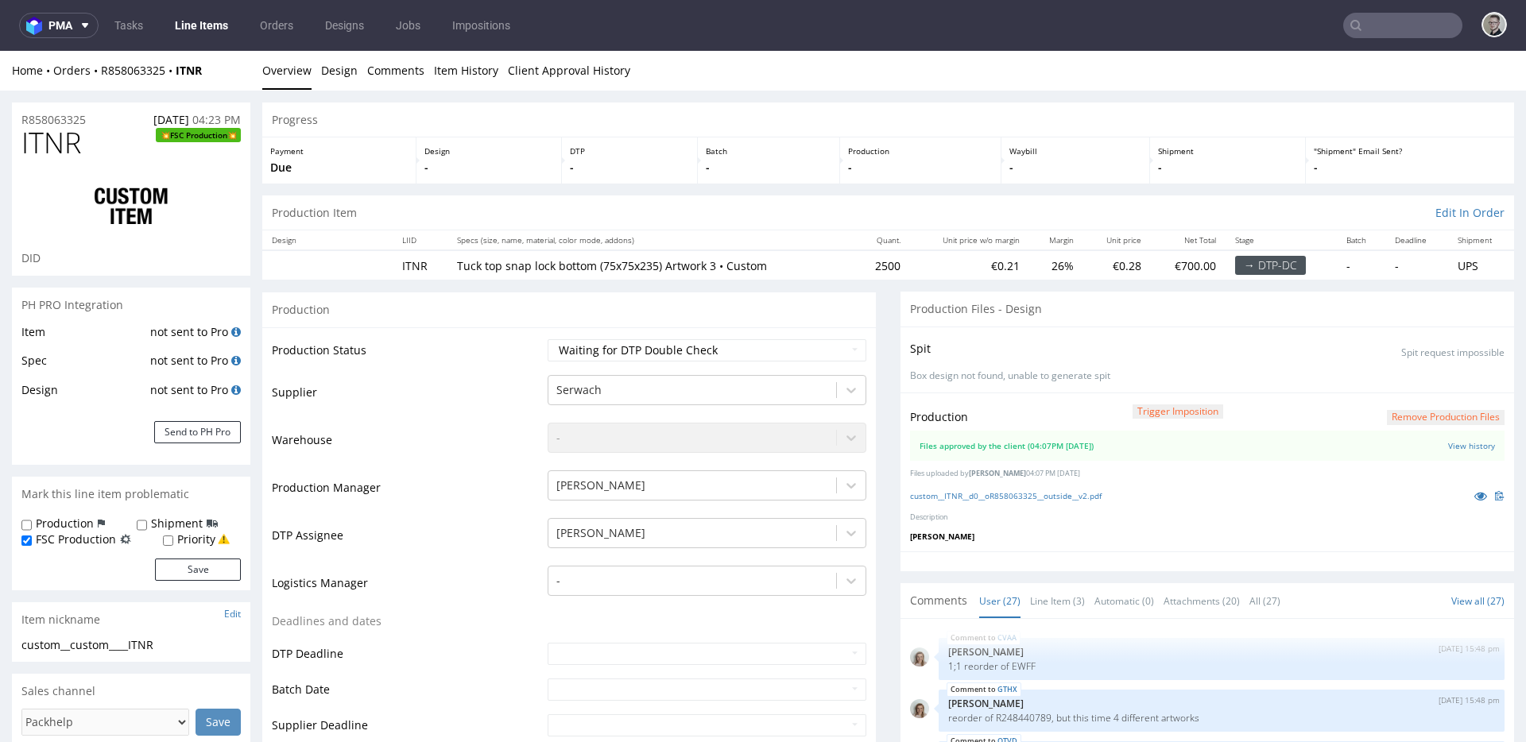
scroll to position [1414, 0]
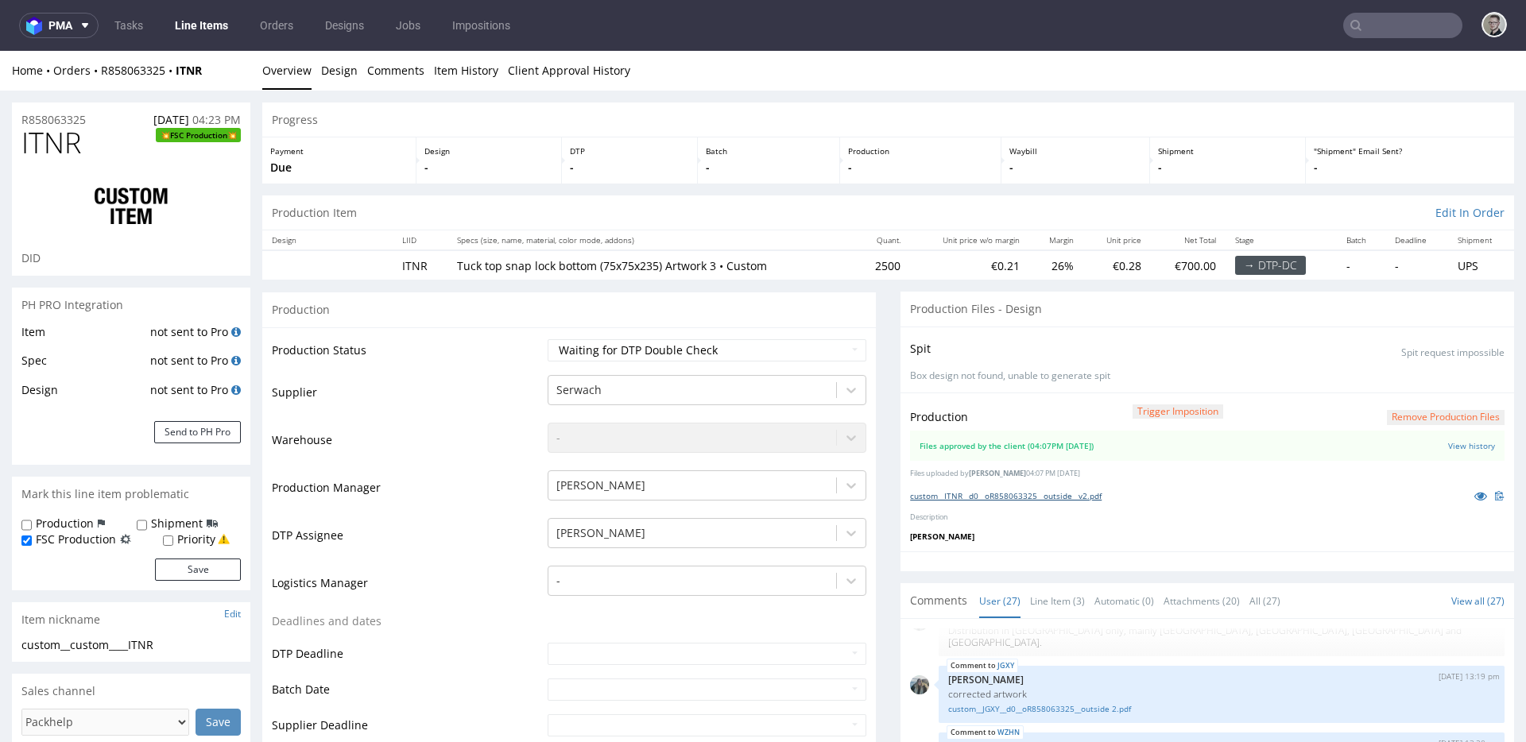
click at [1094, 496] on link "custom__ITNR__d0__oR858063325__outside__v2.pdf" at bounding box center [1005, 495] width 191 height 11
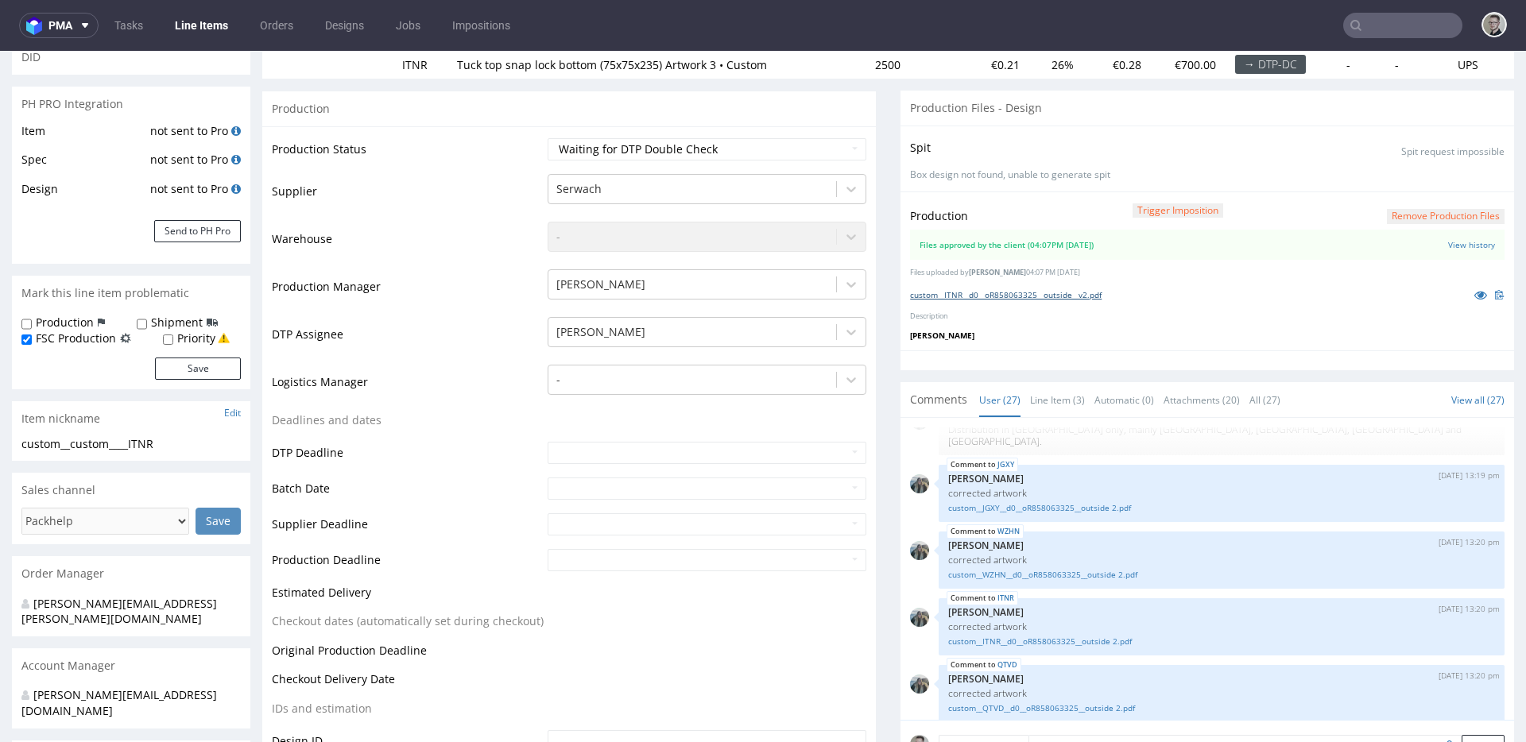
scroll to position [749, 0]
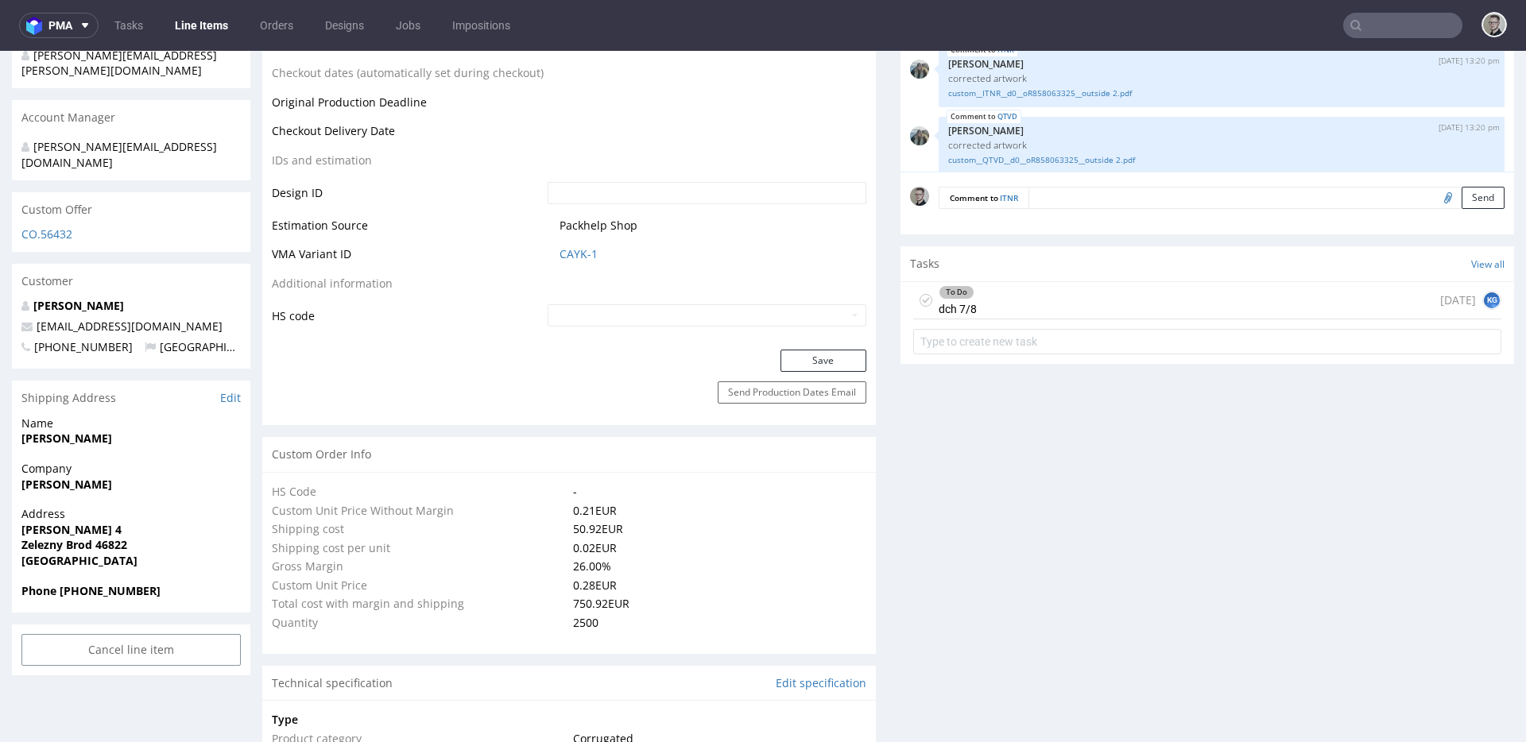
click at [919, 300] on icon at bounding box center [925, 300] width 13 height 13
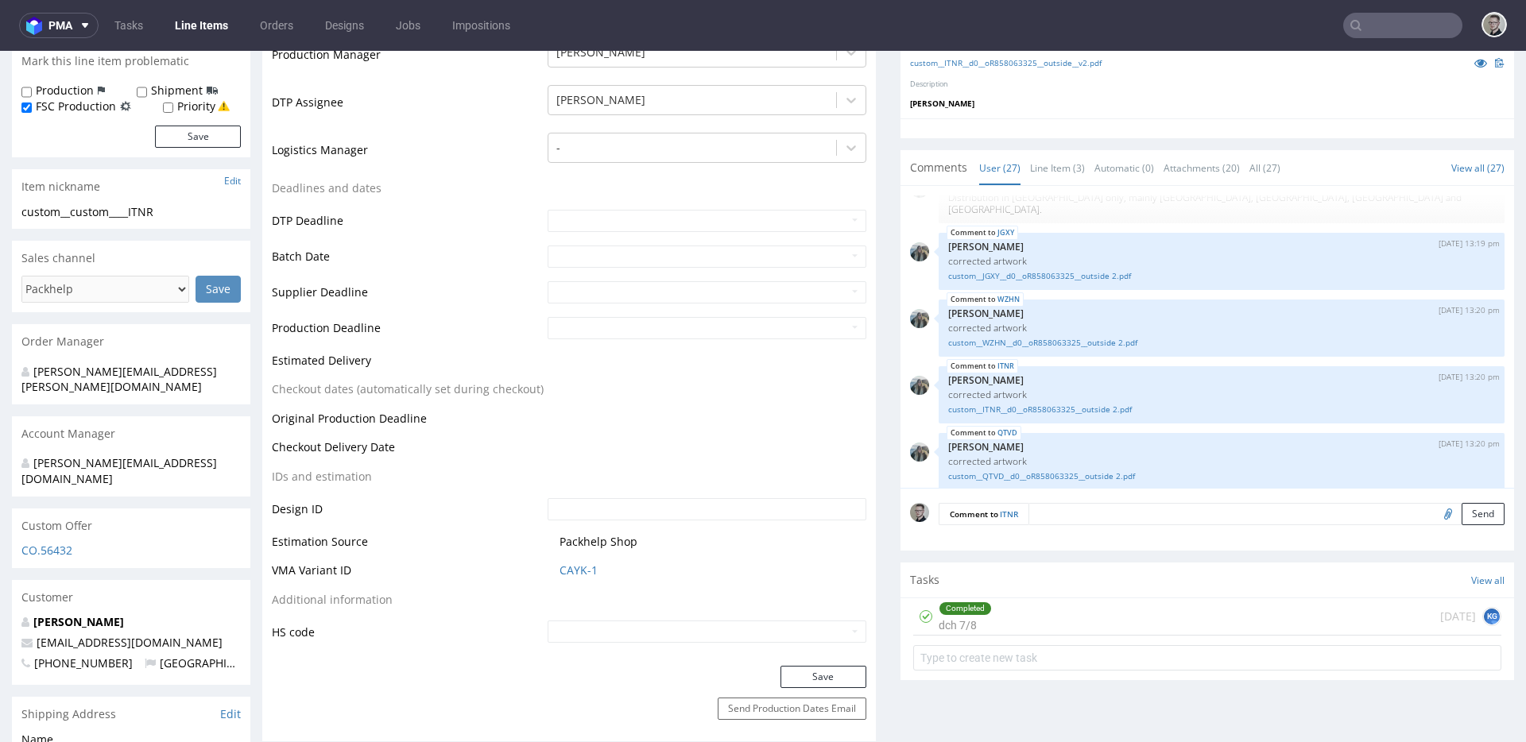
scroll to position [0, 0]
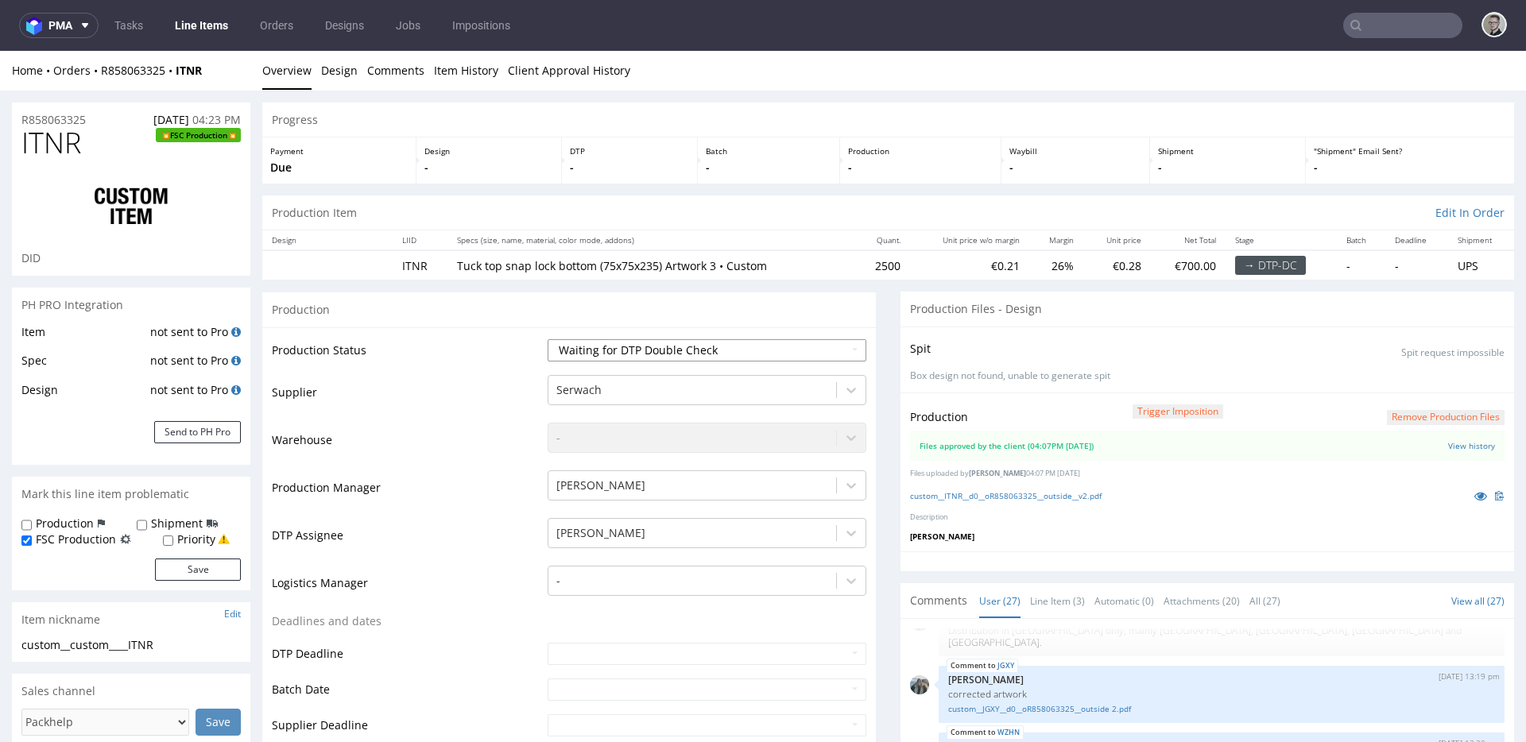
click at [621, 349] on select "Waiting for Artwork Waiting for Diecut Waiting for Mockup Waiting for DTP Waiti…" at bounding box center [706, 350] width 319 height 22
select select "dtp_production_ready"
click at [547, 339] on select "Waiting for Artwork Waiting for Diecut Waiting for Mockup Waiting for DTP Waiti…" at bounding box center [706, 350] width 319 height 22
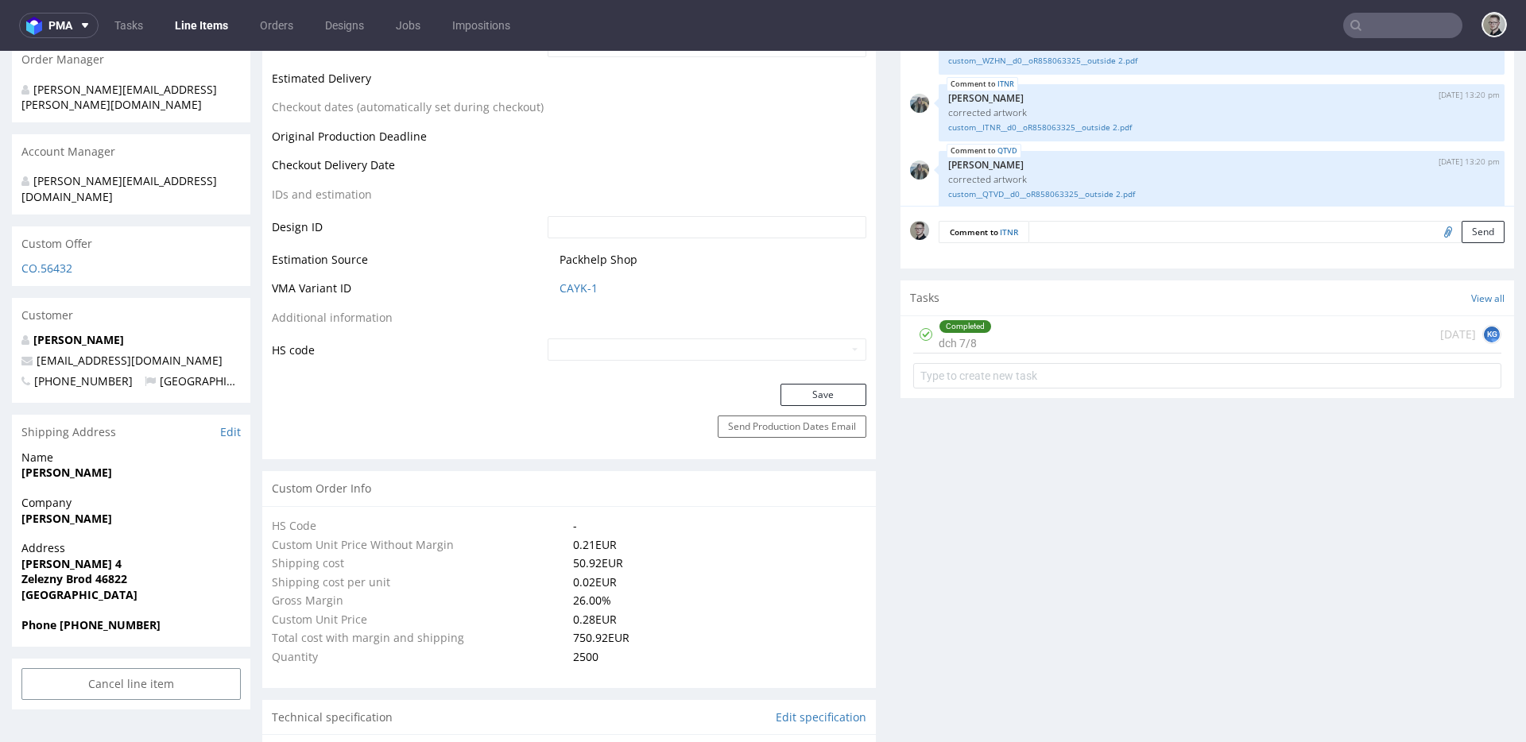
scroll to position [721, 0]
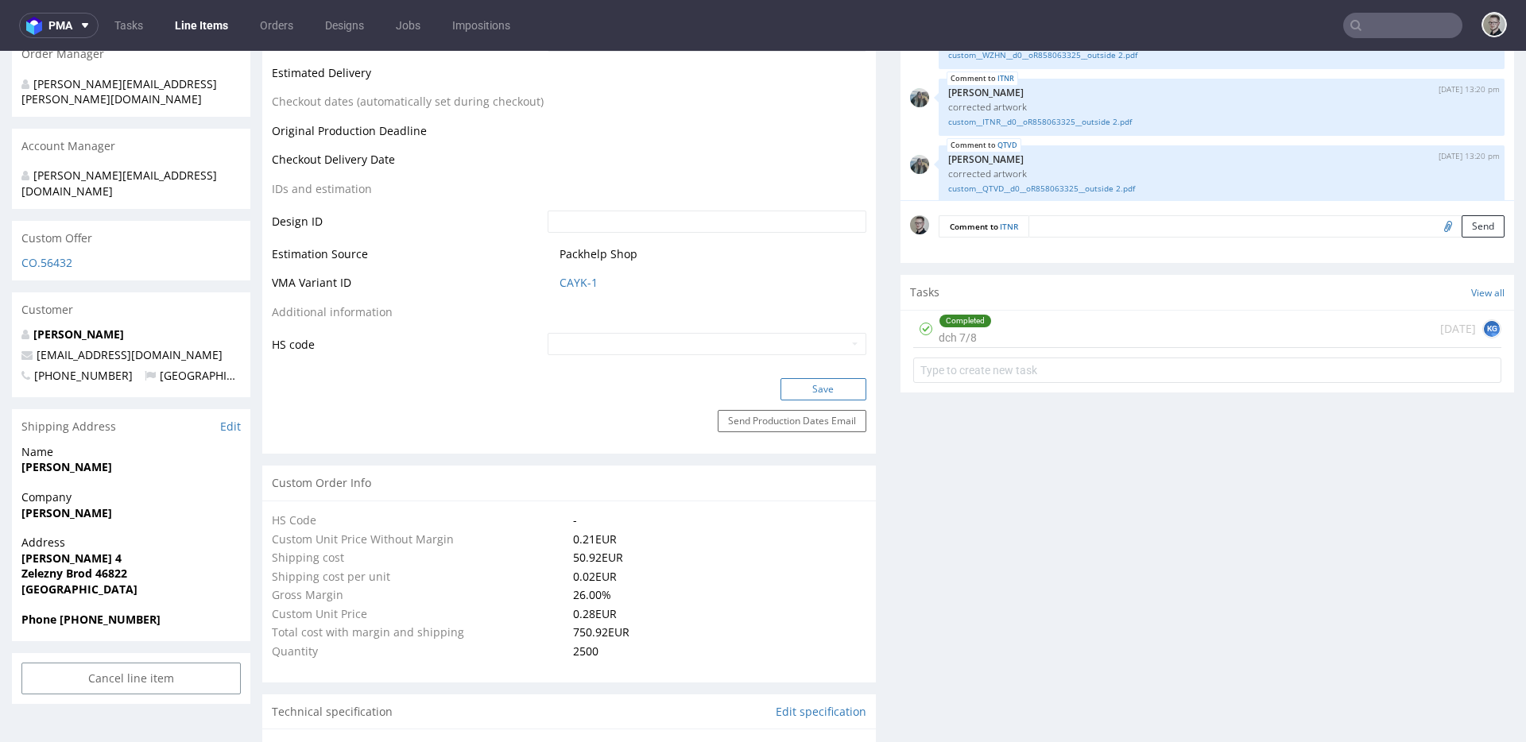
click at [838, 382] on button "Save" at bounding box center [823, 389] width 86 height 22
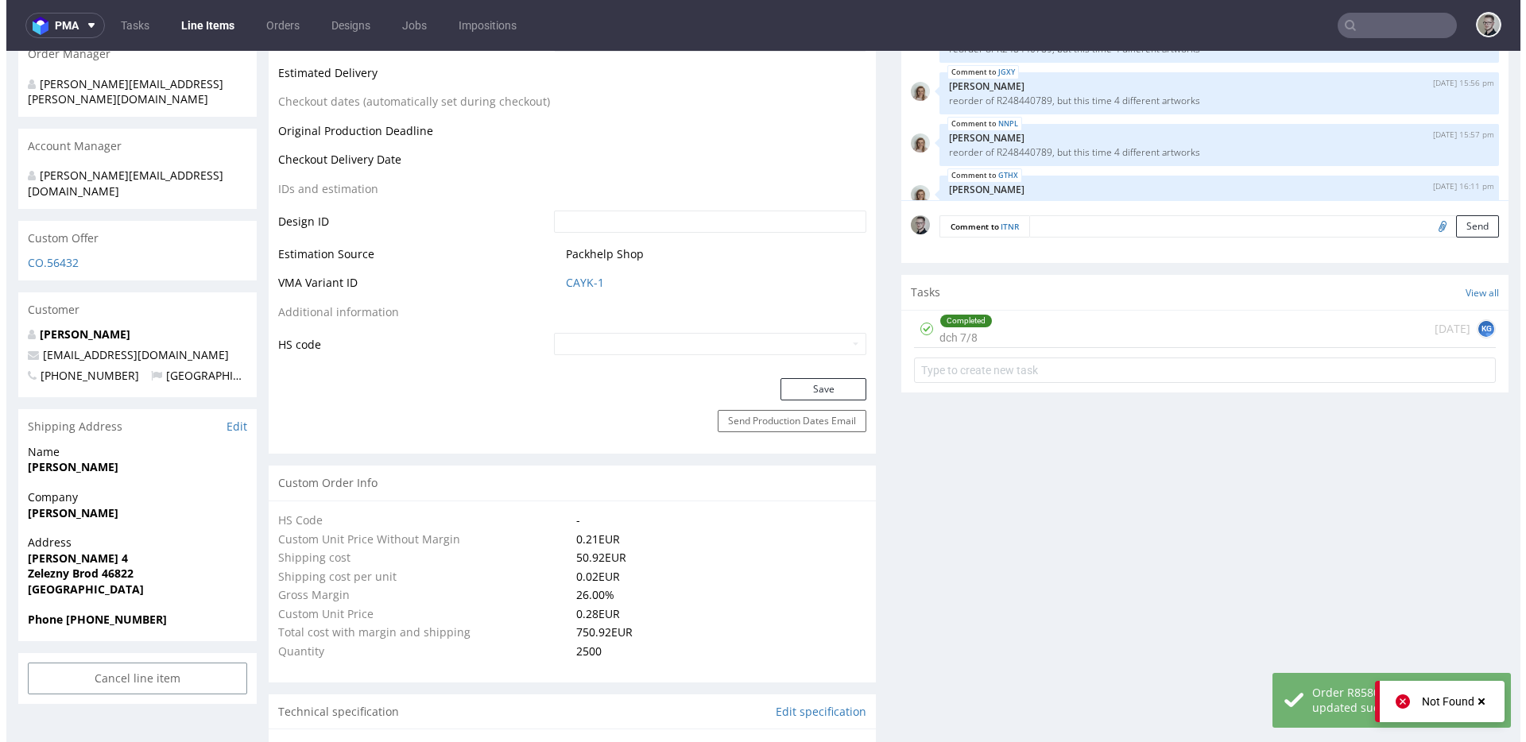
scroll to position [1414, 0]
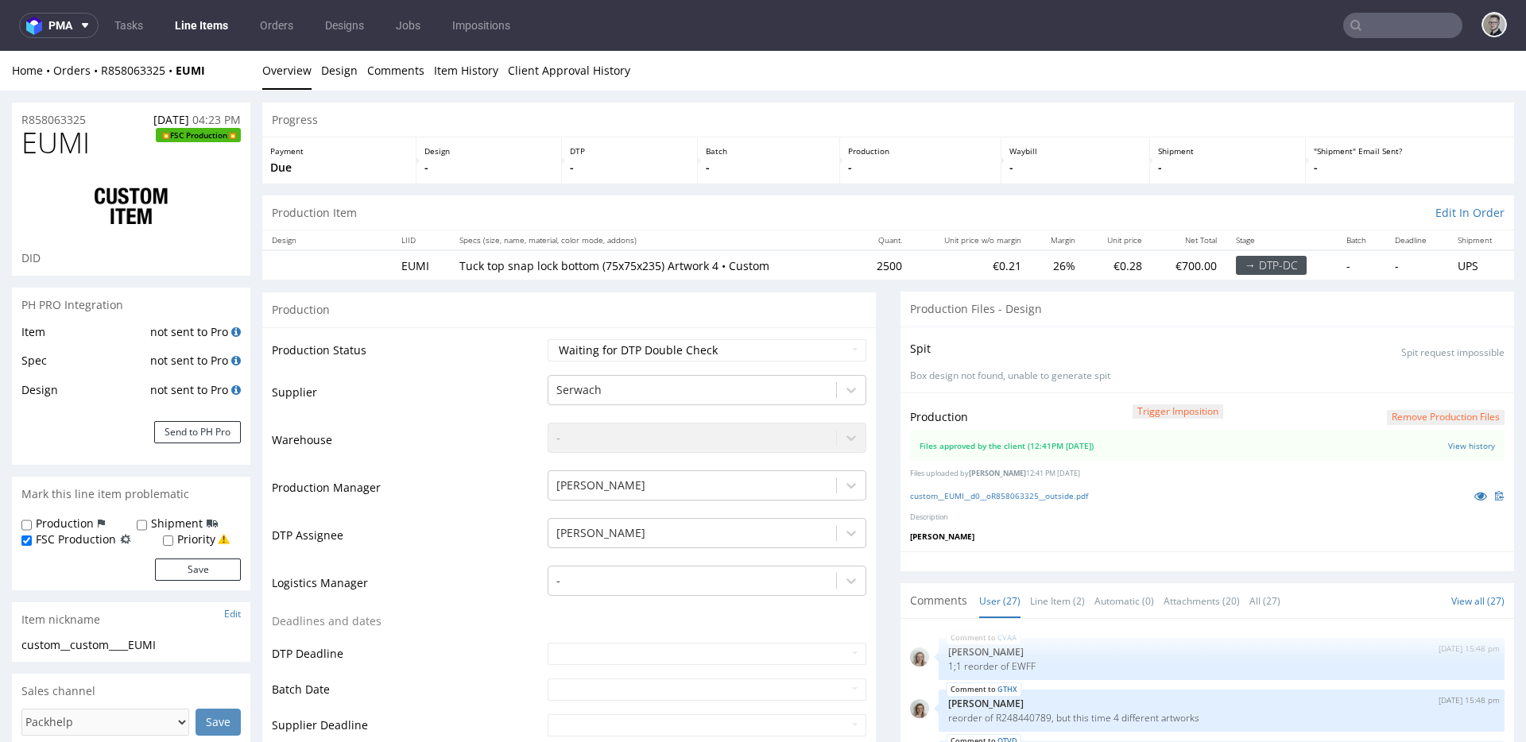
scroll to position [1414, 0]
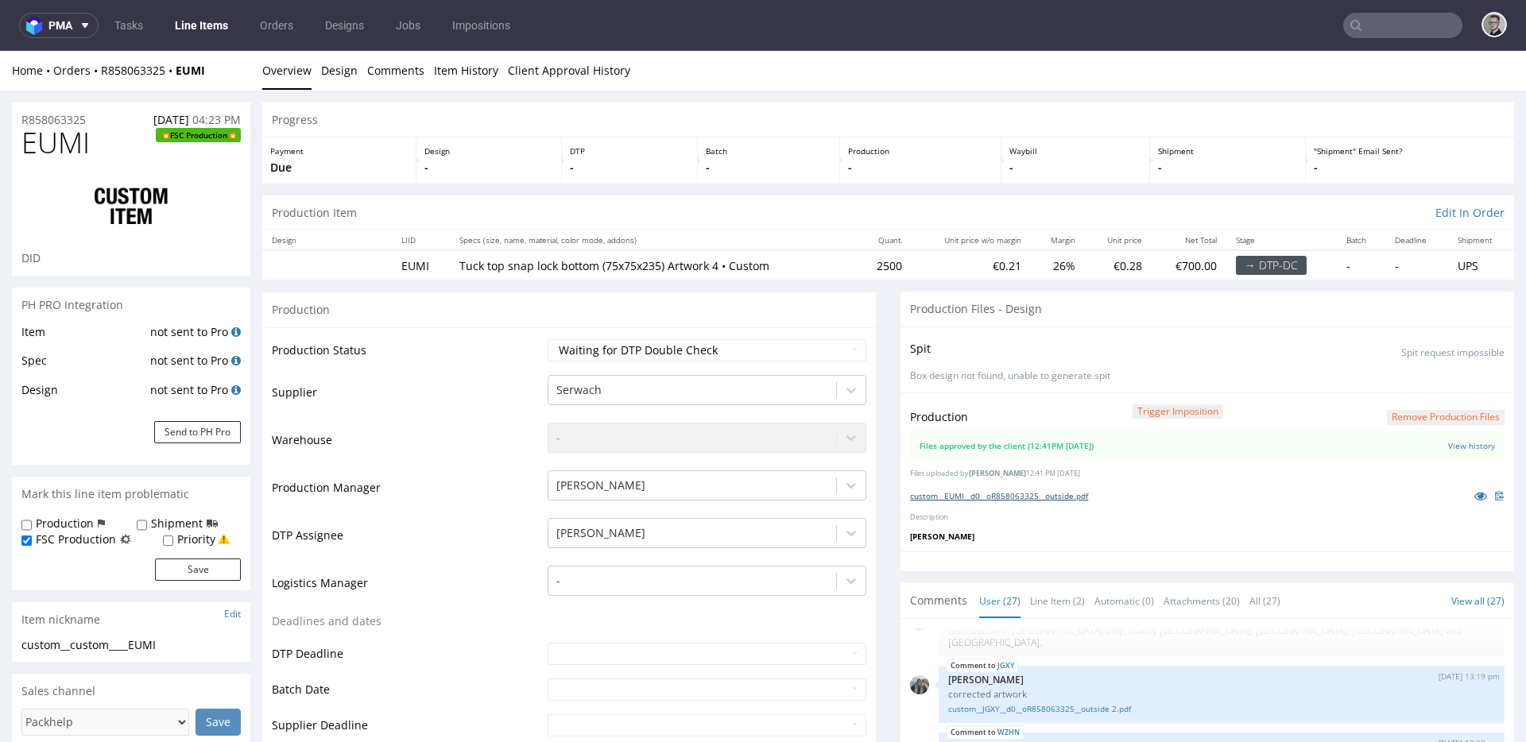
click at [1062, 491] on link "custom__EUMI__d0__oR858063325__outside.pdf" at bounding box center [999, 495] width 178 height 11
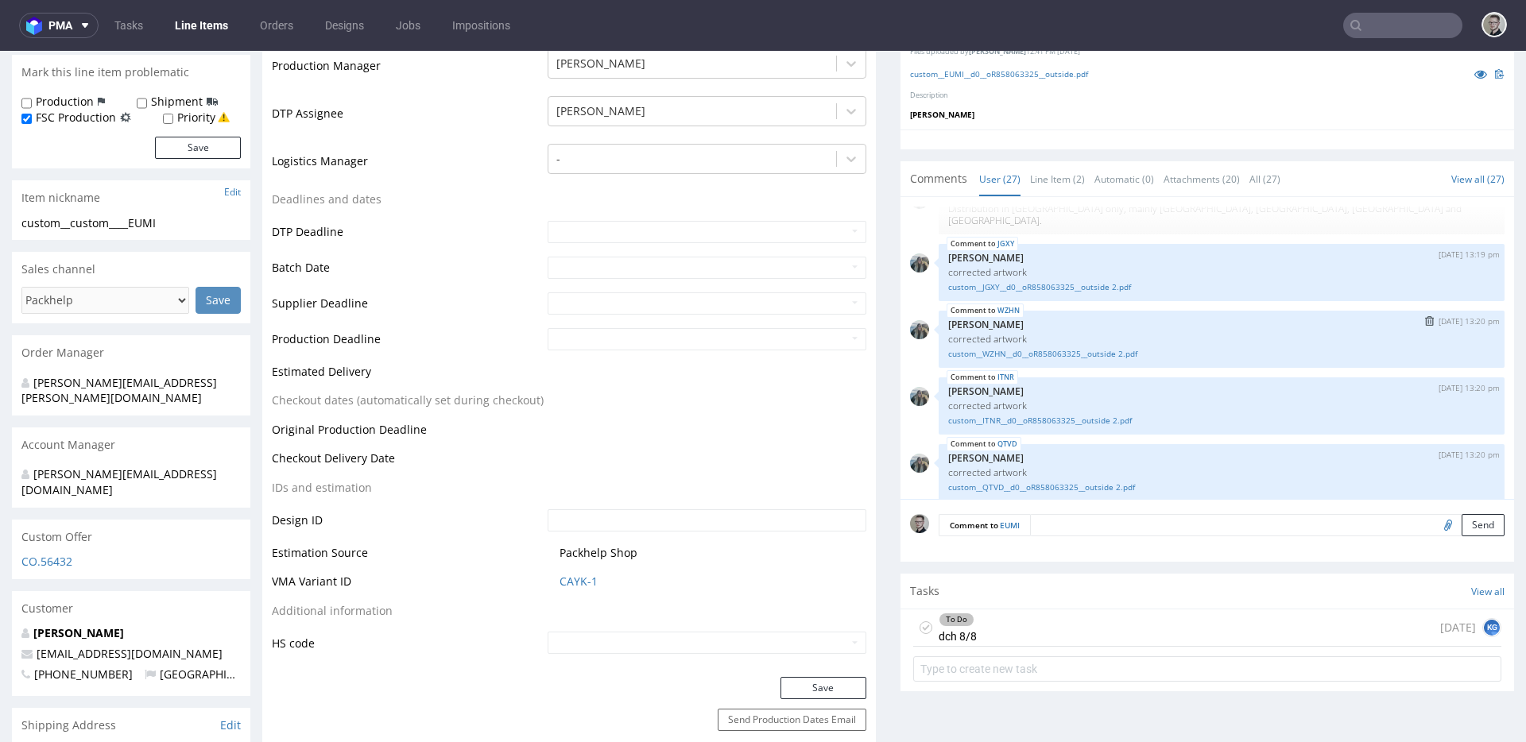
scroll to position [443, 0]
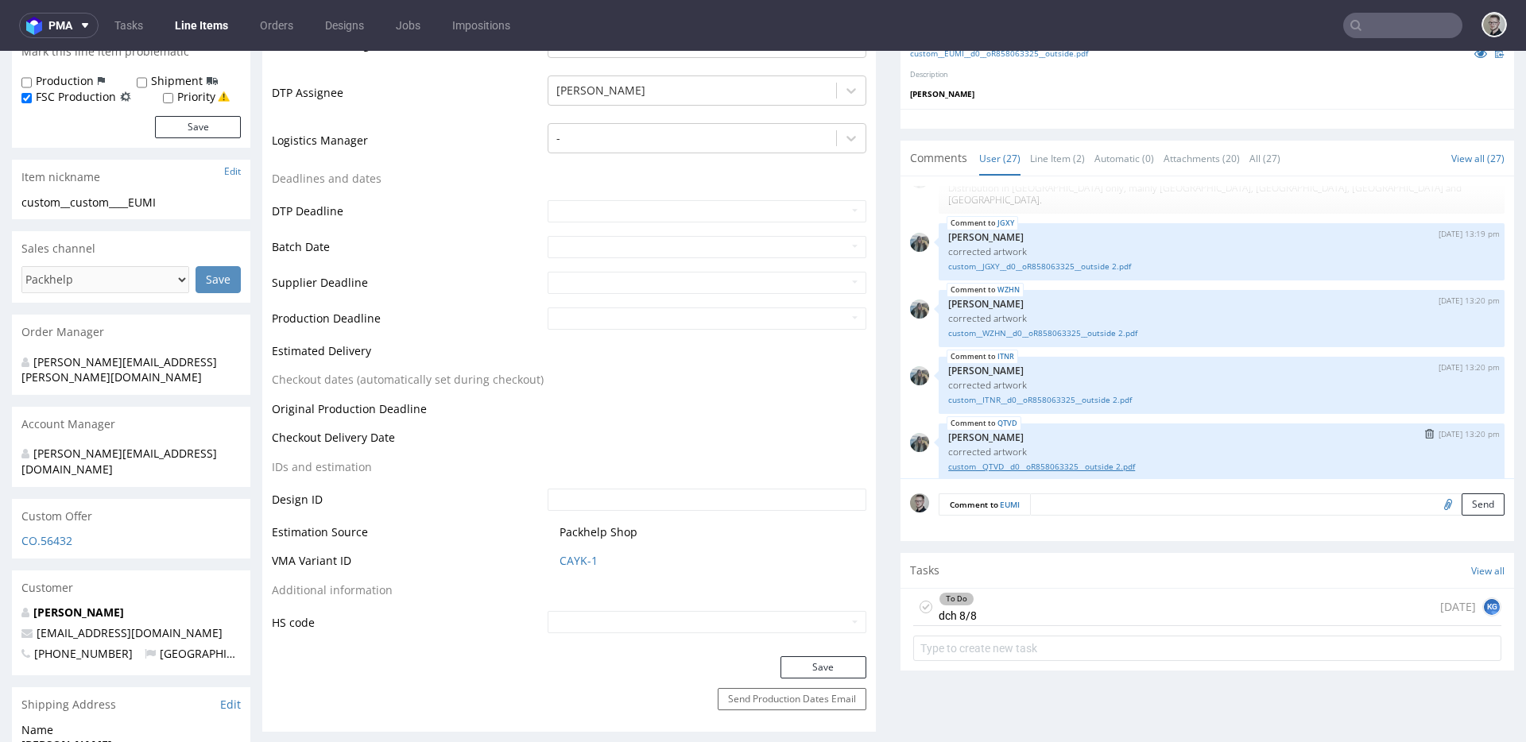
click at [1104, 461] on link "custom__QTVD__d0__oR858063325__outside 2.pdf" at bounding box center [1221, 467] width 547 height 12
click at [1111, 394] on link "custom__ITNR__d0__oR858063325__outside 2.pdf" at bounding box center [1221, 400] width 547 height 12
click at [1077, 327] on link "custom__WZHN__d0__oR858063325__outside 2.pdf" at bounding box center [1221, 333] width 547 height 12
click at [1085, 261] on link "custom__JGXY__d0__oR858063325__outside 2.pdf" at bounding box center [1221, 267] width 547 height 12
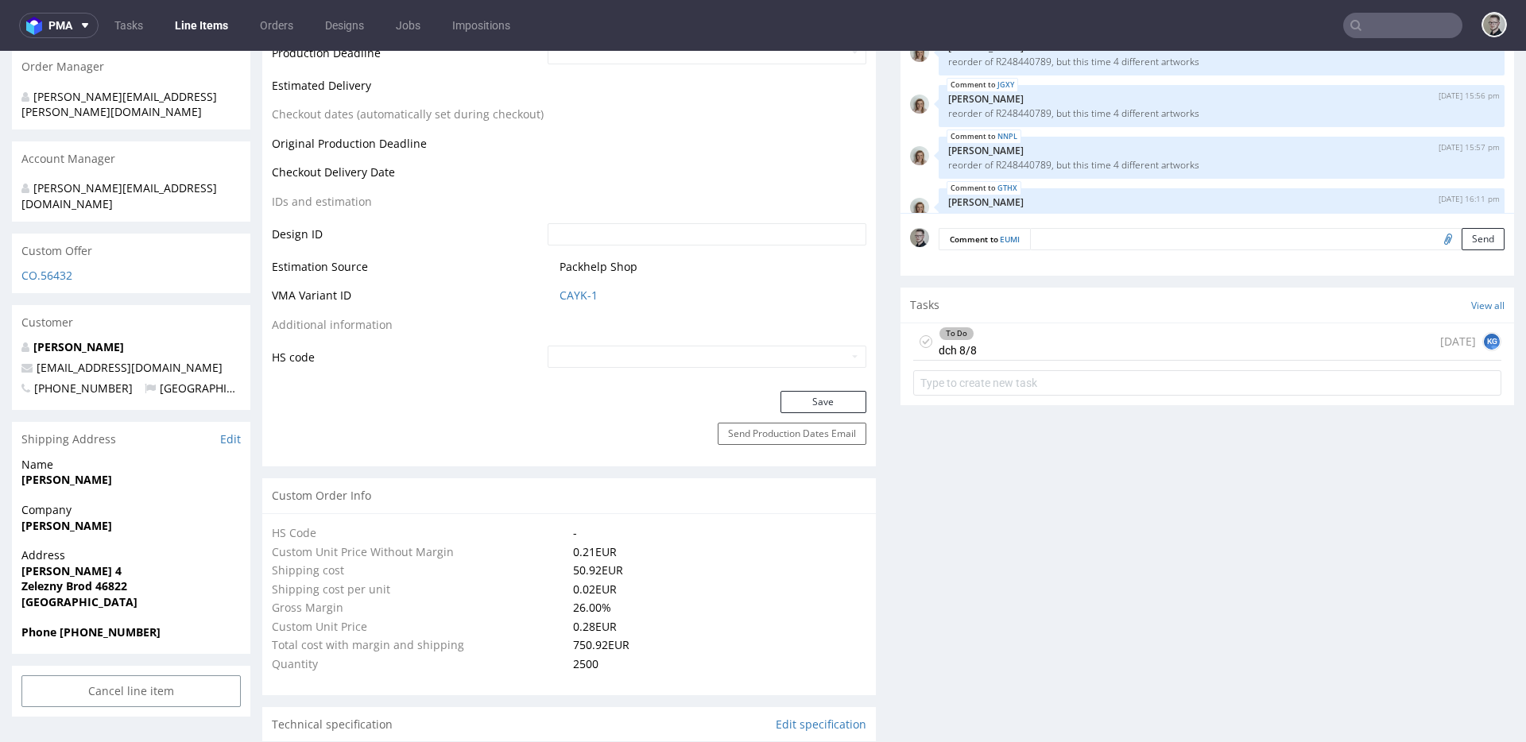
scroll to position [776, 0]
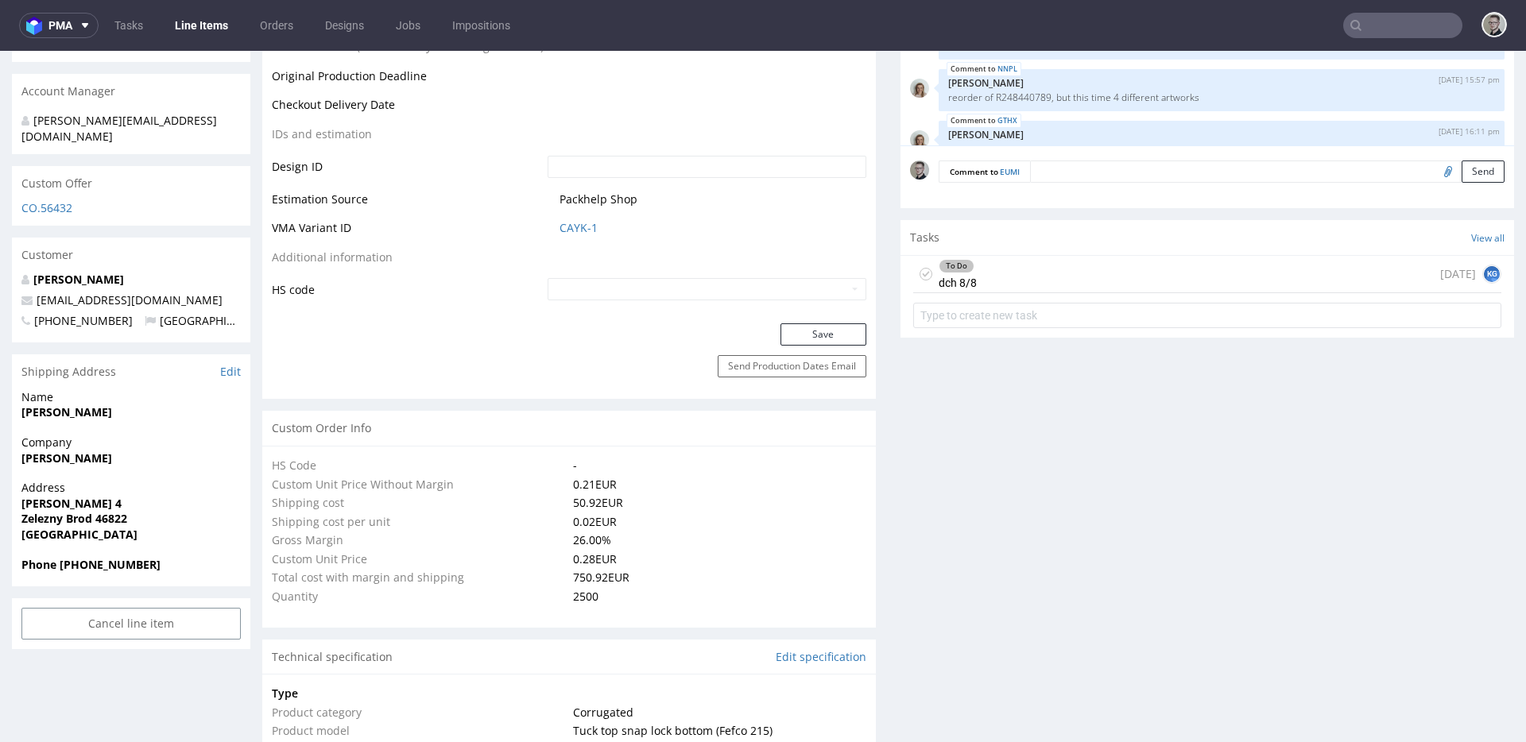
click at [919, 273] on icon at bounding box center [925, 274] width 13 height 13
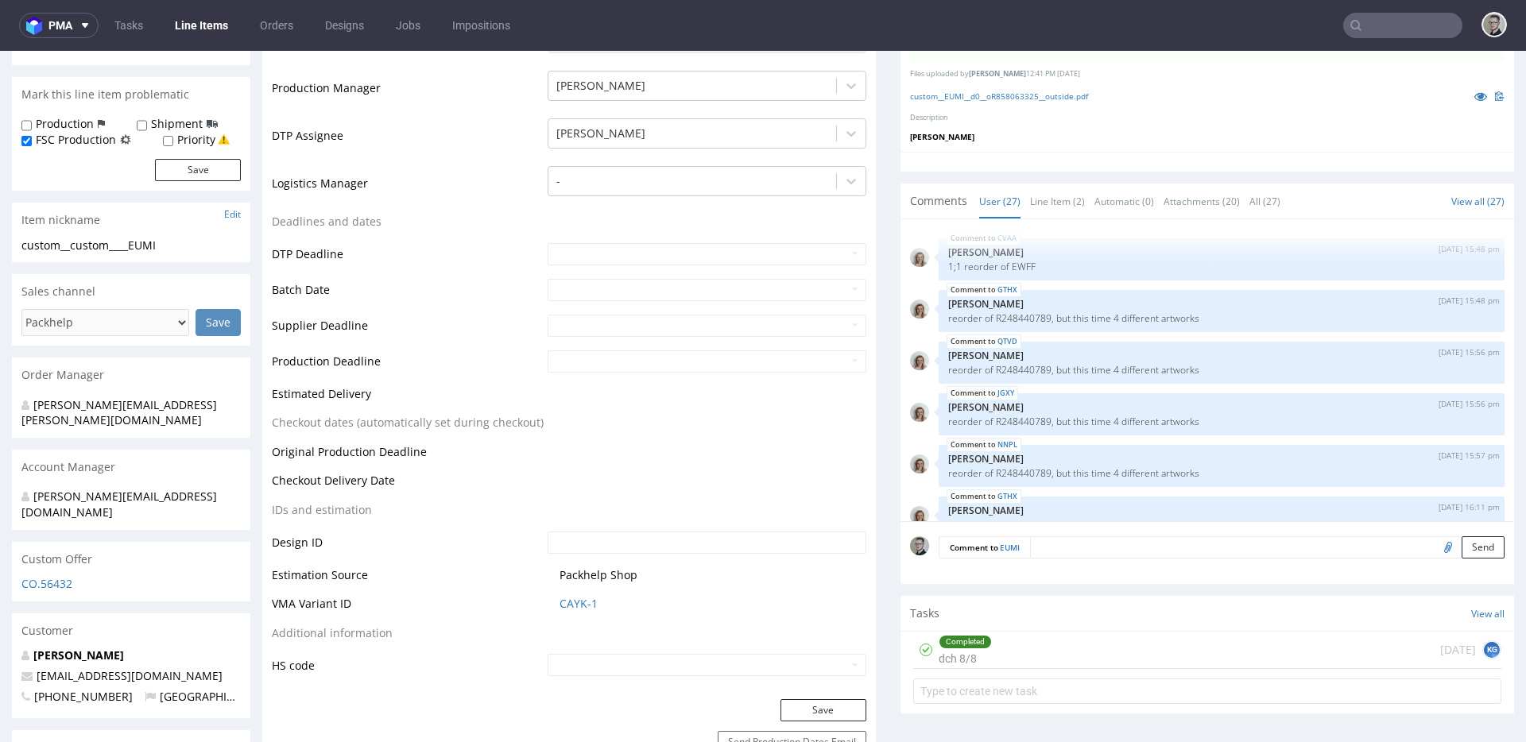
scroll to position [0, 0]
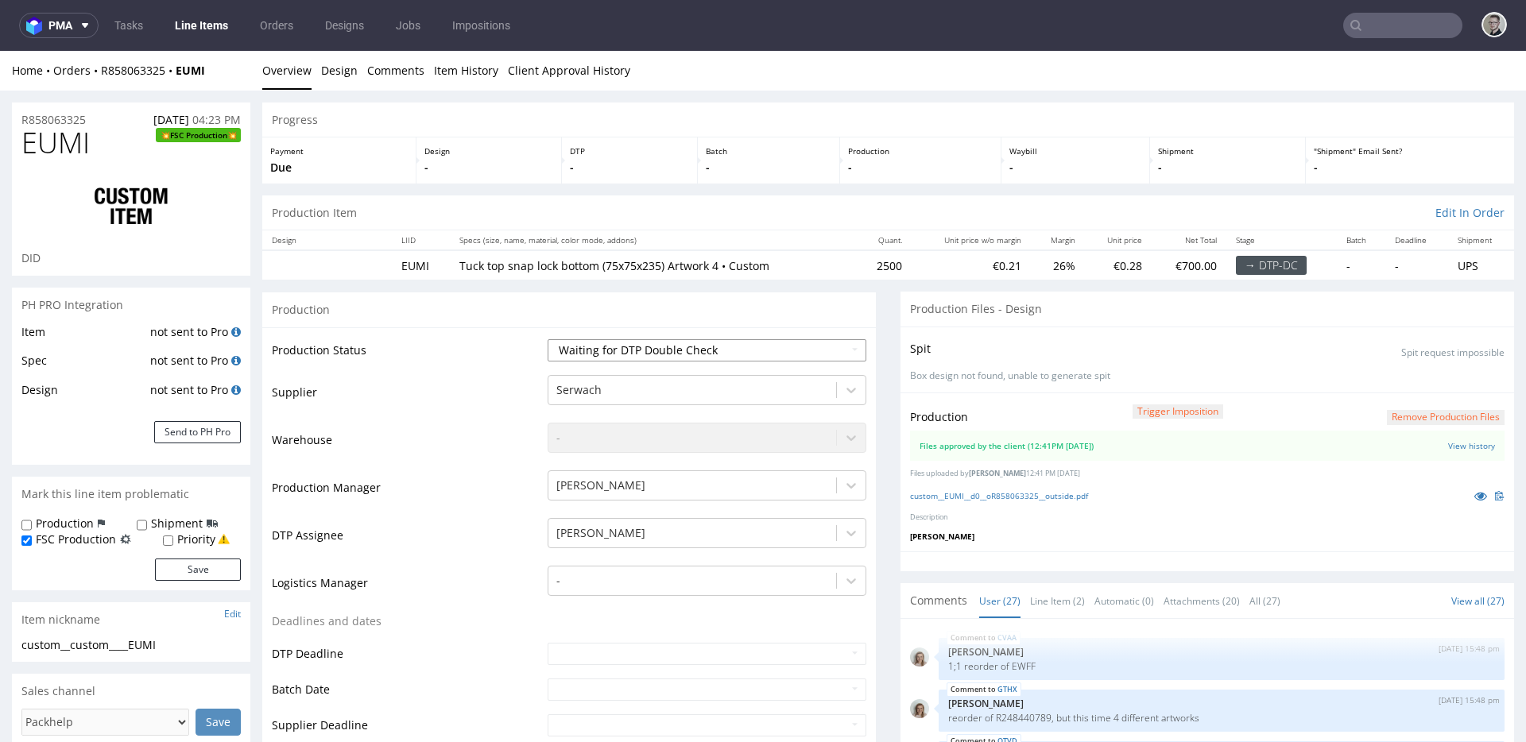
click at [644, 346] on select "Waiting for Artwork Waiting for Diecut Waiting for Mockup Waiting for DTP Waiti…" at bounding box center [706, 350] width 319 height 22
select select "dtp_production_ready"
click at [547, 339] on select "Waiting for Artwork Waiting for Diecut Waiting for Mockup Waiting for DTP Waiti…" at bounding box center [706, 350] width 319 height 22
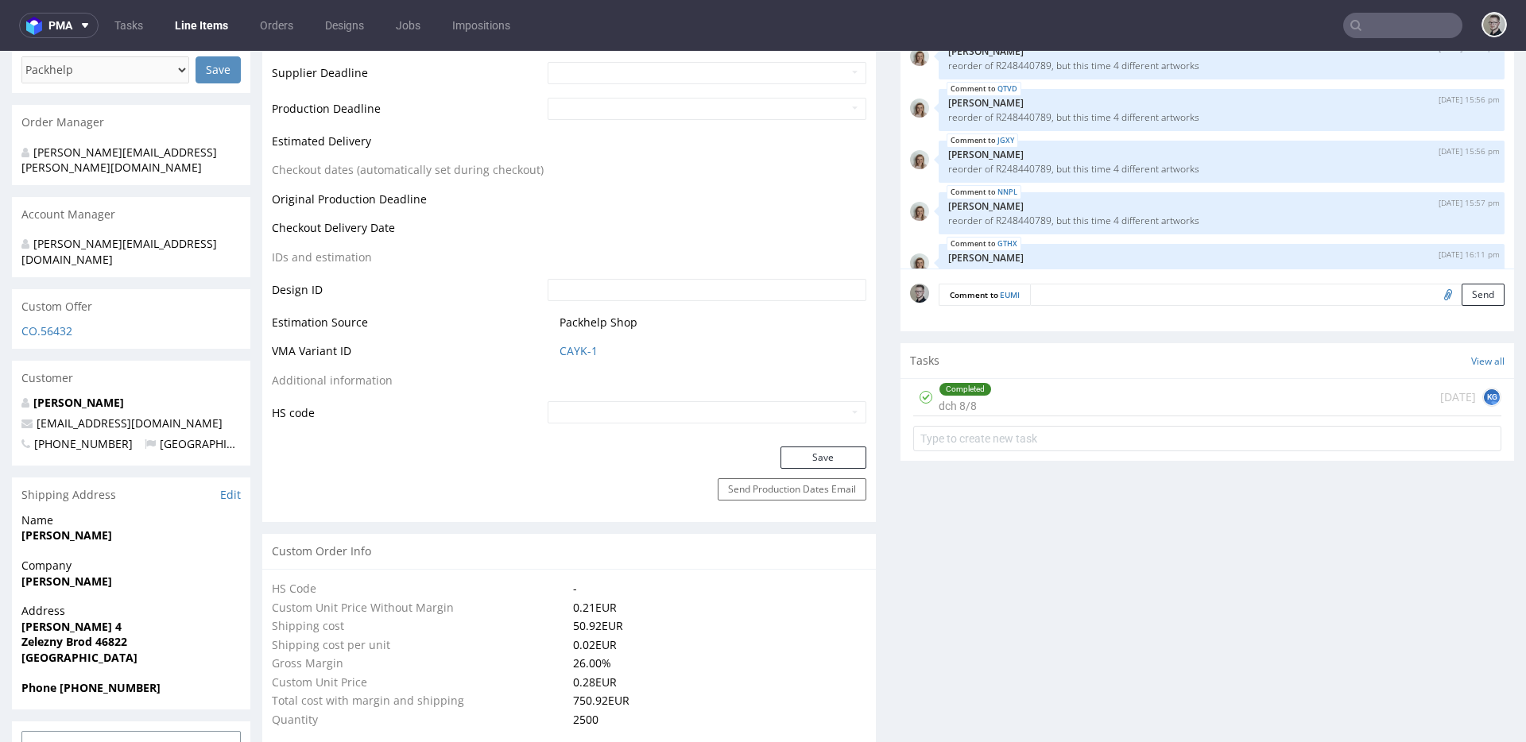
scroll to position [741, 0]
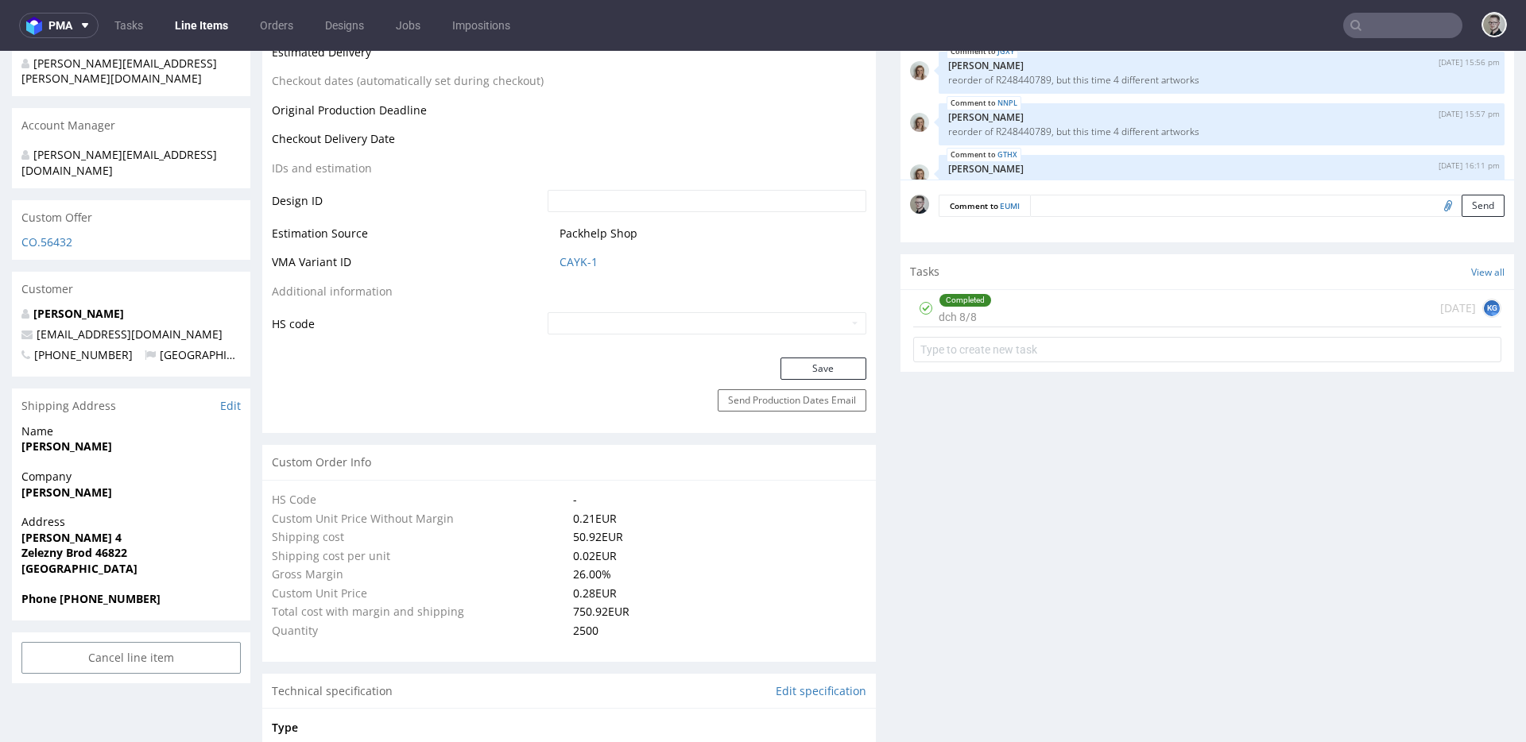
click at [834, 383] on div "Save" at bounding box center [568, 374] width 613 height 32
click at [836, 373] on button "Save" at bounding box center [823, 369] width 86 height 22
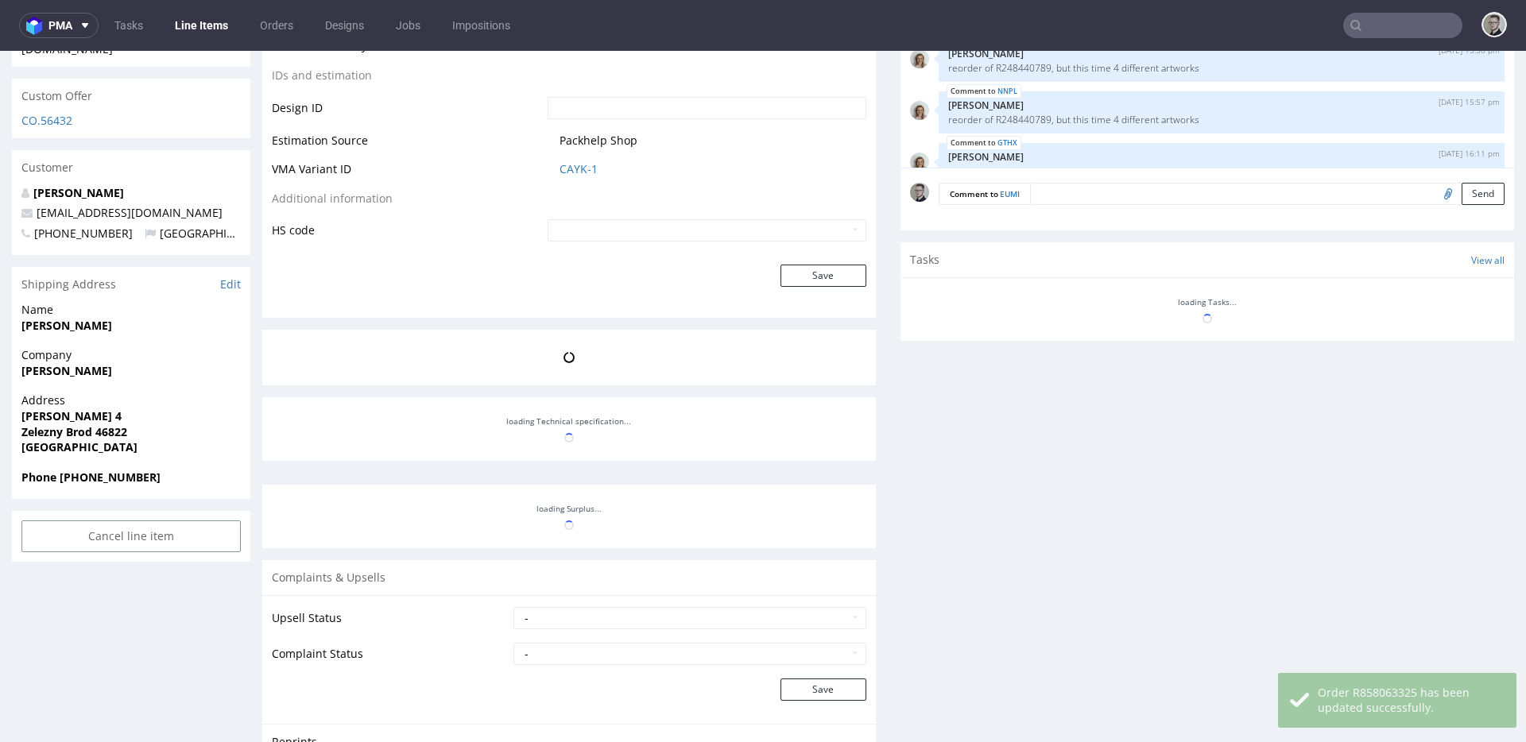
scroll to position [1414, 0]
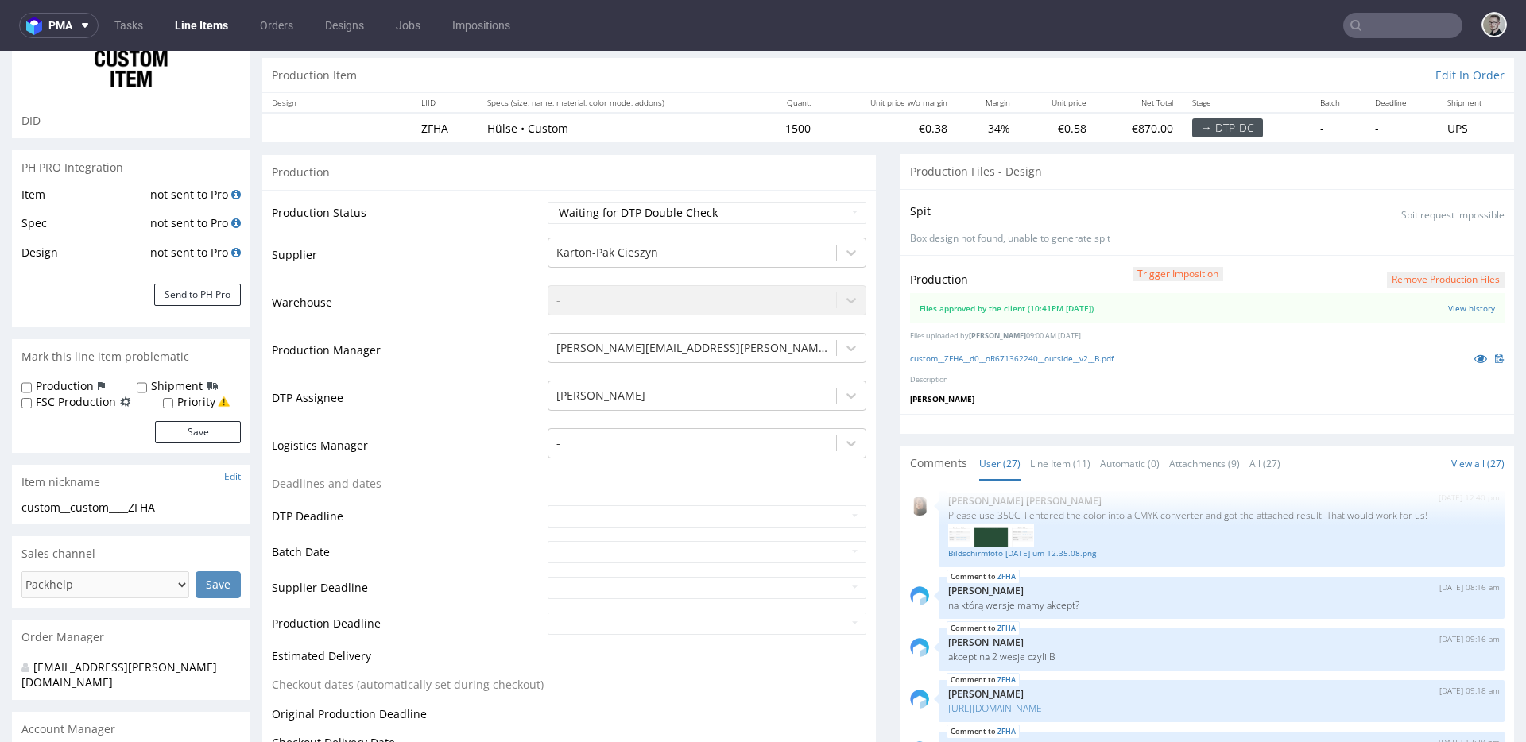
scroll to position [138, 0]
click at [1474, 355] on icon at bounding box center [1480, 357] width 13 height 11
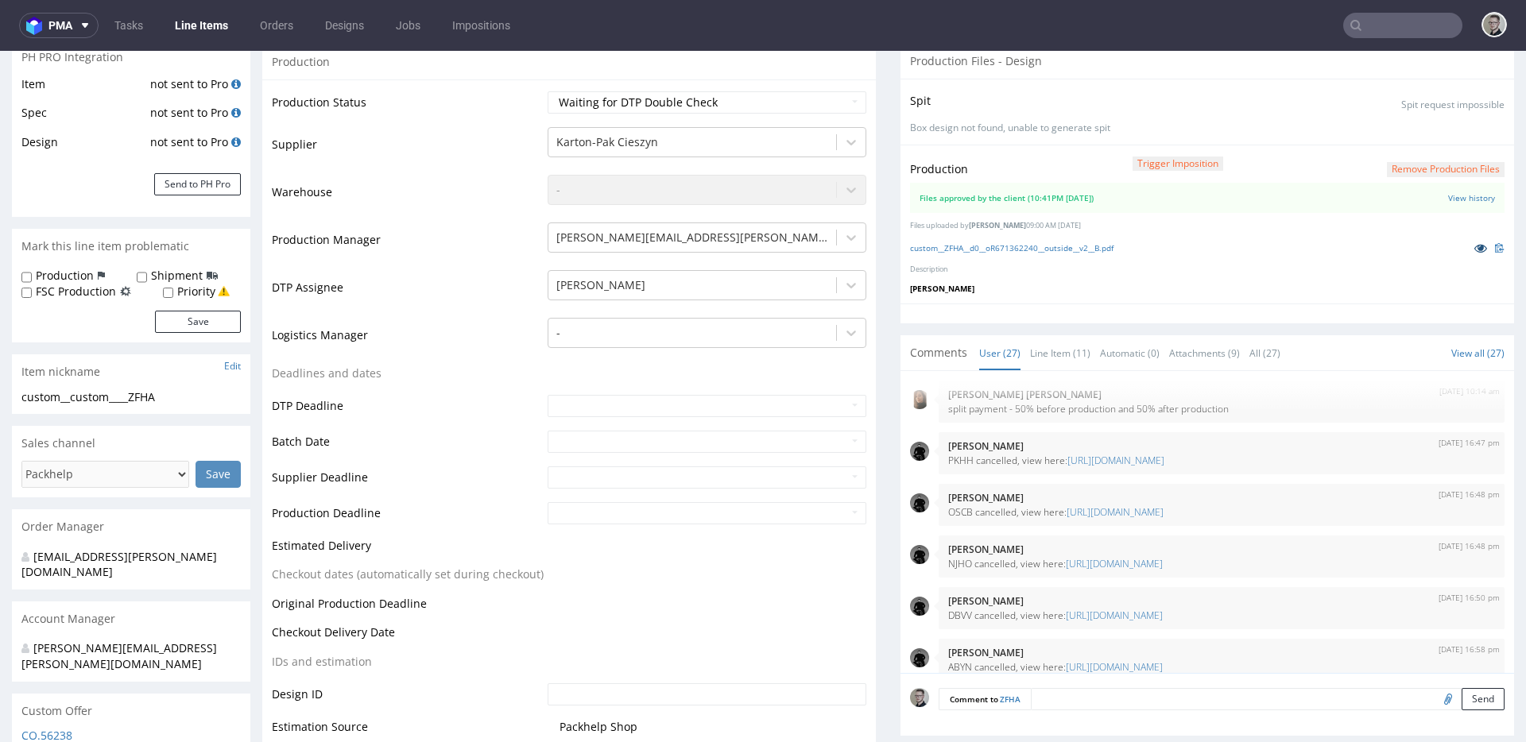
scroll to position [0, 0]
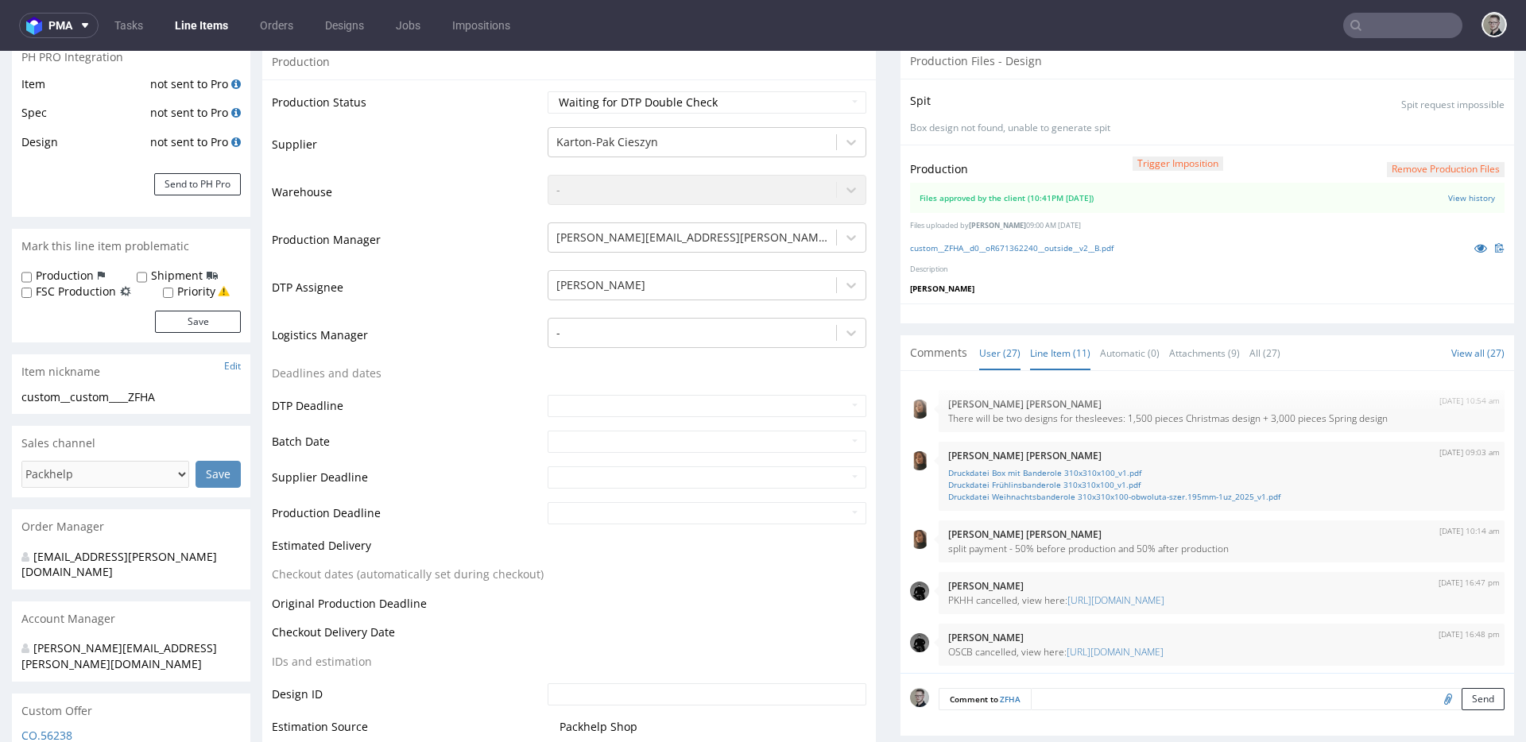
click at [1054, 347] on link "Line Item (11)" at bounding box center [1060, 353] width 60 height 34
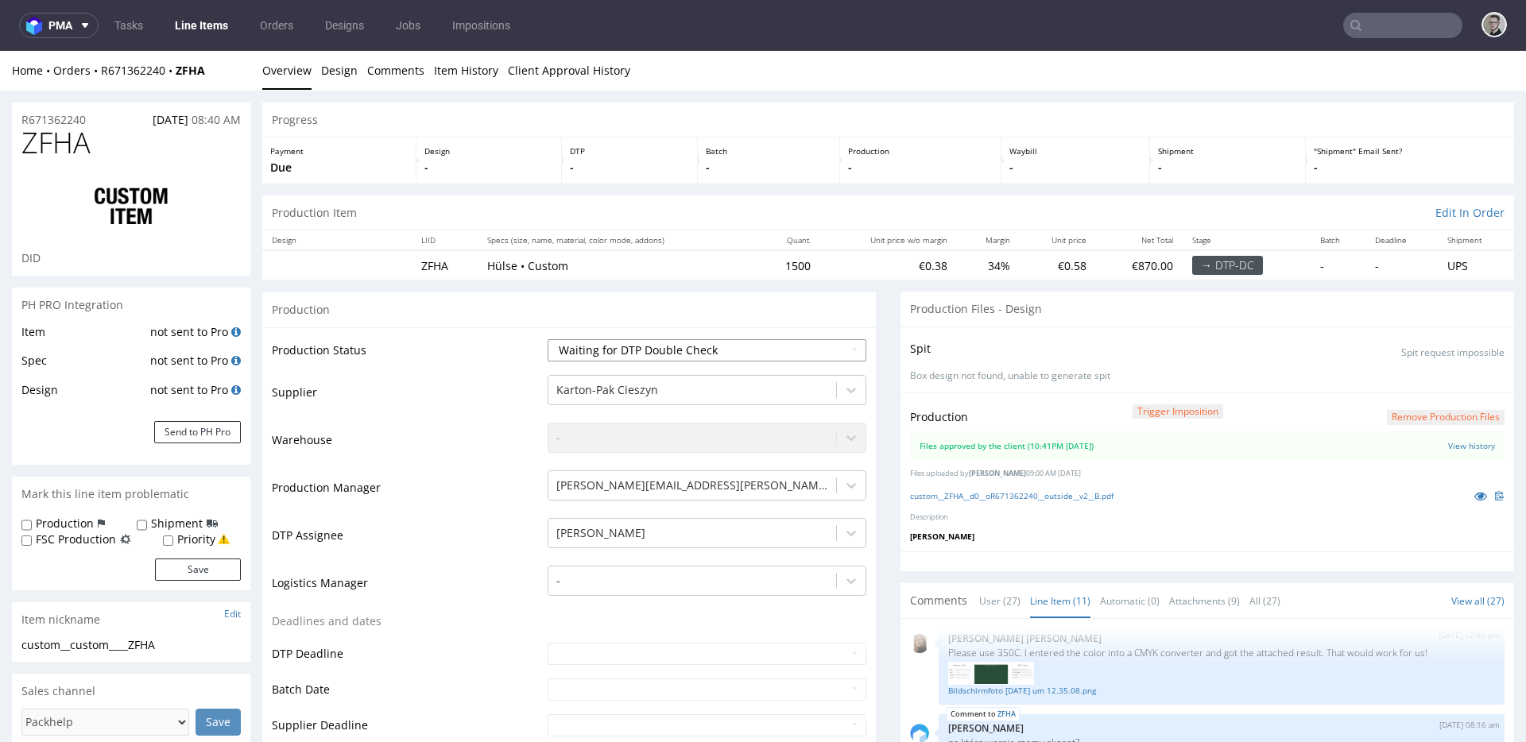
click at [668, 349] on select "Waiting for Artwork Waiting for Diecut Waiting for Mockup Waiting for DTP Waiti…" at bounding box center [706, 350] width 319 height 22
select select "dtp_production_ready"
click at [547, 339] on select "Waiting for Artwork Waiting for Diecut Waiting for Mockup Waiting for DTP Waiti…" at bounding box center [706, 350] width 319 height 22
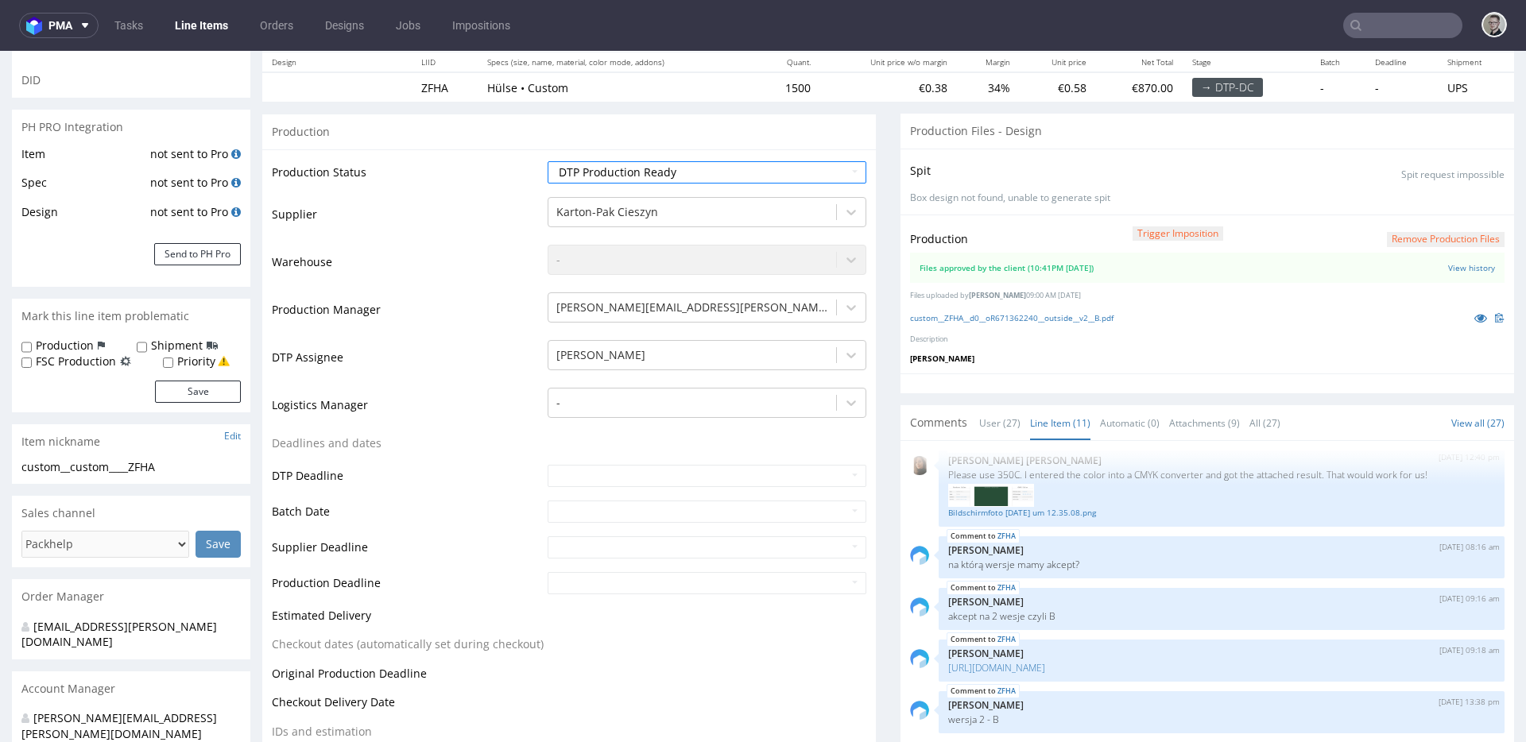
scroll to position [504, 0]
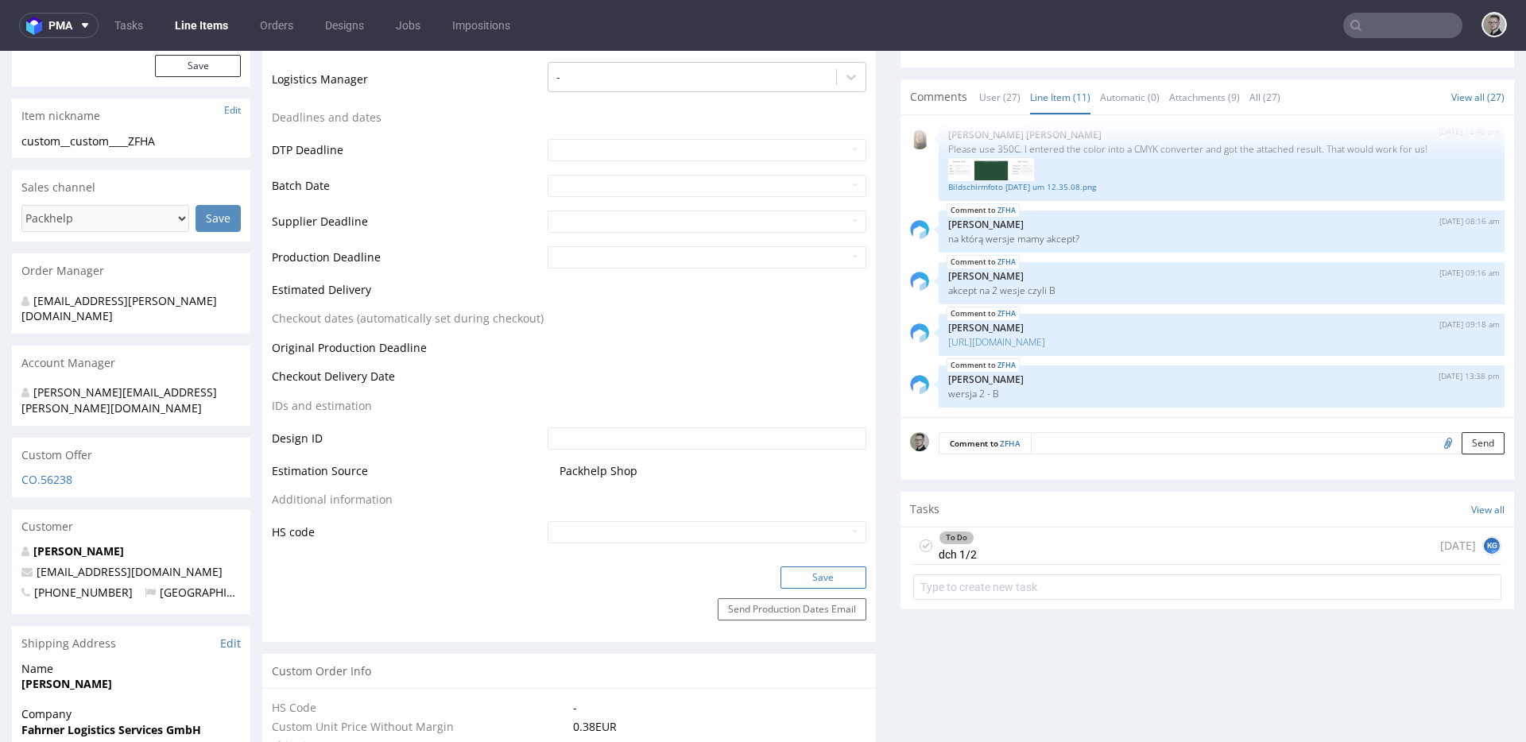
click at [841, 572] on button "Save" at bounding box center [823, 578] width 86 height 22
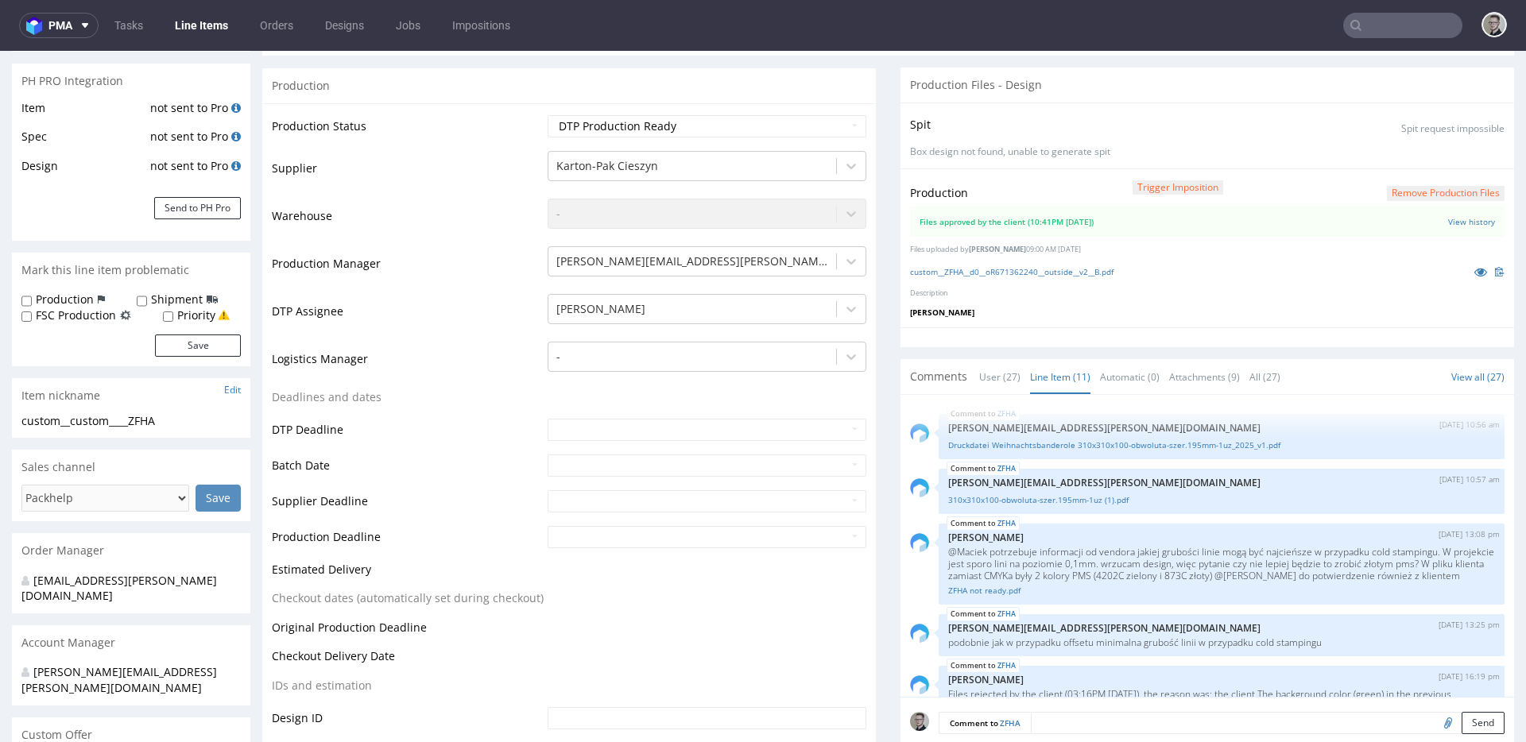
scroll to position [0, 0]
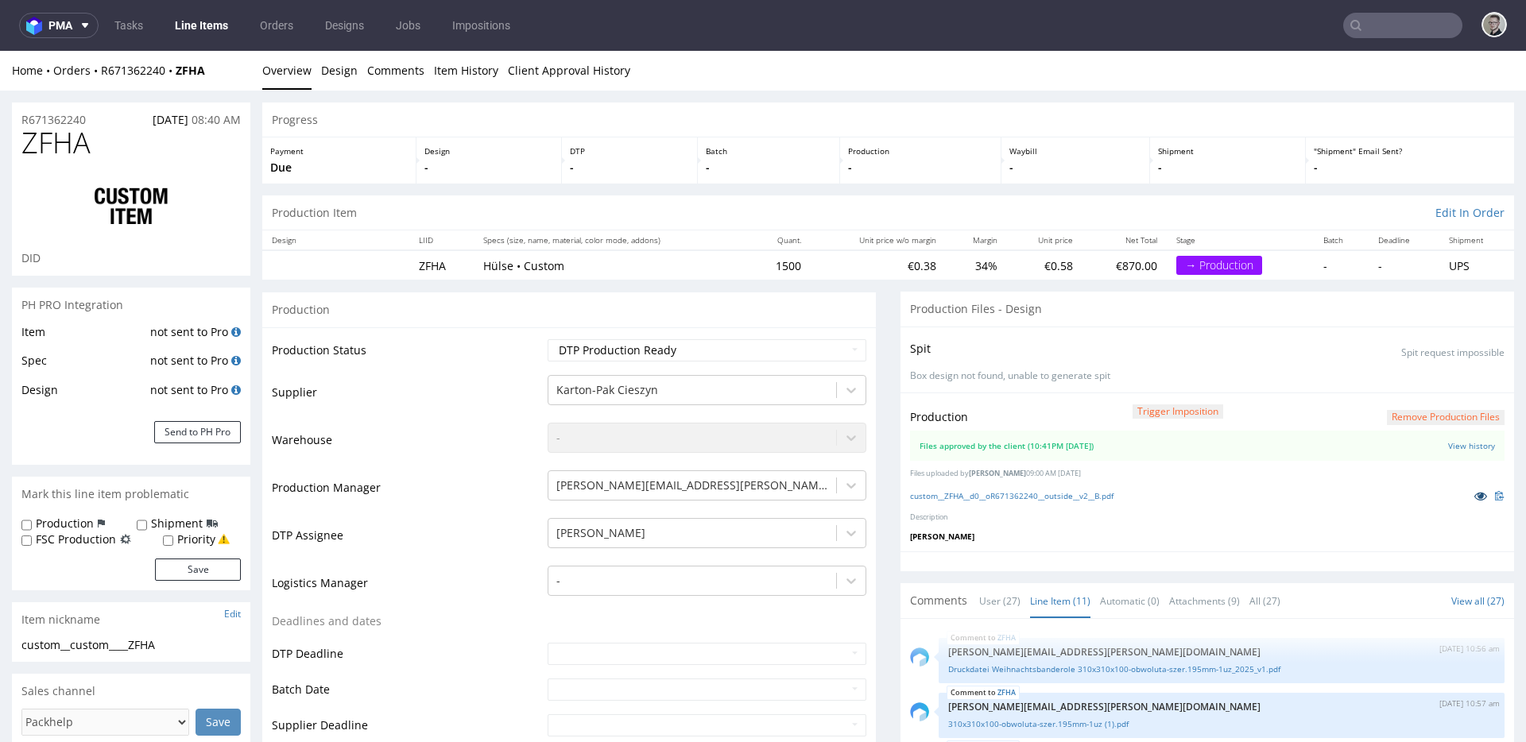
click at [1474, 493] on icon at bounding box center [1480, 495] width 13 height 11
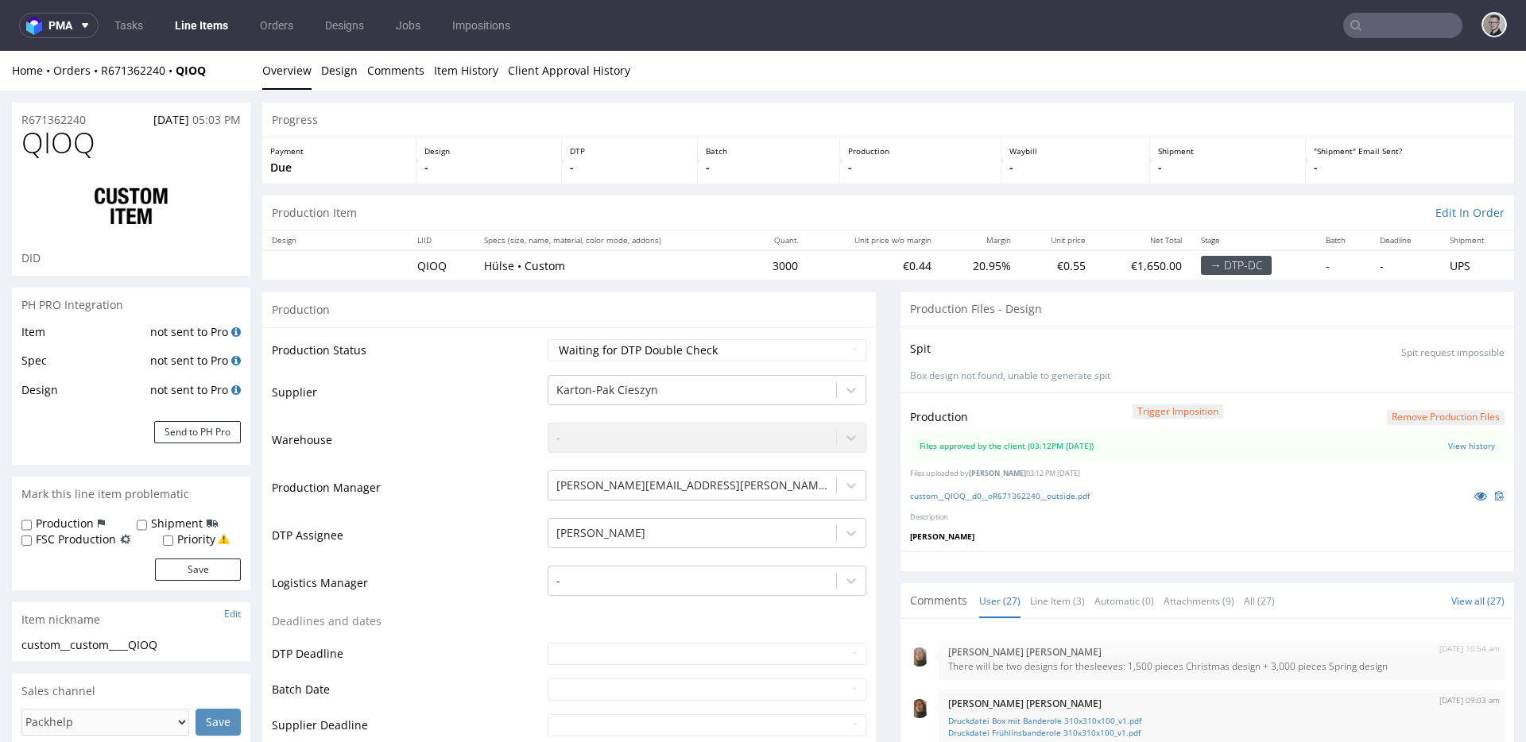
scroll to position [1294, 0]
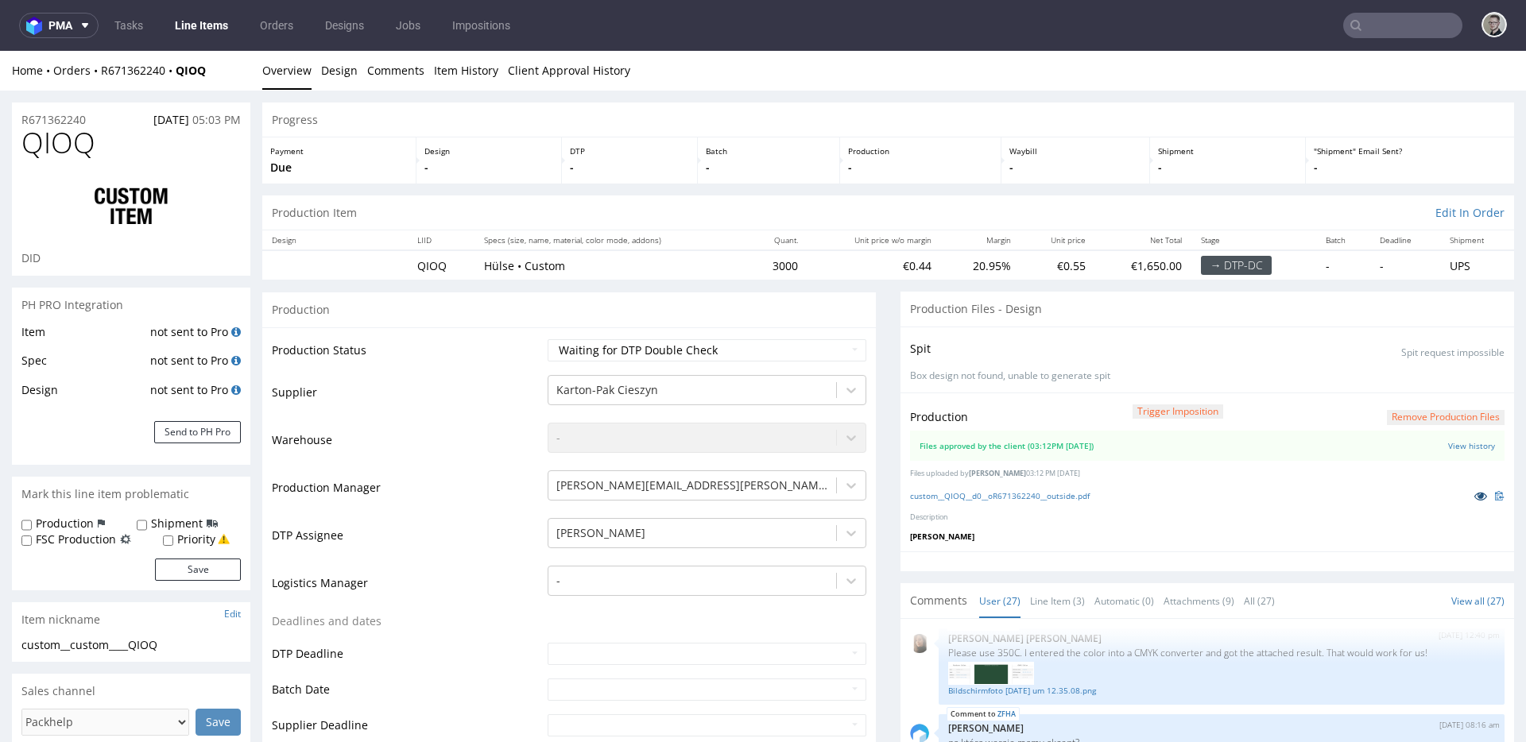
click at [1474, 497] on icon at bounding box center [1480, 495] width 13 height 11
click at [677, 346] on select "Waiting for Artwork Waiting for Diecut Waiting for Mockup Waiting for DTP Waiti…" at bounding box center [706, 350] width 319 height 22
select select "dtp_production_ready"
click at [547, 339] on select "Waiting for Artwork Waiting for Diecut Waiting for Mockup Waiting for DTP Waiti…" at bounding box center [706, 350] width 319 height 22
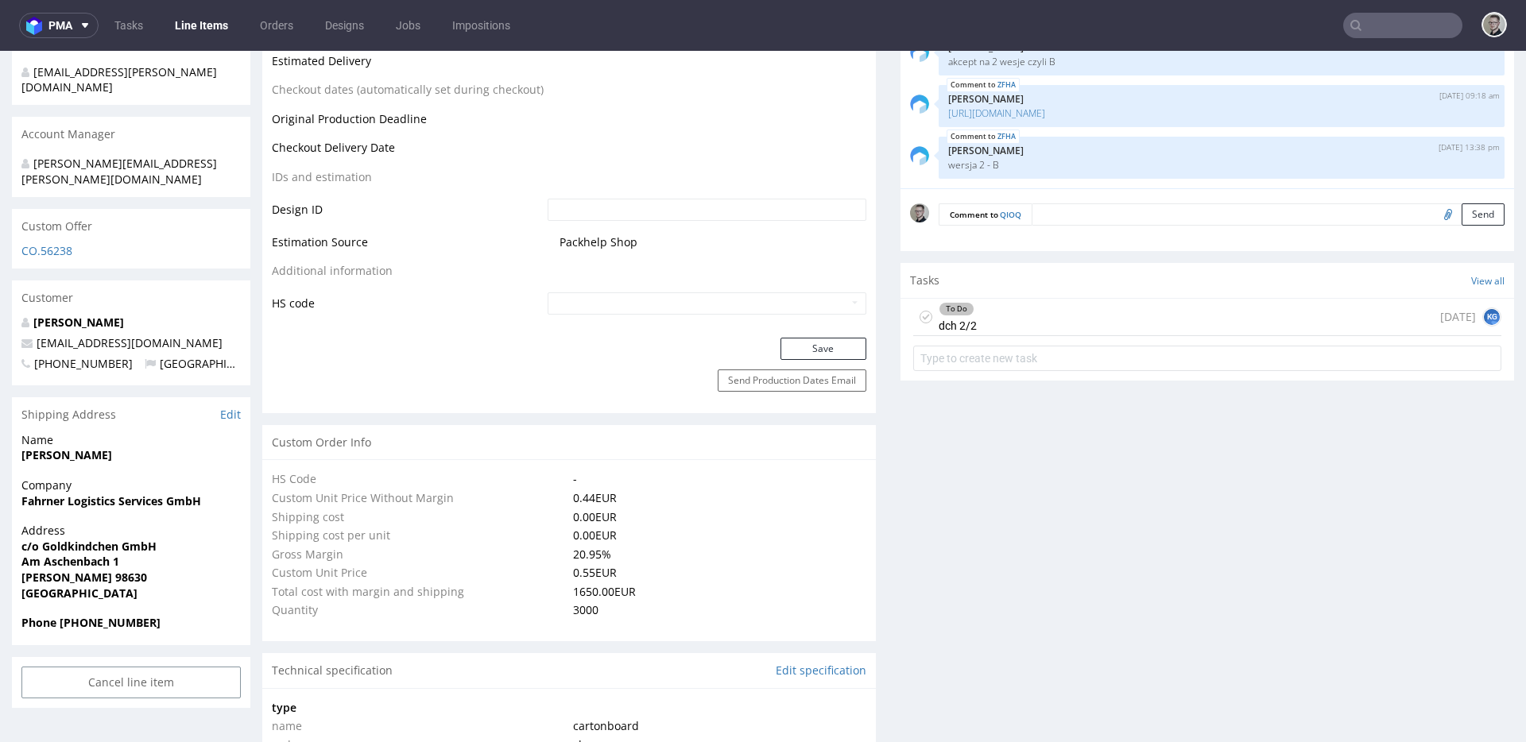
scroll to position [733, 0]
click at [834, 348] on button "Save" at bounding box center [823, 348] width 86 height 22
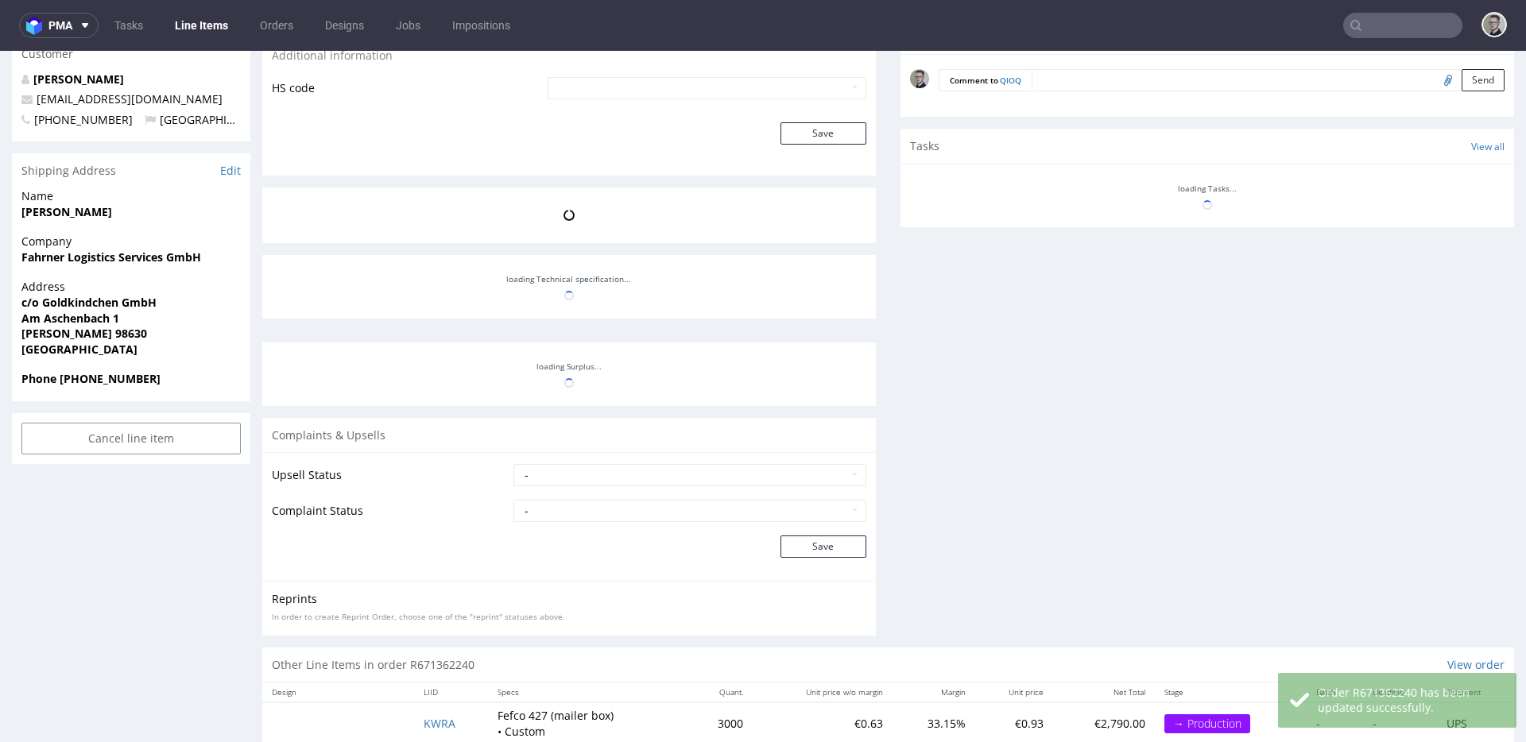
scroll to position [1294, 0]
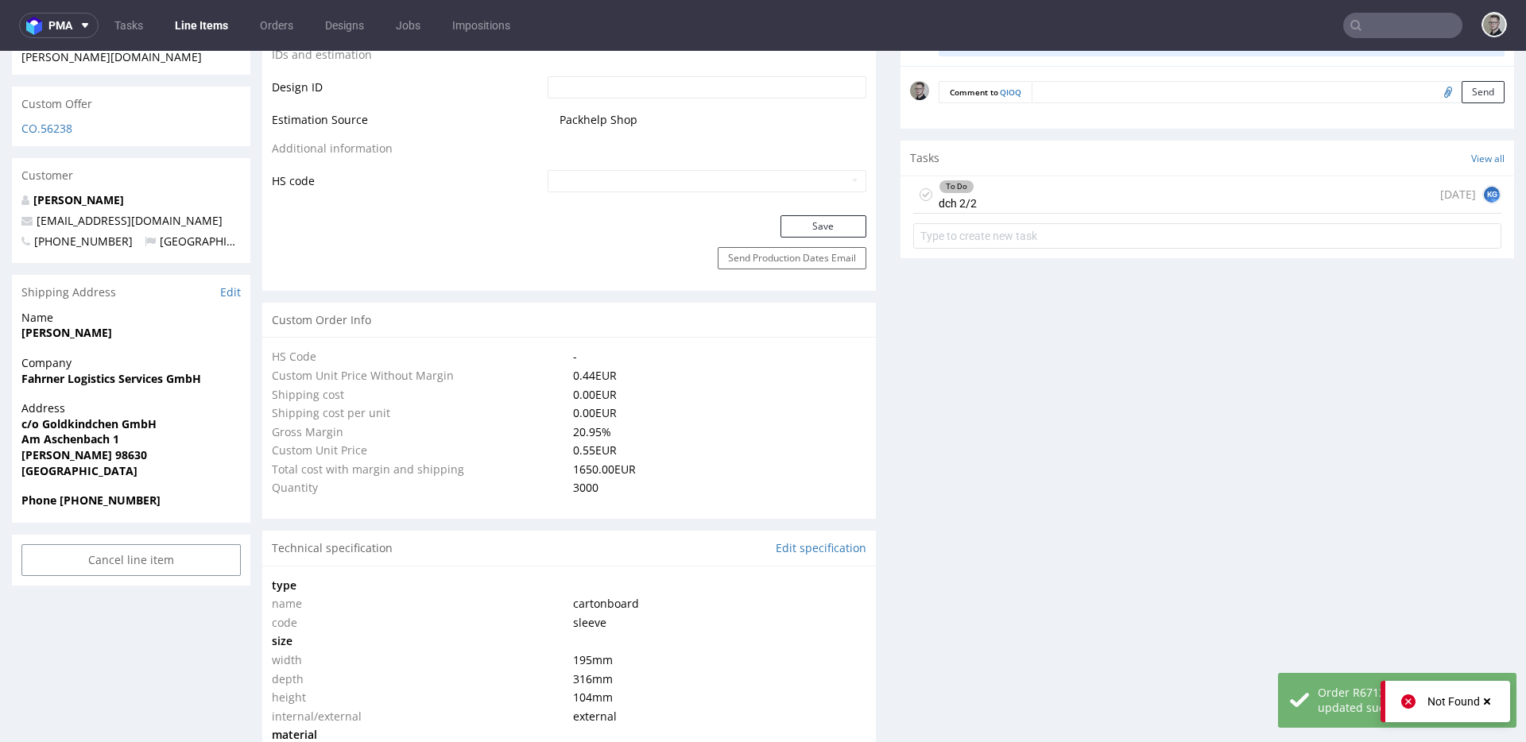
click at [919, 196] on icon at bounding box center [925, 194] width 13 height 13
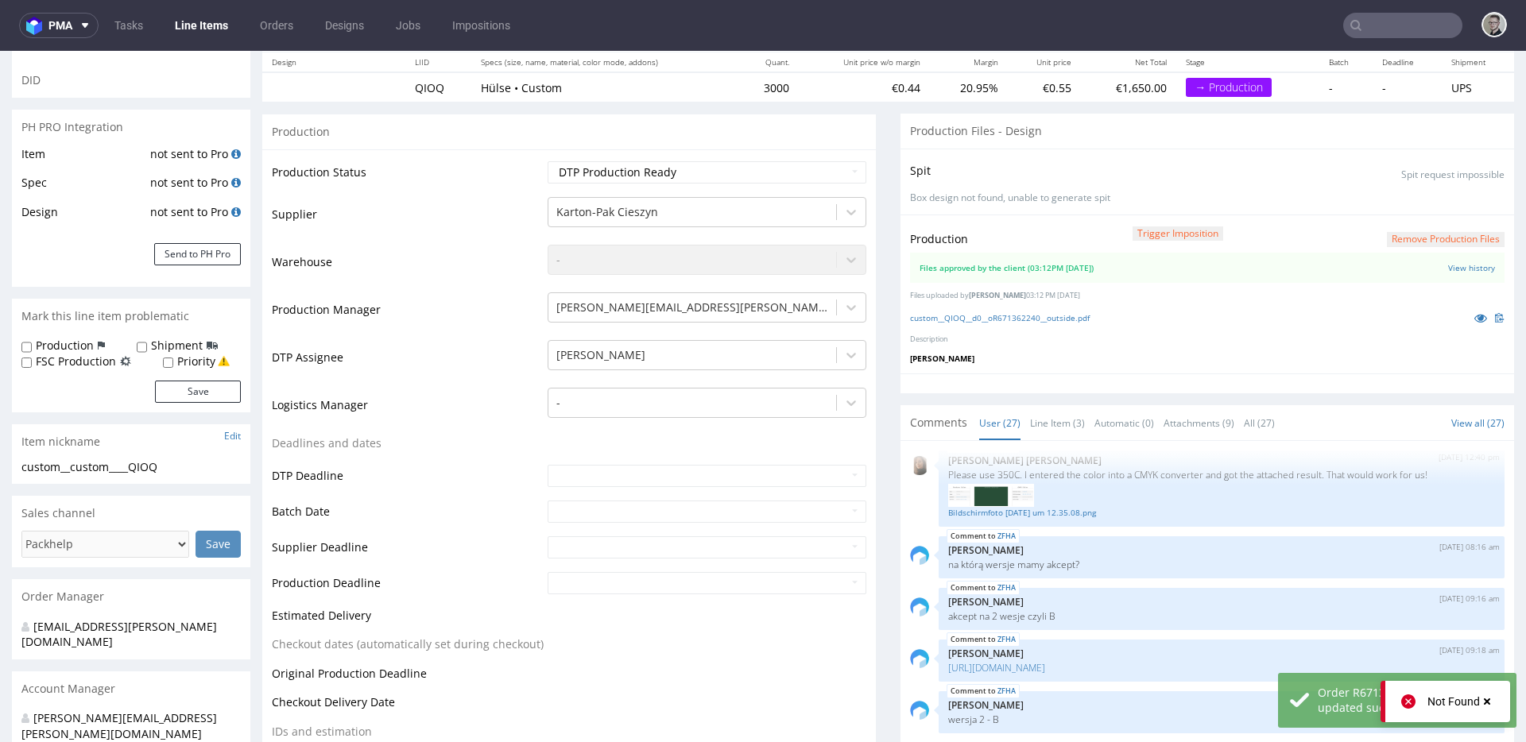
scroll to position [0, 0]
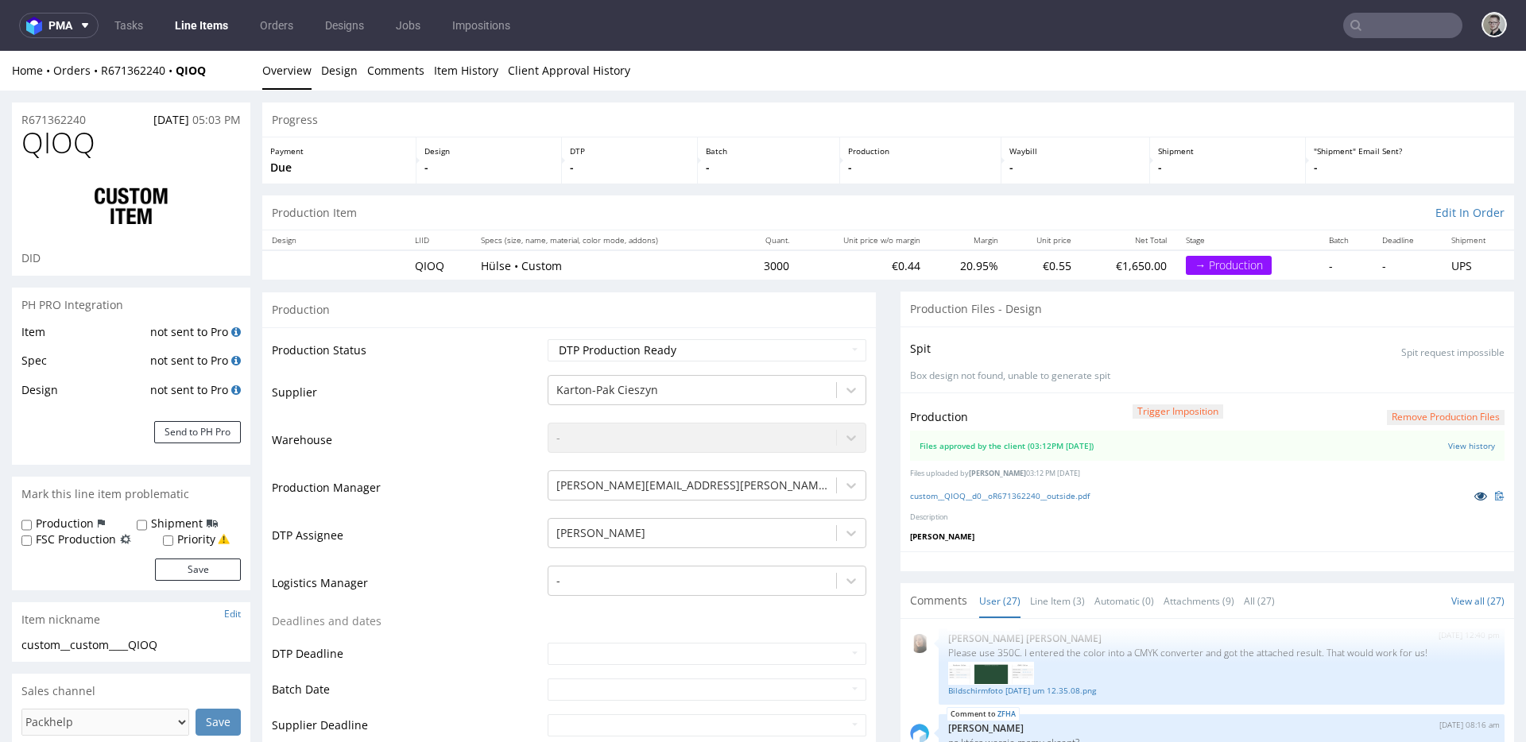
click at [1474, 496] on icon at bounding box center [1480, 495] width 13 height 11
